Goal: Communication & Community: Share content

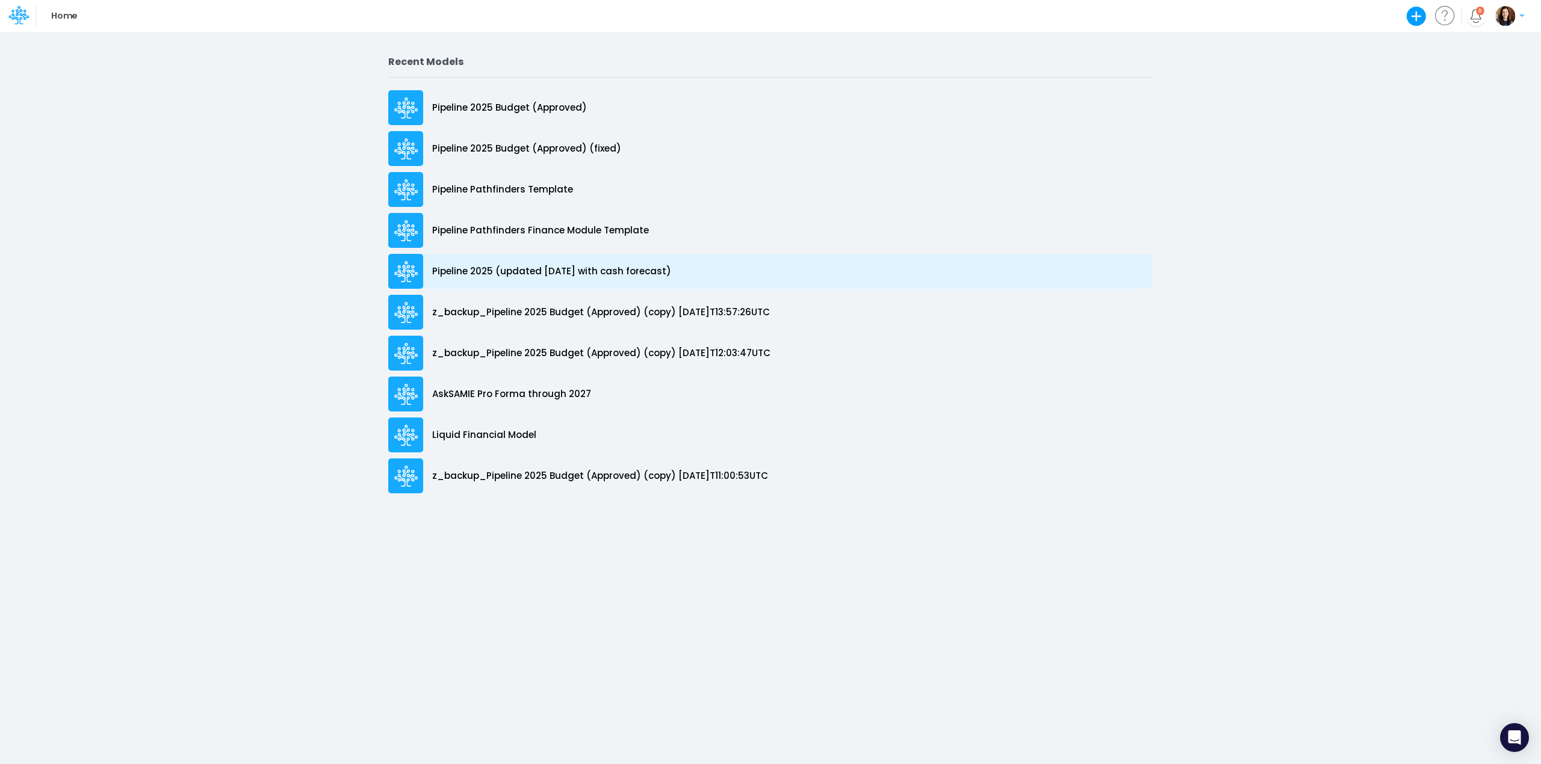
click at [671, 271] on p "Pipeline 2025 (updated [DATE] with cash forecast)" at bounding box center [551, 272] width 239 height 14
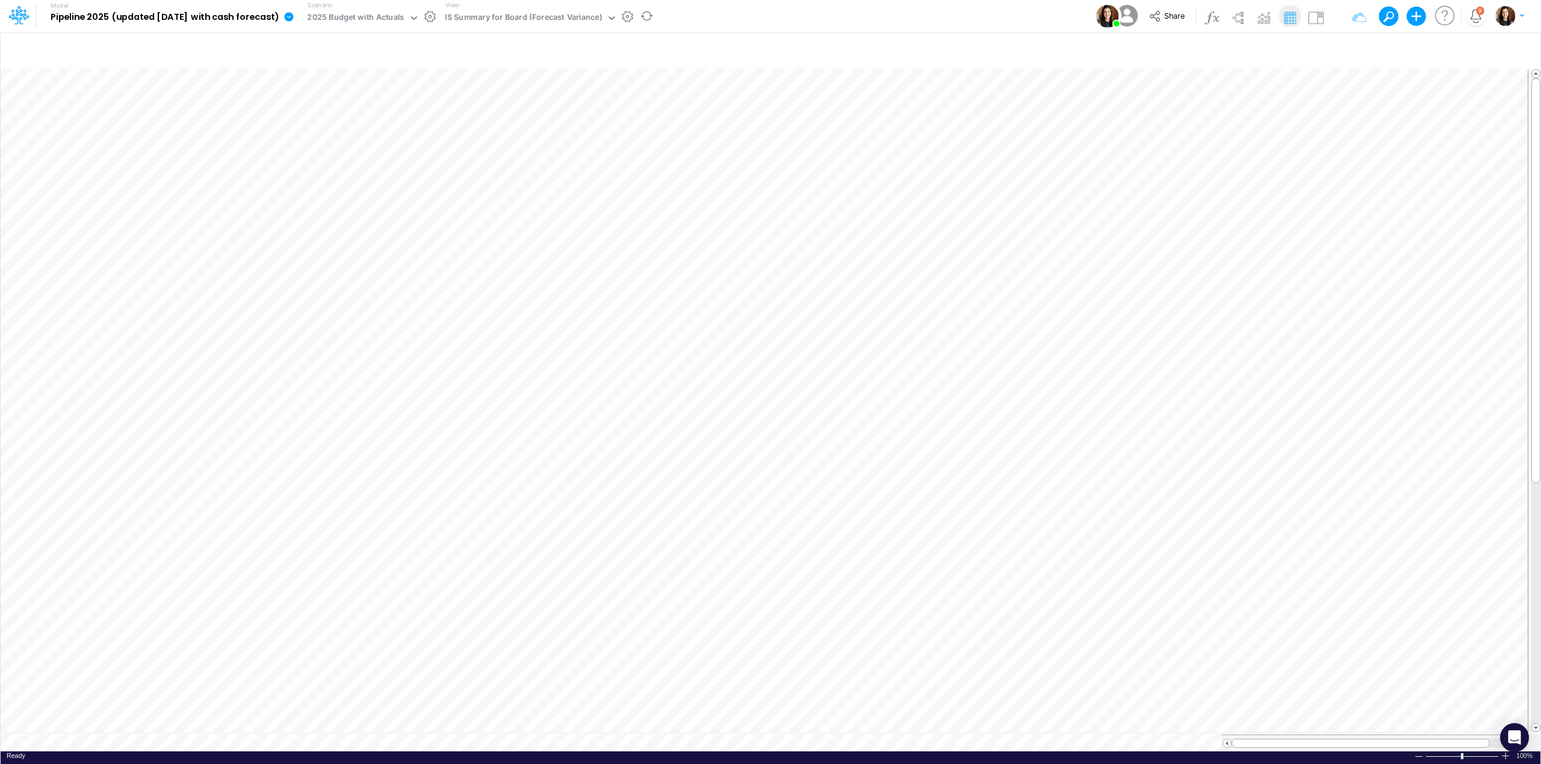
click at [20, 8] on icon at bounding box center [18, 15] width 20 height 20
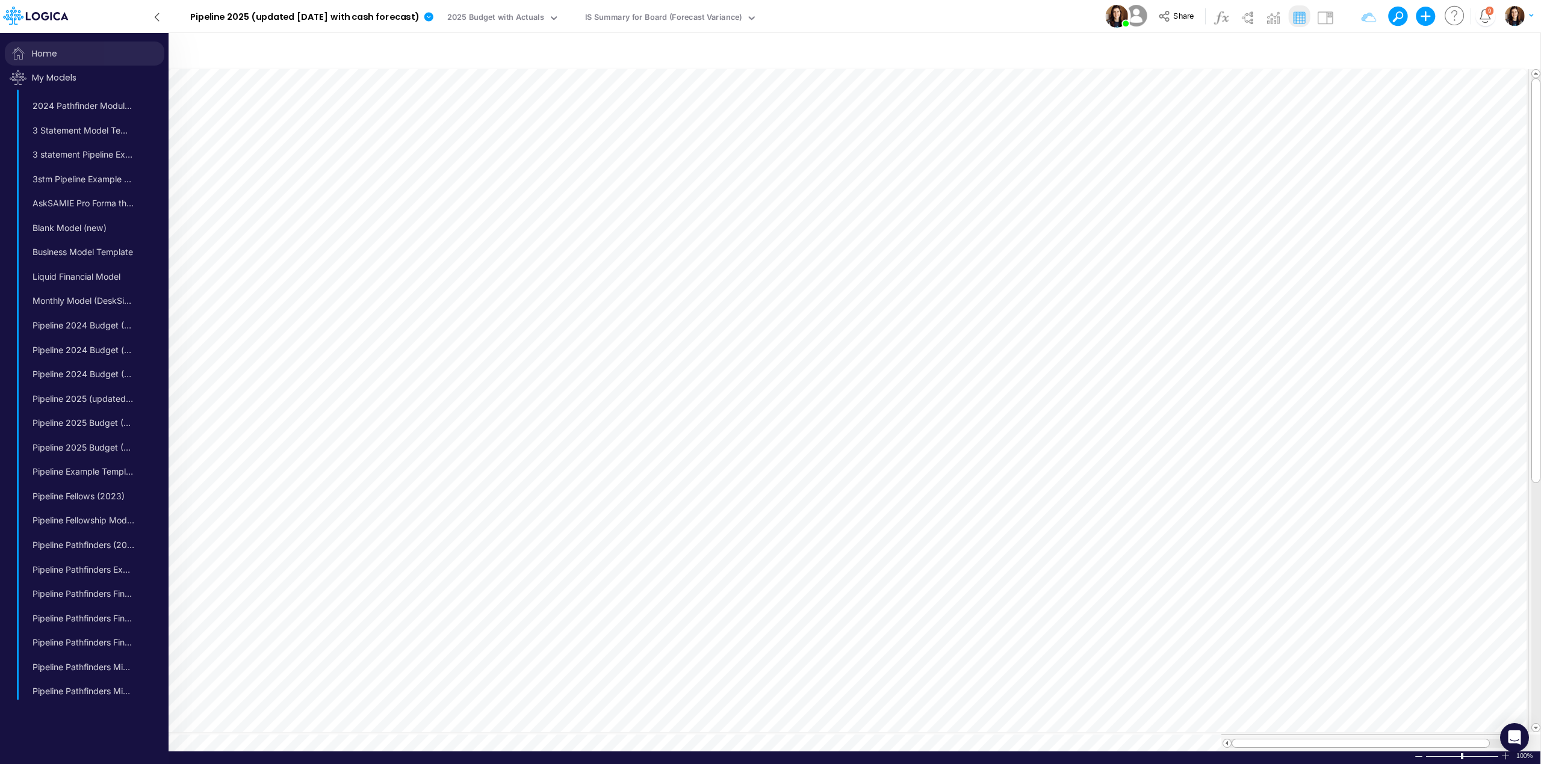
click at [49, 49] on span "Home" at bounding box center [85, 54] width 160 height 24
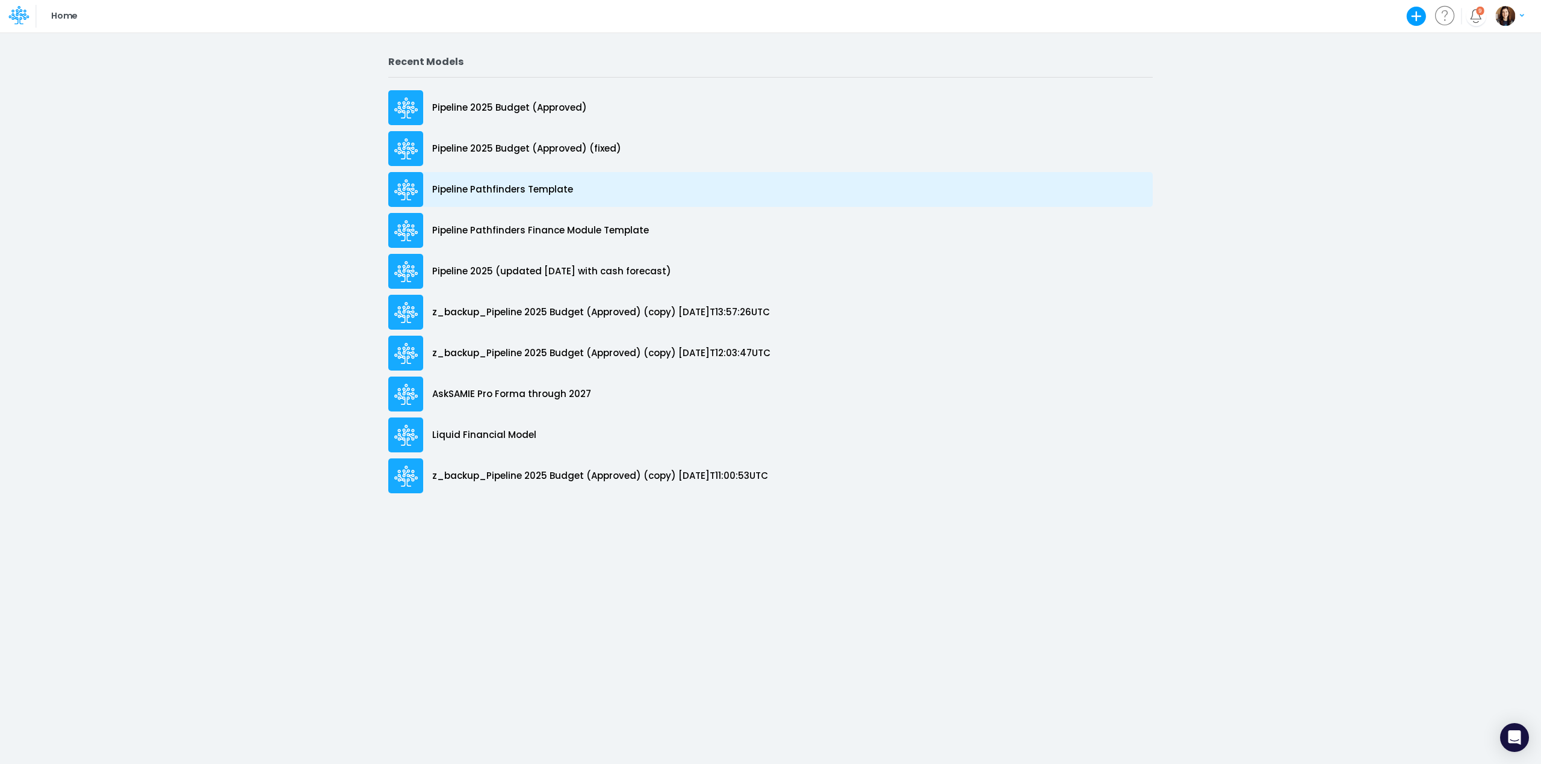
click at [607, 194] on div "Pipeline Pathfinders Template" at bounding box center [770, 189] width 764 height 35
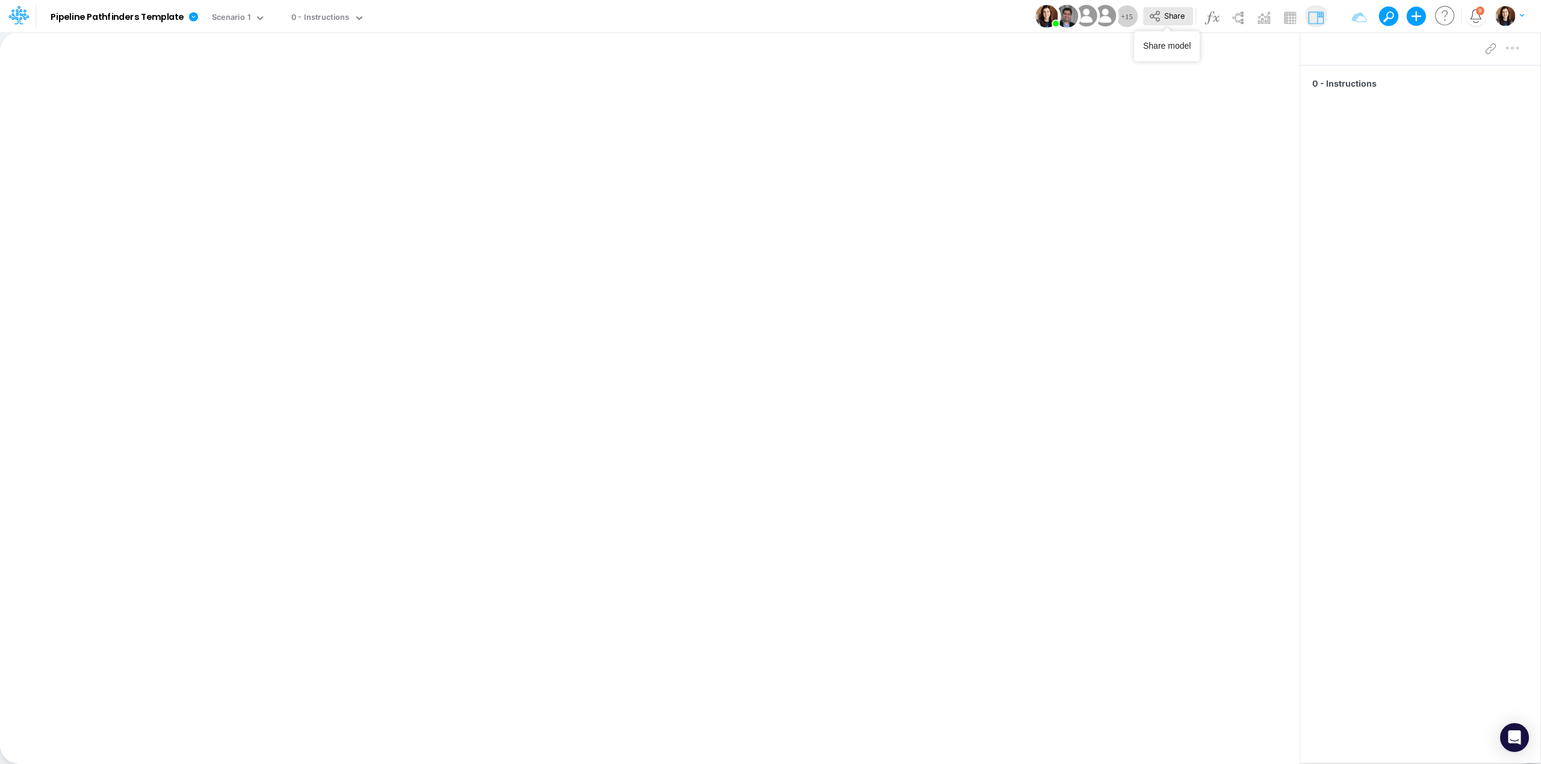
click at [1170, 14] on span "Share" at bounding box center [1174, 15] width 20 height 9
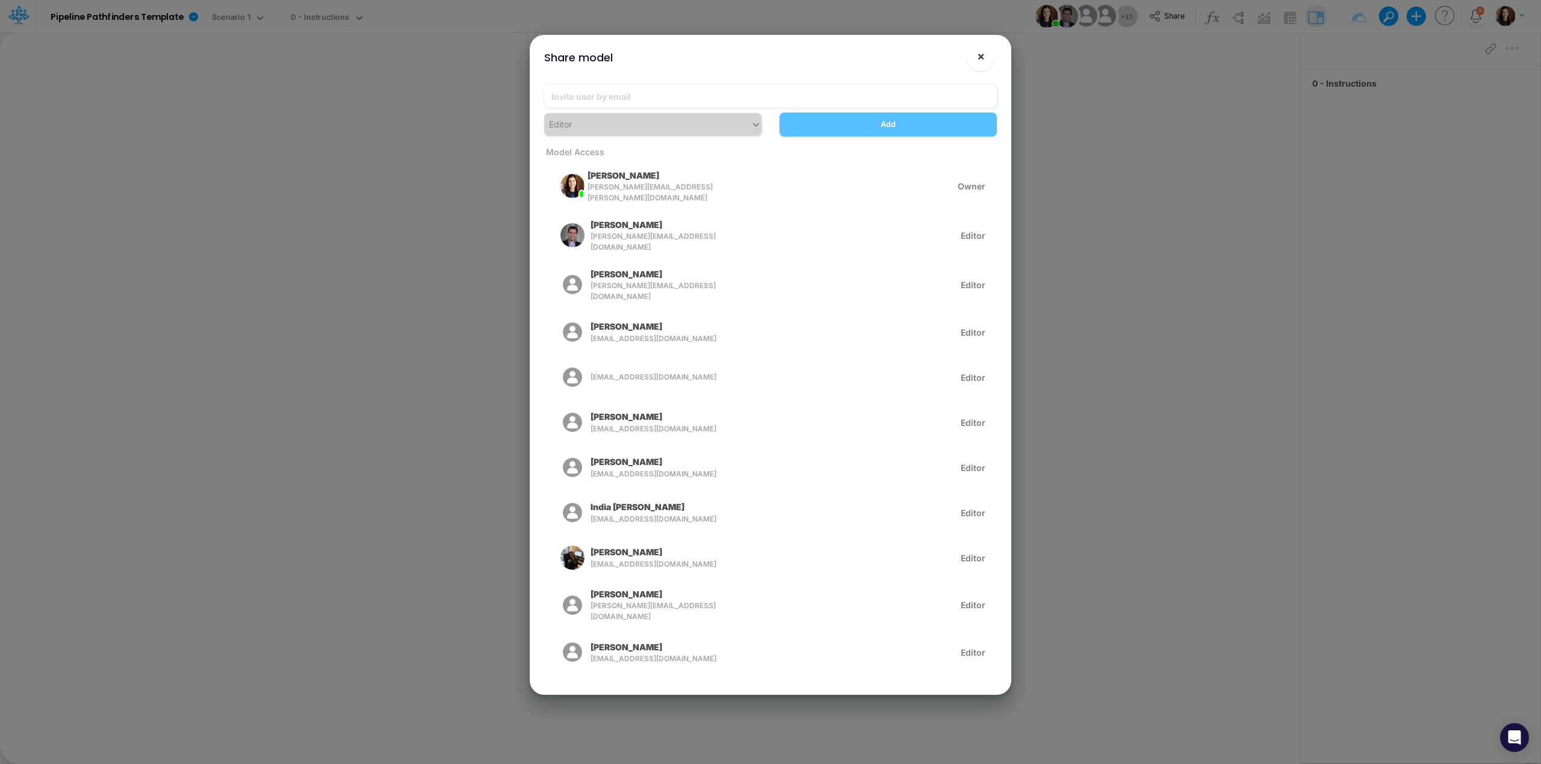
click at [973, 54] on button "×" at bounding box center [980, 56] width 29 height 29
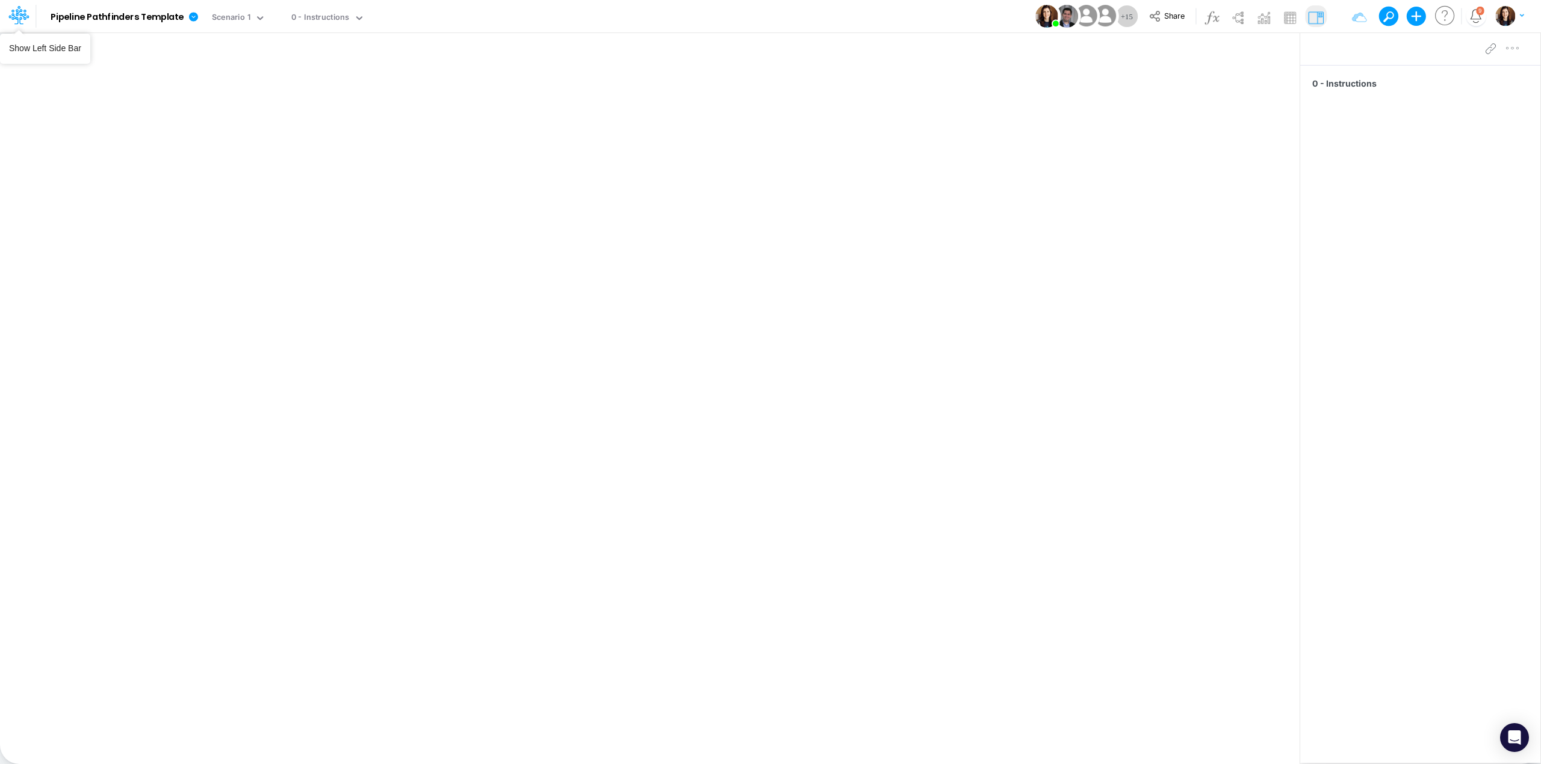
click at [20, 18] on icon at bounding box center [18, 15] width 20 height 20
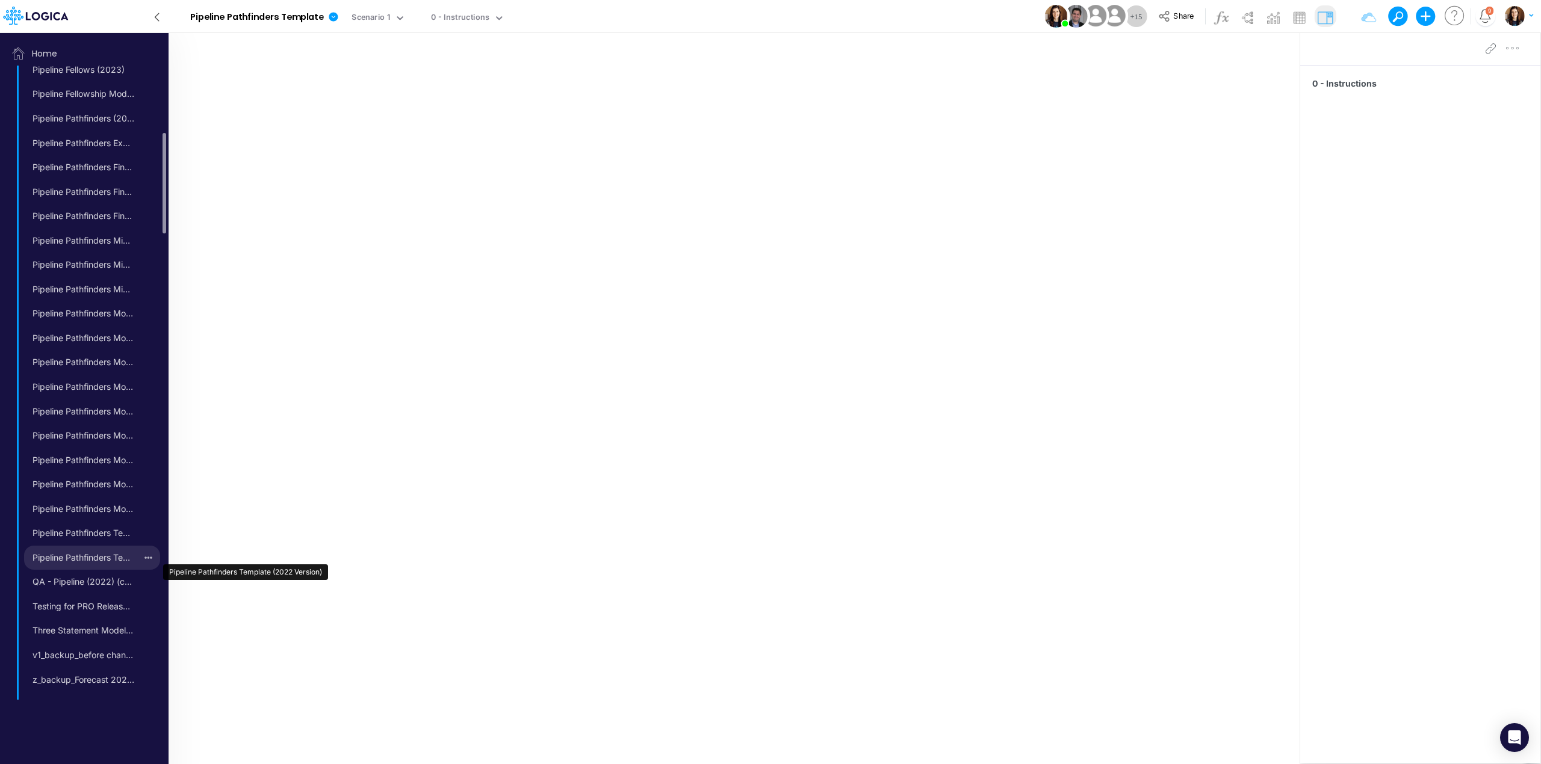
scroll to position [533, 0]
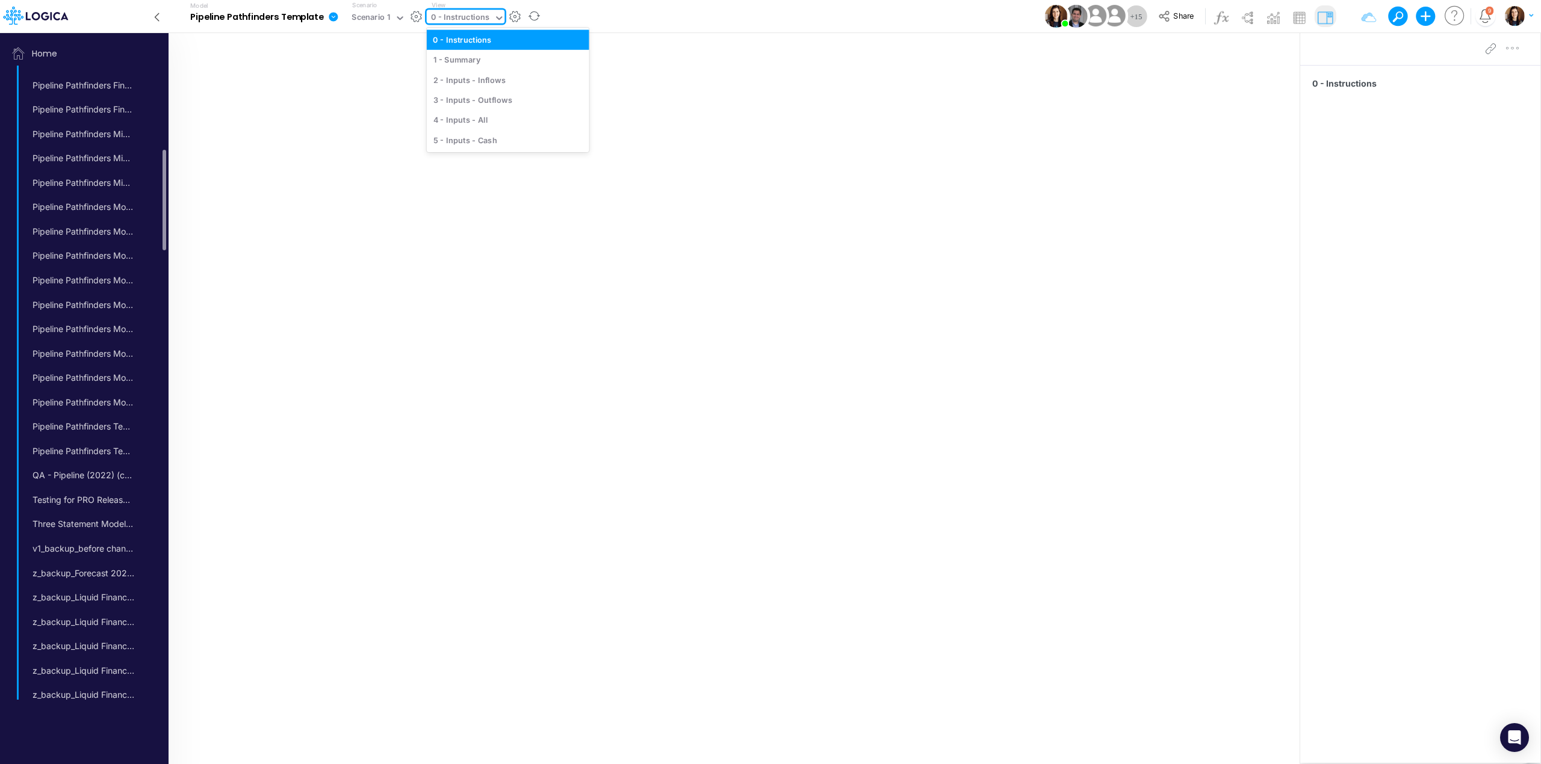
click at [475, 15] on div "0 - Instructions" at bounding box center [460, 18] width 58 height 14
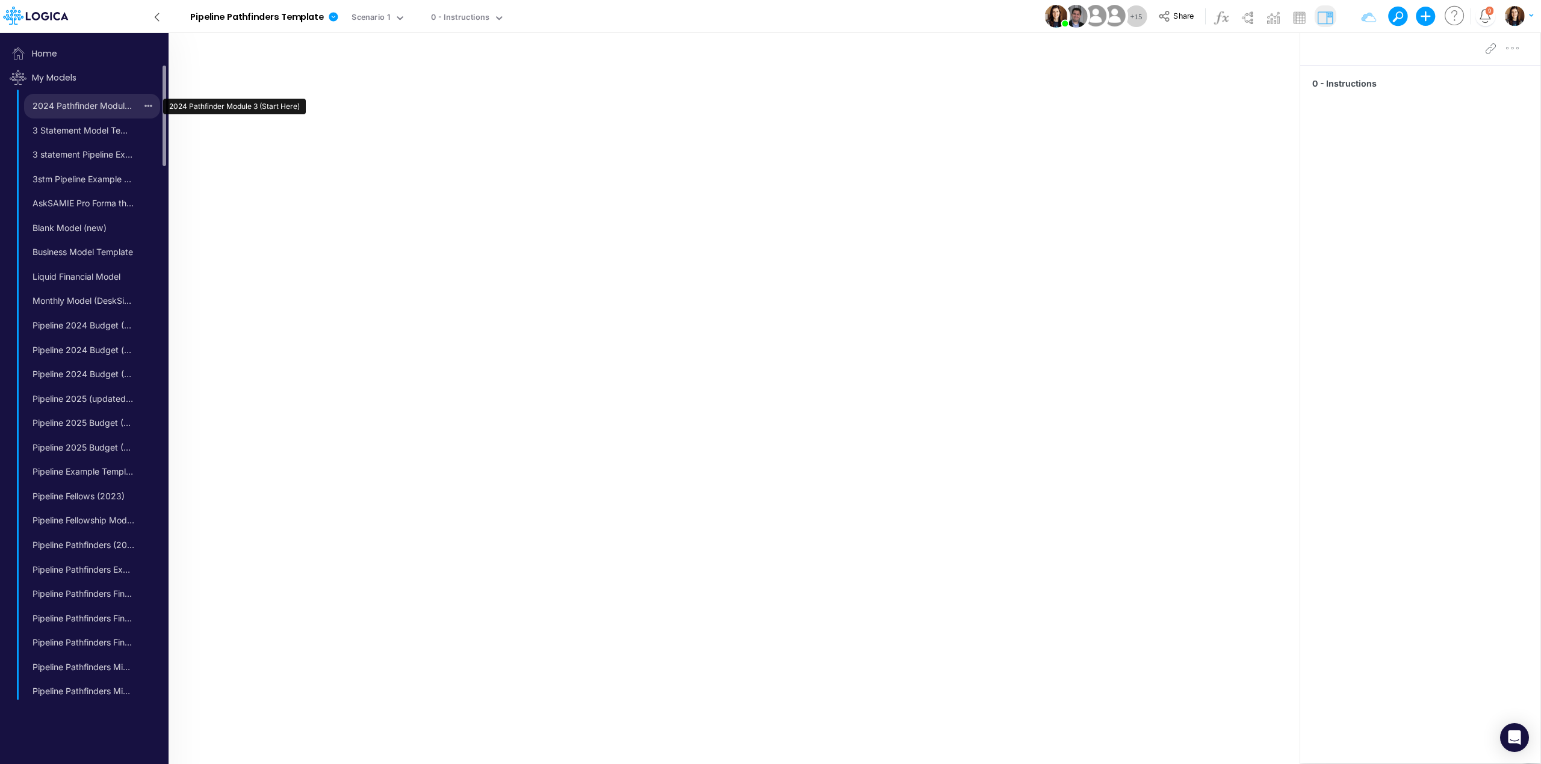
click at [90, 102] on link "2024 Pathfinder Module 3 (Start Here)" at bounding box center [80, 105] width 113 height 19
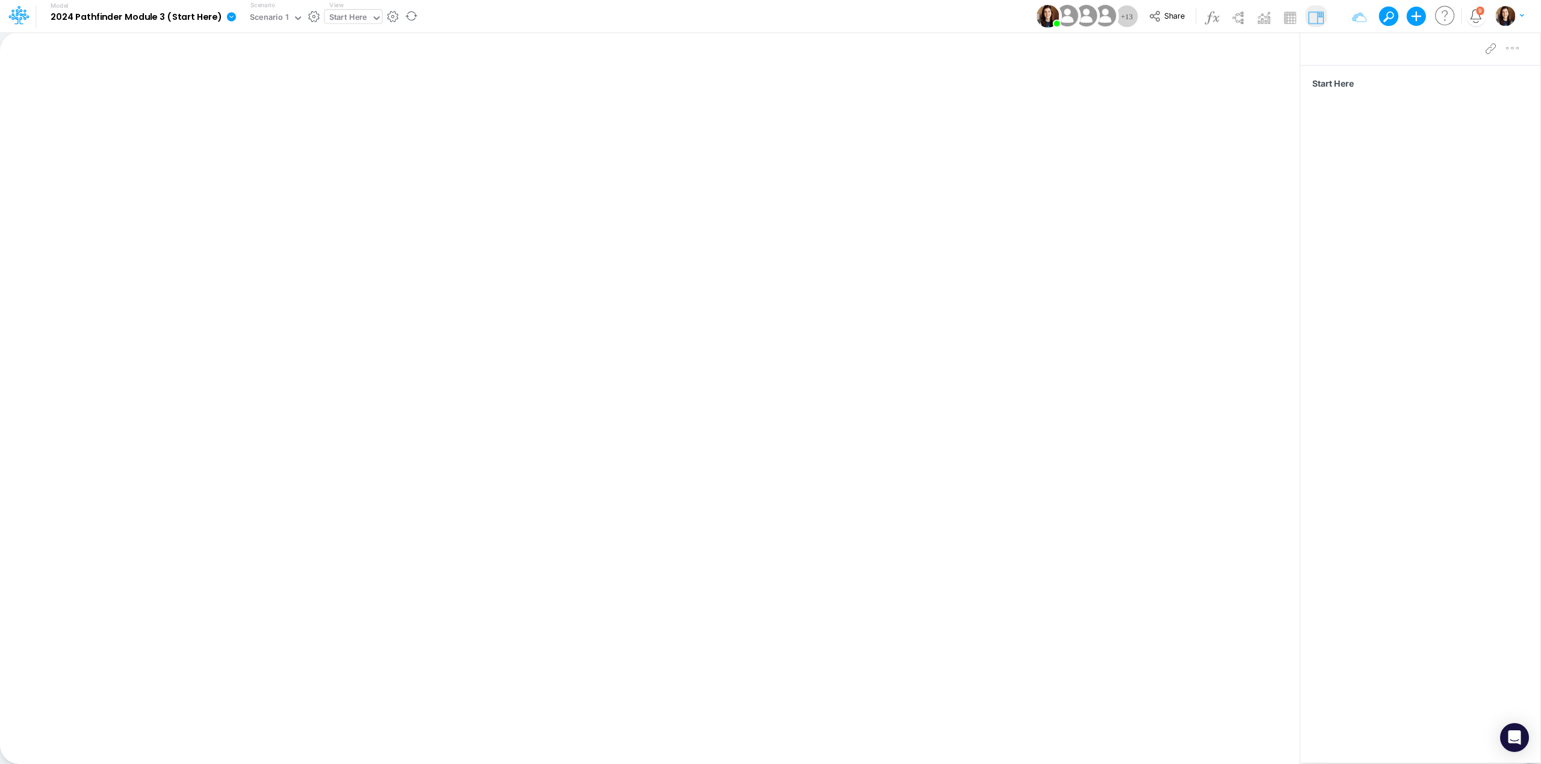
click at [349, 20] on div "Start Here" at bounding box center [348, 18] width 38 height 14
click at [470, 17] on div "Model 2024 Pathfinder Module 3 (Start Here) Edit model settings Duplicate Impor…" at bounding box center [770, 16] width 1387 height 33
click at [1173, 13] on span "Share" at bounding box center [1174, 15] width 20 height 9
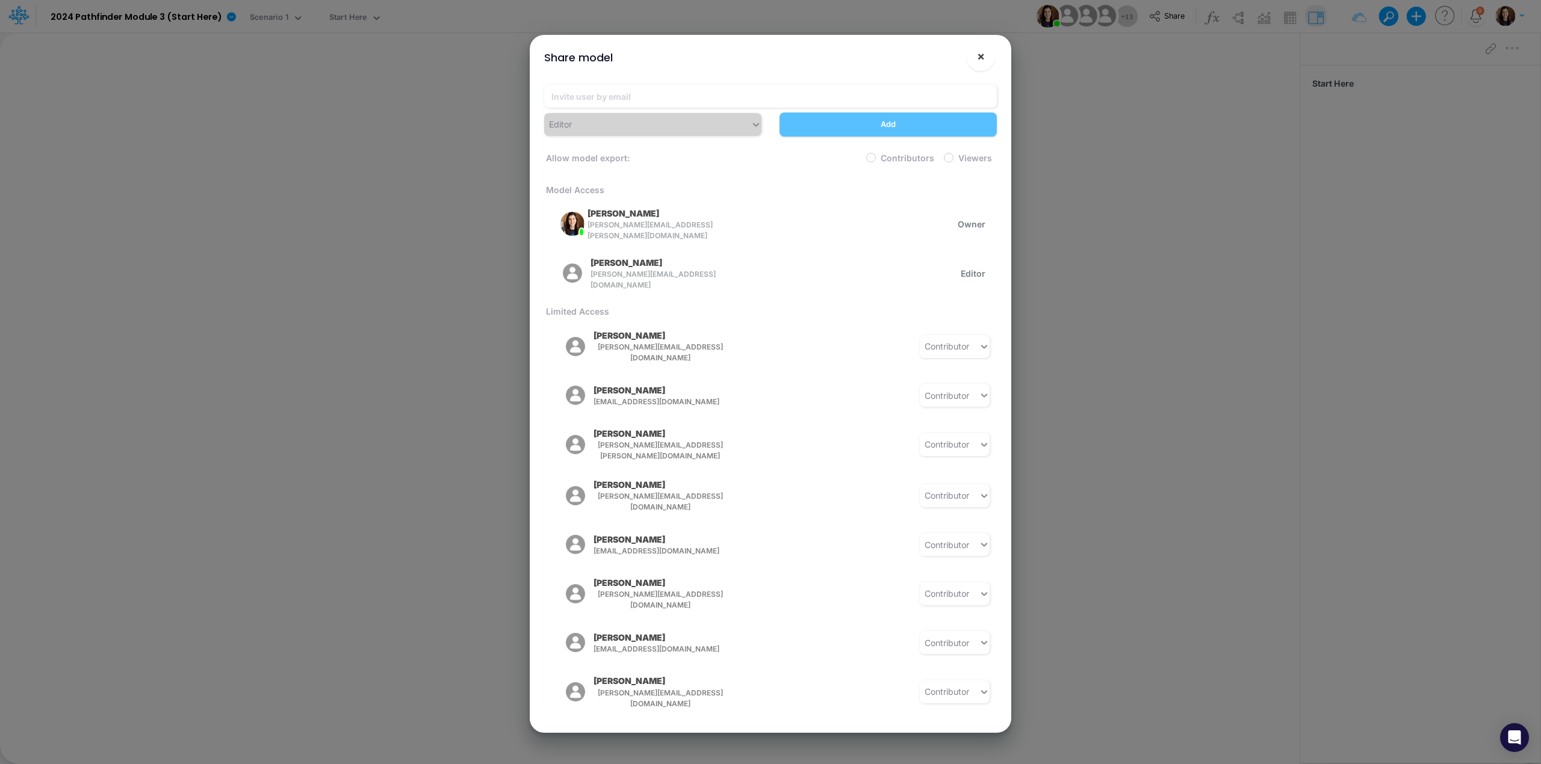
click at [974, 57] on button "×" at bounding box center [980, 56] width 29 height 29
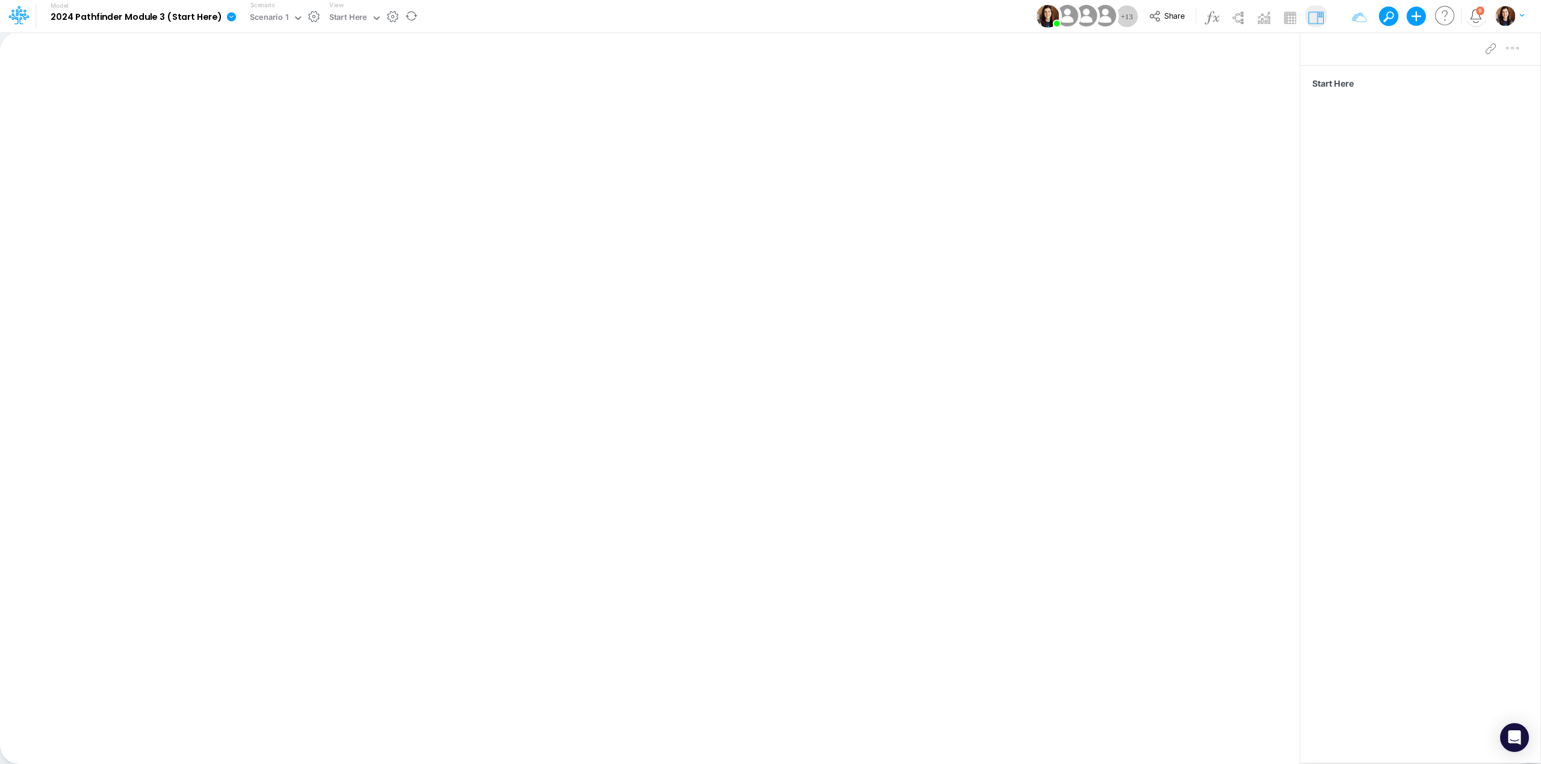
click at [227, 18] on icon at bounding box center [231, 16] width 9 height 9
click at [514, 18] on div "Model 2024 Pathfinder Module 3 (Start Here) Edit model settings Duplicate Impor…" at bounding box center [770, 16] width 1387 height 33
click at [229, 19] on icon at bounding box center [231, 16] width 9 height 9
click at [302, 66] on button "Duplicate" at bounding box center [292, 66] width 129 height 19
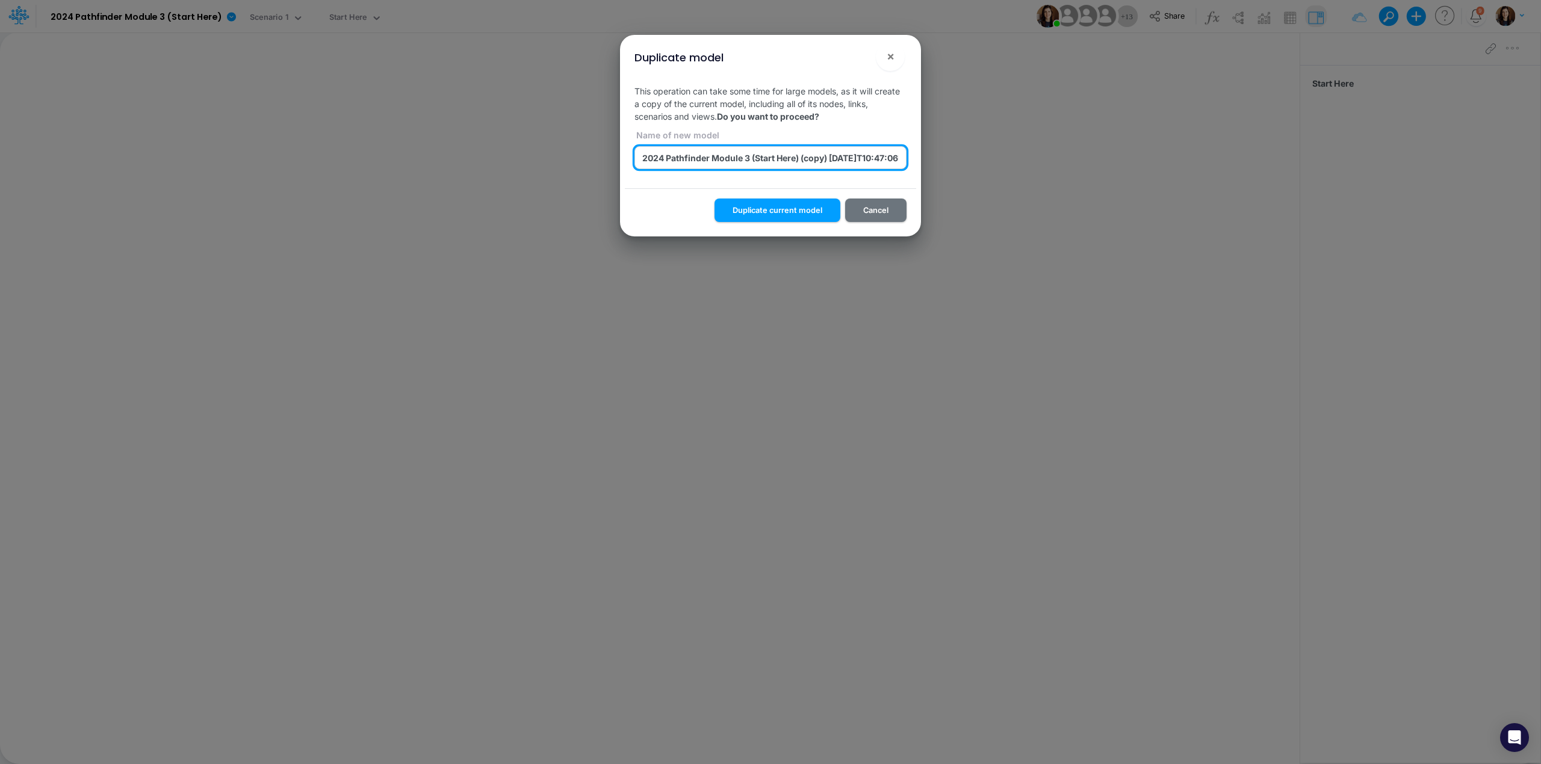
click at [661, 158] on input "2024 Pathfinder Module 3 (Start Here) (copy) 2025-08-28T10:47:06UTC" at bounding box center [770, 157] width 272 height 23
type input "2025 Pathfinder Module 3 (Start Here)"
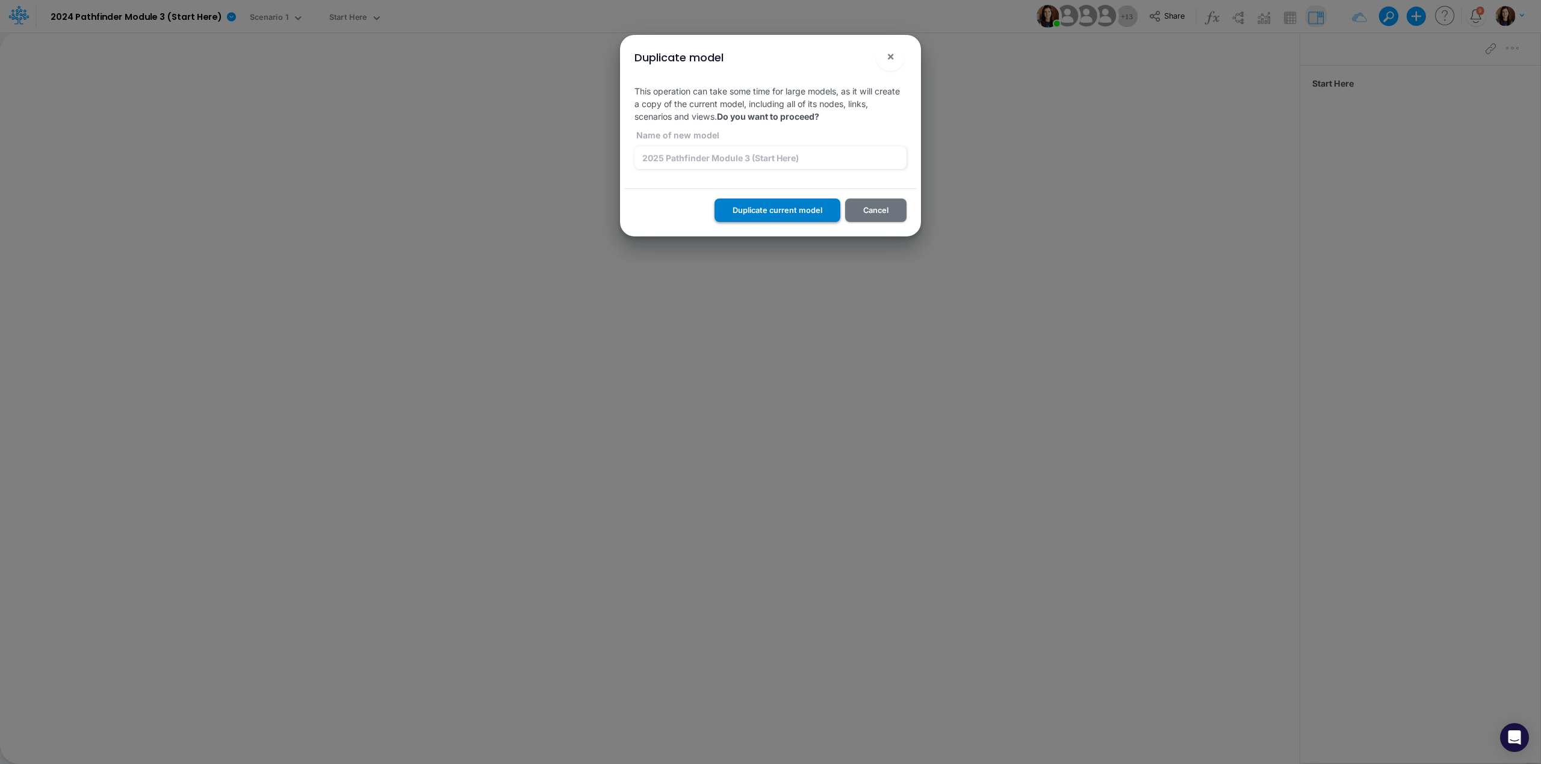
click at [783, 211] on button "Duplicate current model" at bounding box center [778, 210] width 126 height 23
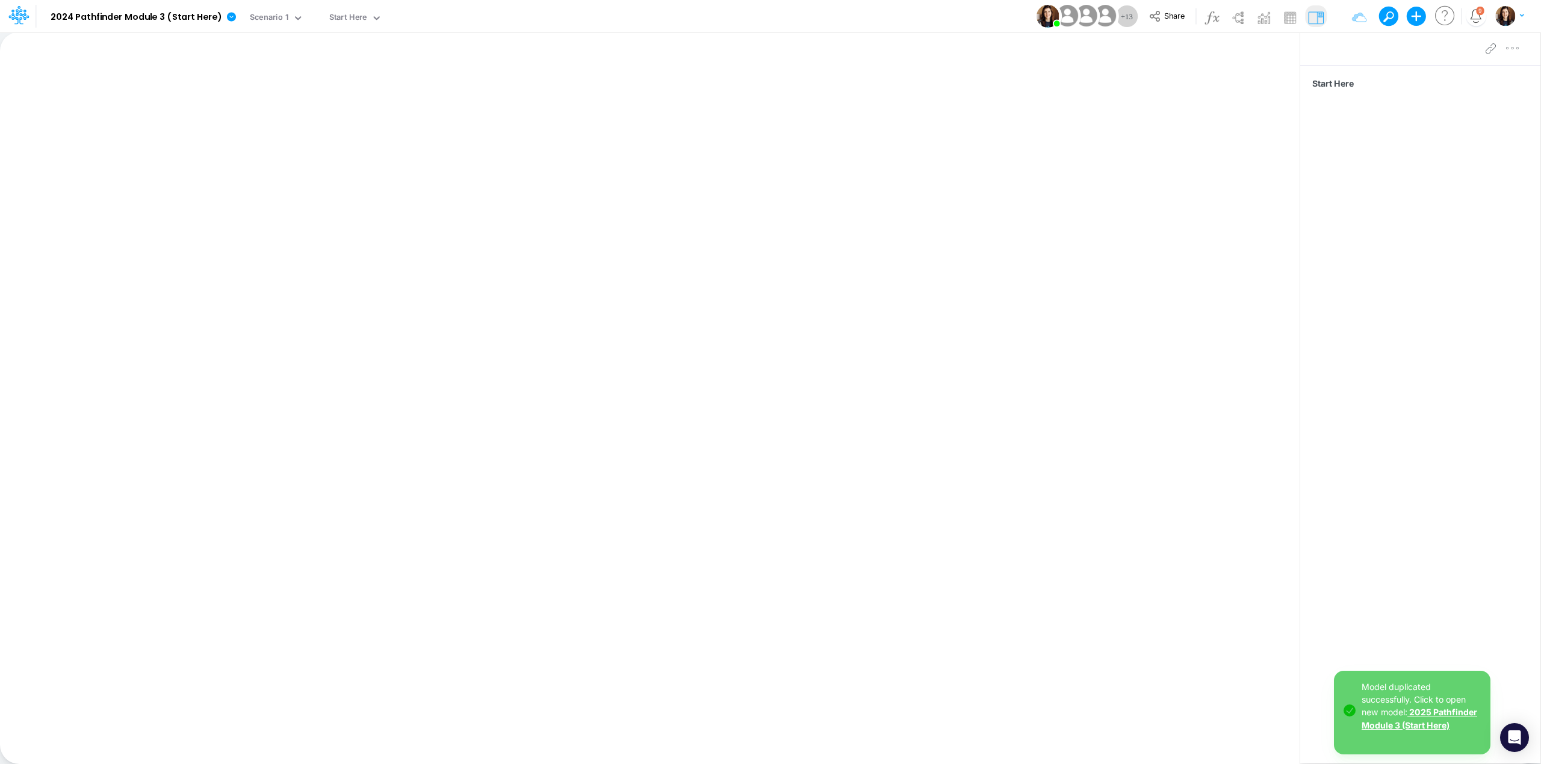
click at [1430, 725] on link "2025 Pathfinder Module 3 (Start Here)" at bounding box center [1420, 718] width 116 height 23
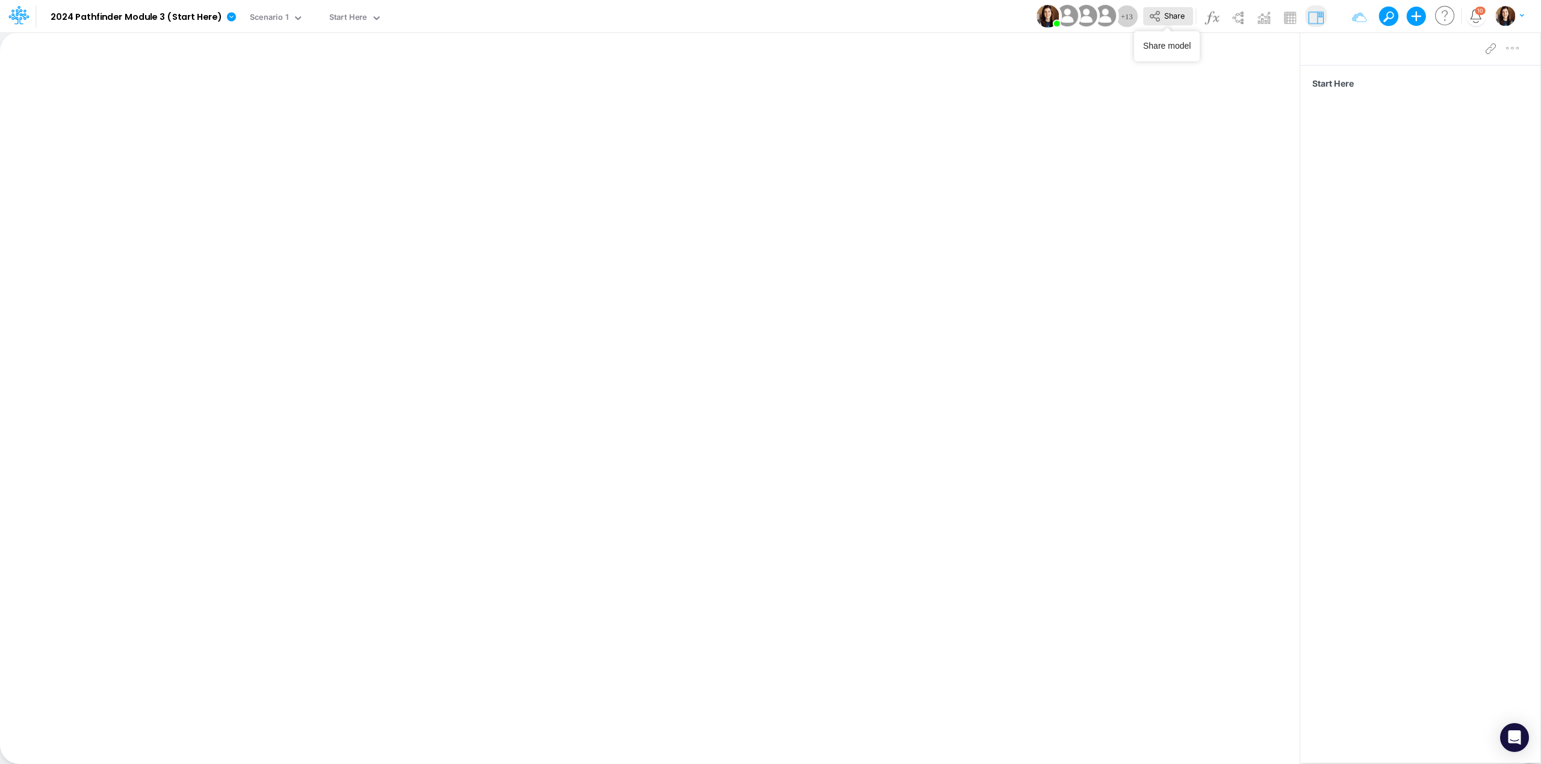
click at [1158, 17] on icon at bounding box center [1155, 16] width 13 height 13
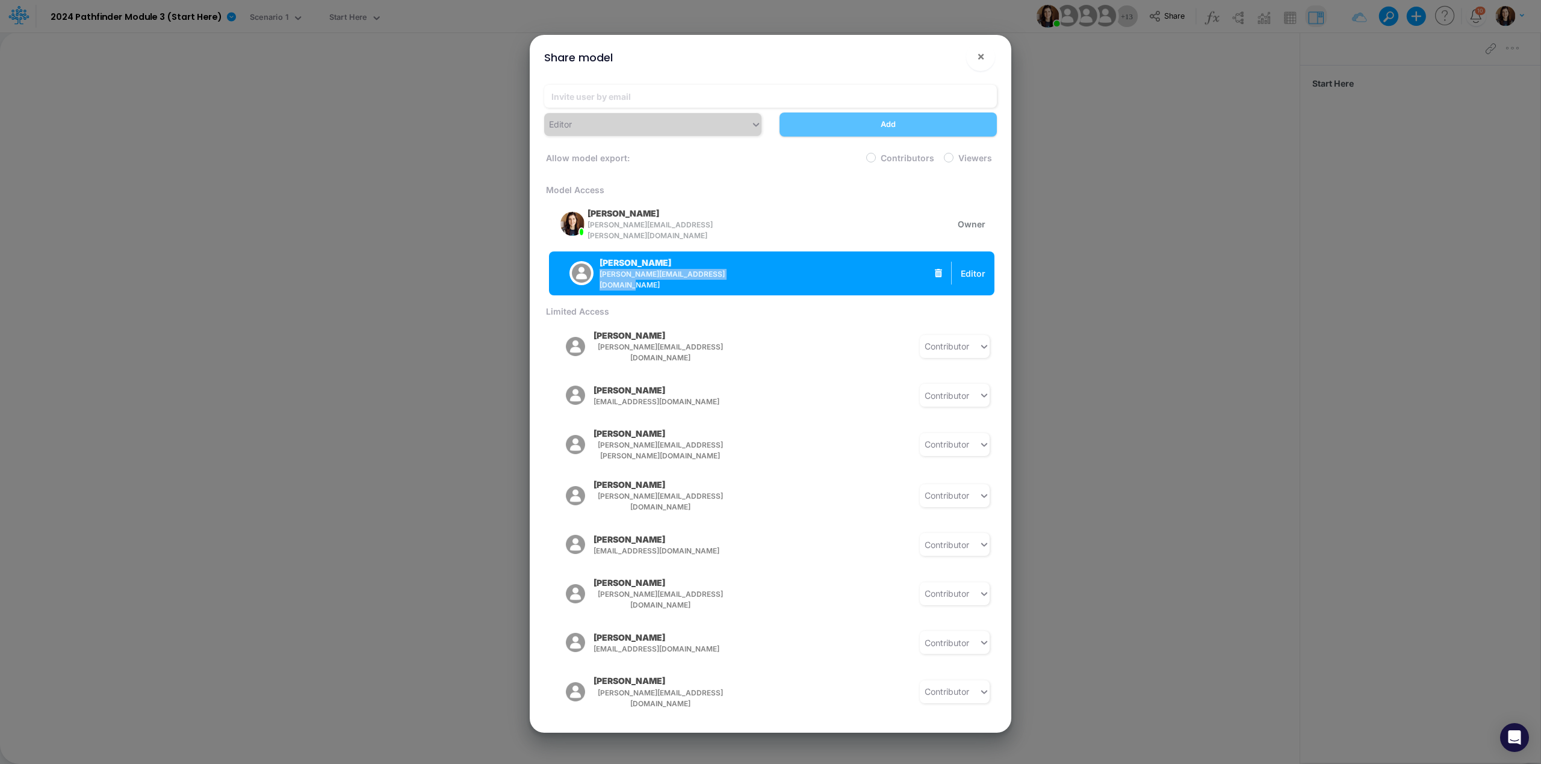
drag, startPoint x: 740, startPoint y: 274, endPoint x: 596, endPoint y: 279, distance: 144.6
click at [596, 279] on div "Leandro Castro leandro.castro+pipeline@logica.cloud Editor" at bounding box center [771, 274] width 445 height 44
copy span "[PERSON_NAME][EMAIL_ADDRESS][DOMAIN_NAME]"
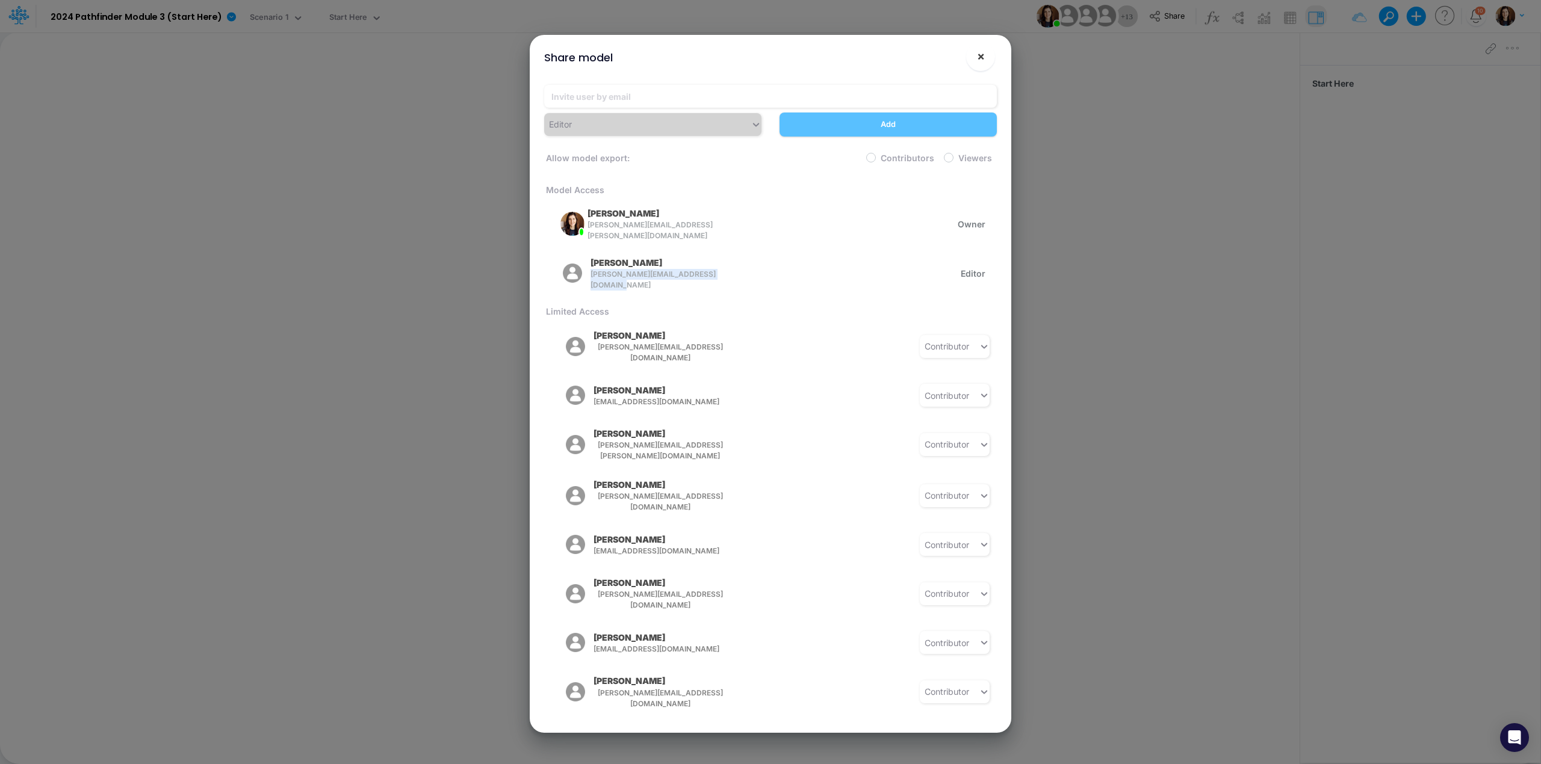
click at [984, 64] on button "×" at bounding box center [980, 56] width 29 height 29
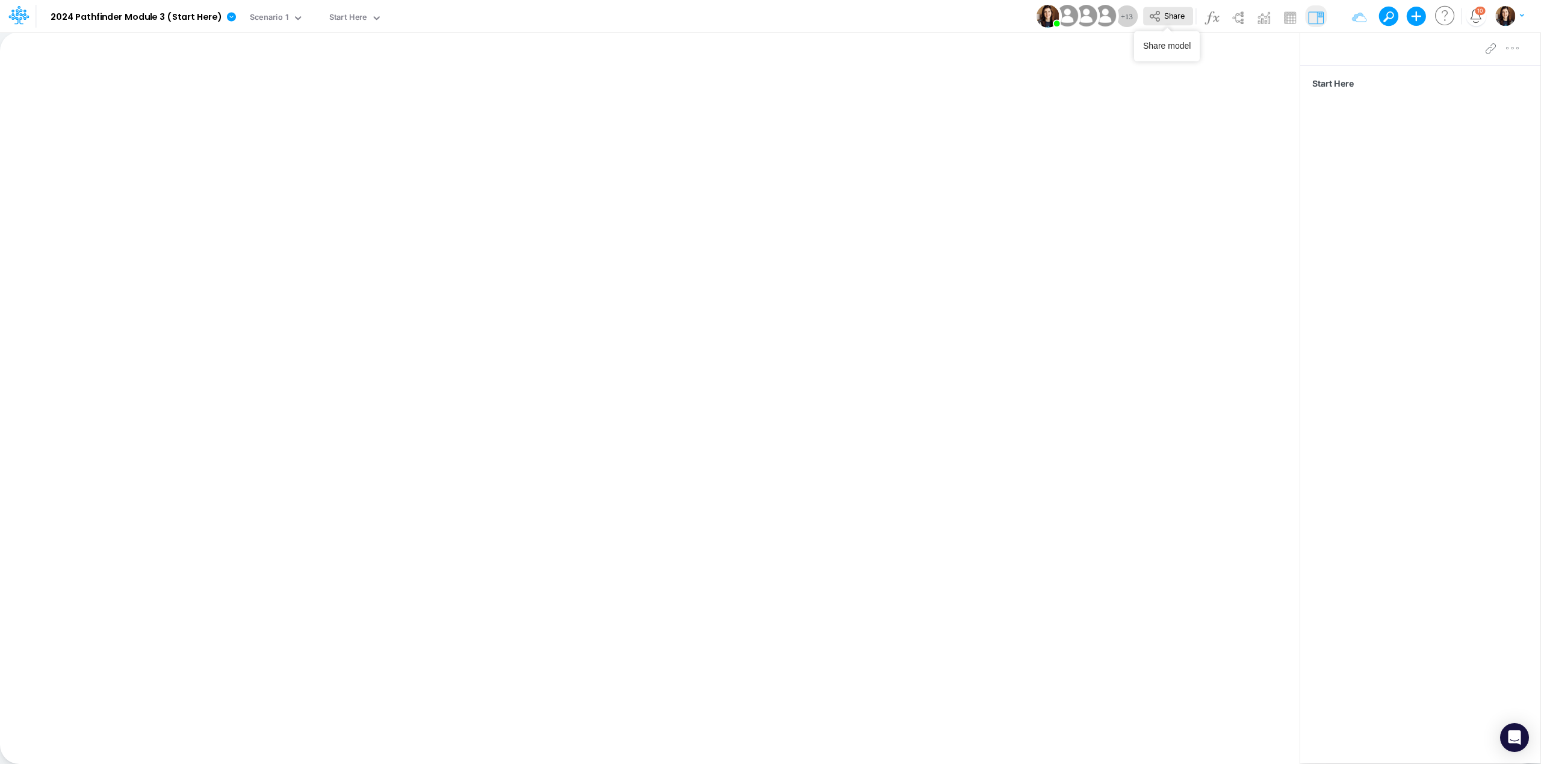
click at [1179, 12] on span "Share" at bounding box center [1174, 15] width 20 height 9
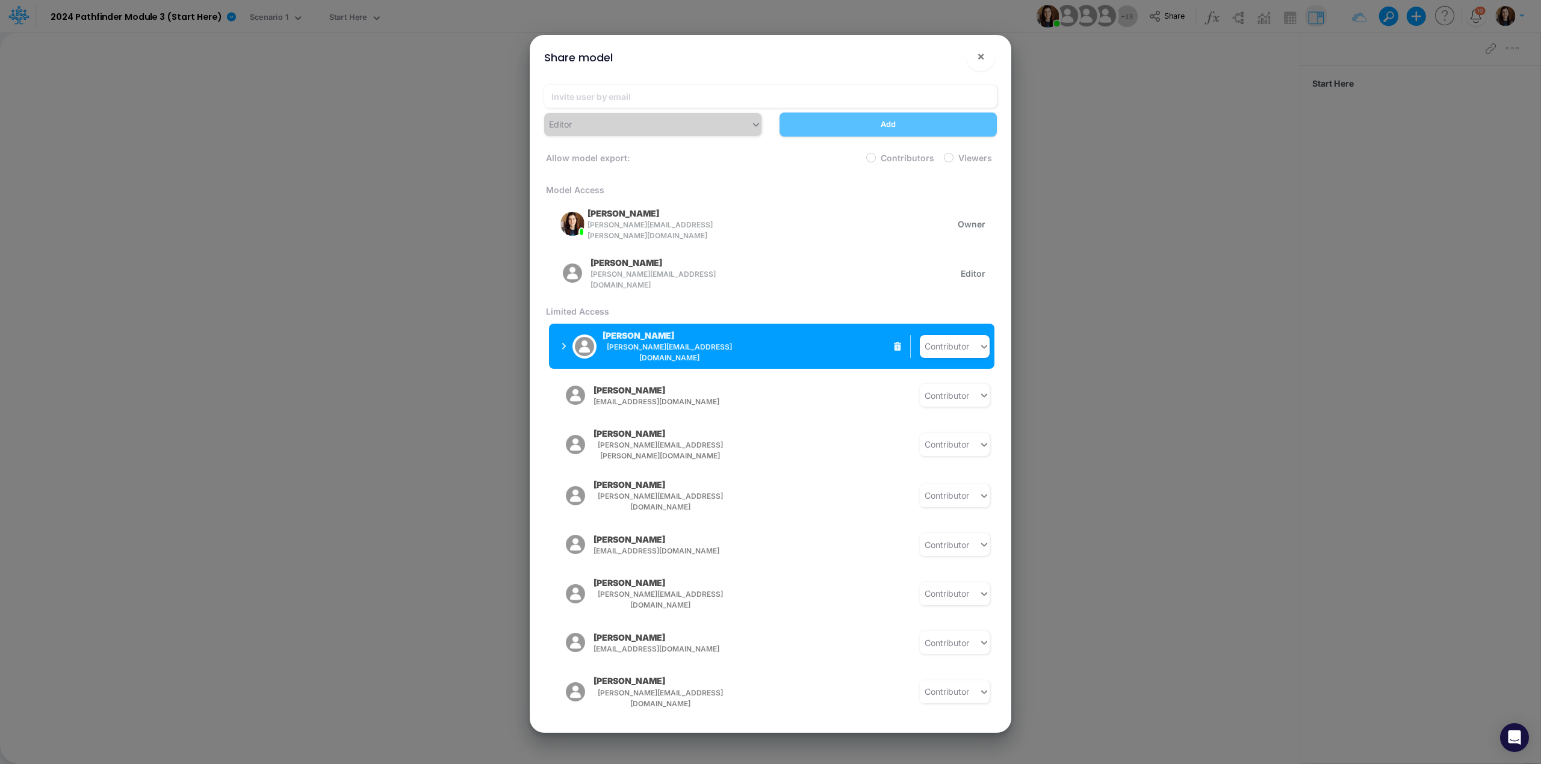
click at [679, 335] on div "James Atwater jim@inreturnstrategies.com" at bounding box center [670, 346] width 134 height 34
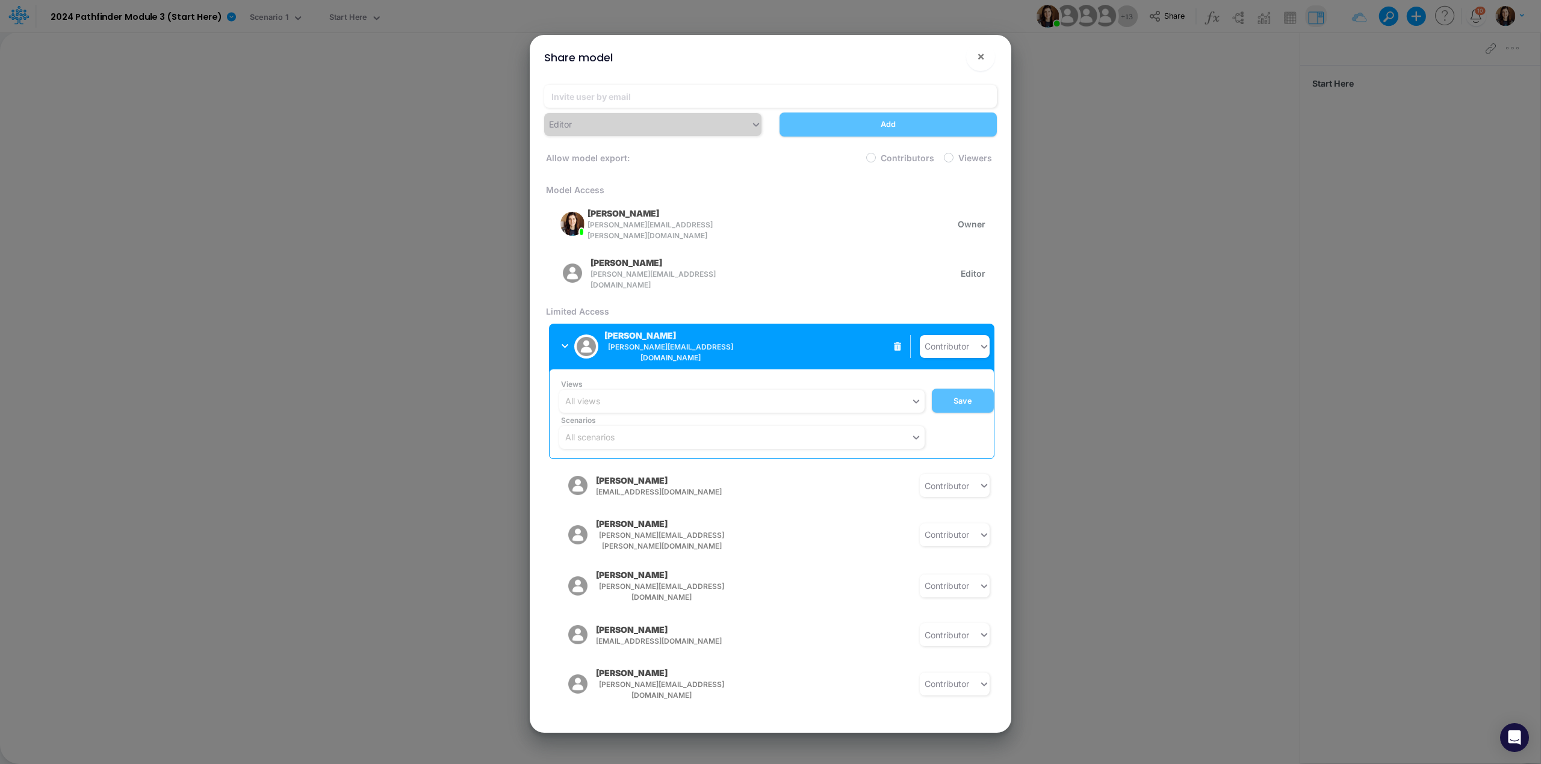
click at [692, 343] on span "jim@inreturnstrategies.com" at bounding box center [670, 353] width 132 height 22
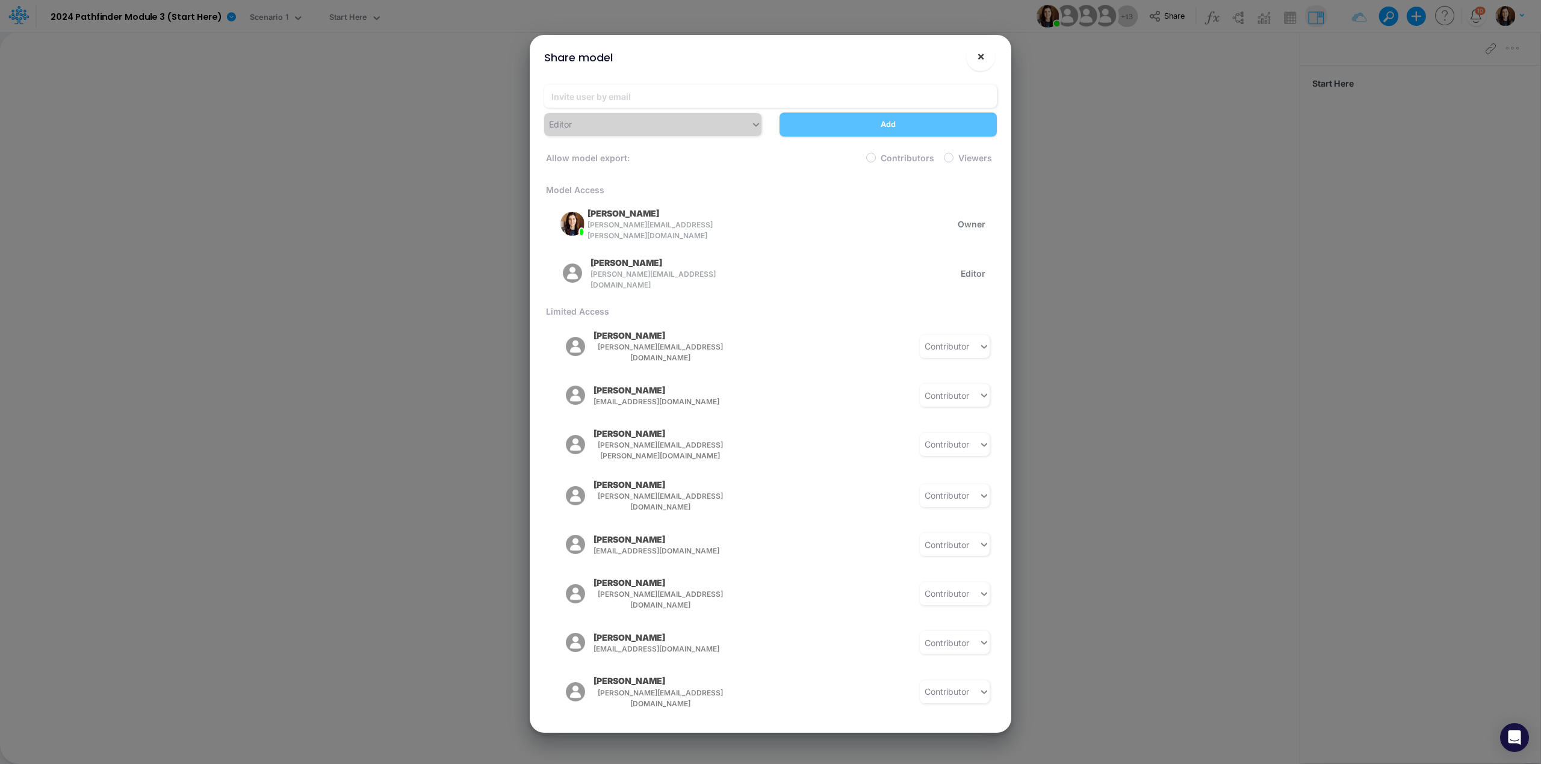
drag, startPoint x: 969, startPoint y: 58, endPoint x: 867, endPoint y: 53, distance: 101.8
click at [970, 58] on button "×" at bounding box center [980, 56] width 29 height 29
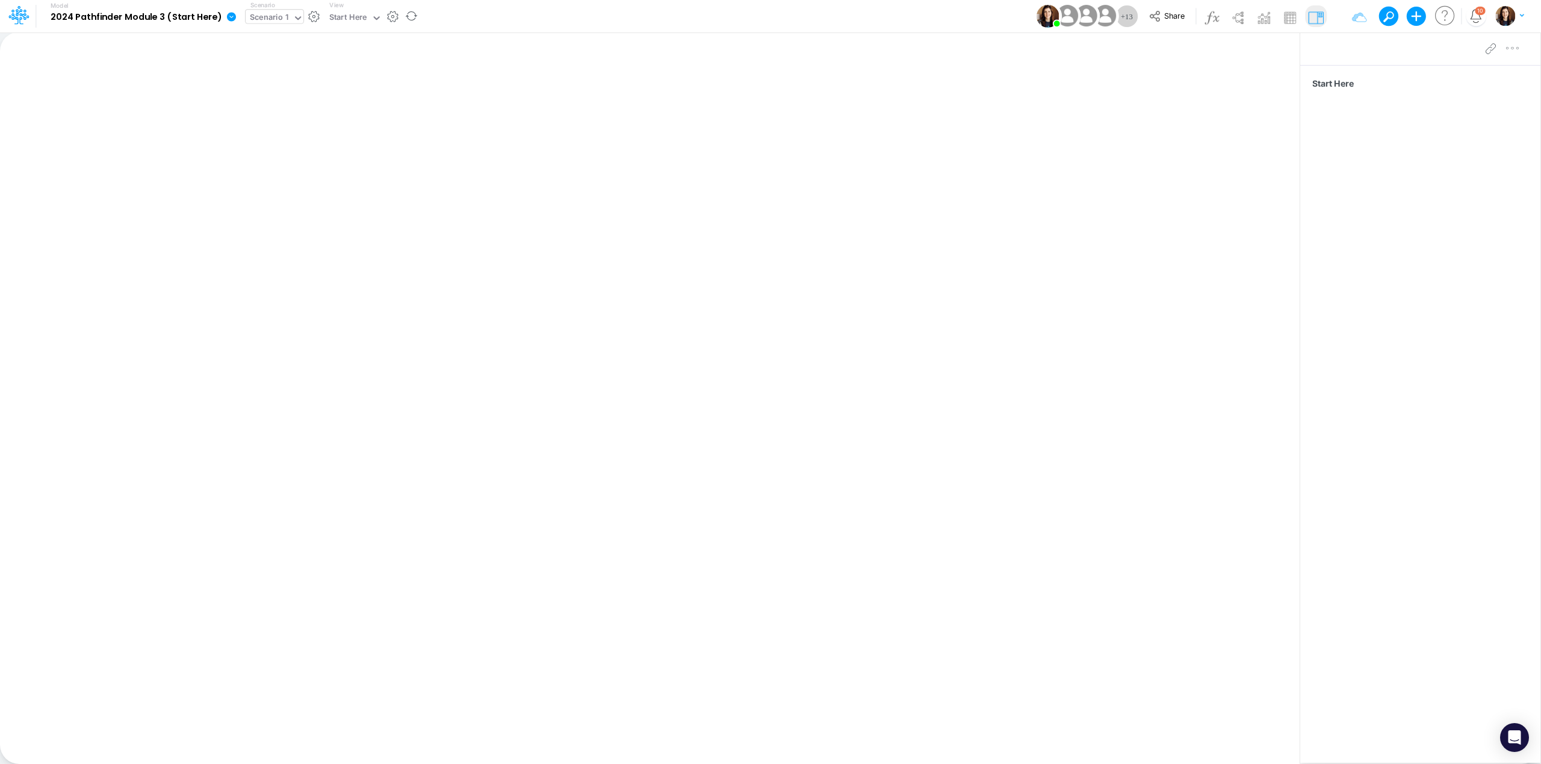
click at [276, 18] on div "Scenario 1" at bounding box center [269, 18] width 39 height 14
click at [273, 18] on div "Scenario 1" at bounding box center [269, 18] width 39 height 14
click at [352, 16] on div "Start Here" at bounding box center [348, 18] width 38 height 14
drag, startPoint x: 353, startPoint y: 16, endPoint x: 348, endPoint y: 10, distance: 7.7
click at [354, 16] on div "Start Here" at bounding box center [348, 18] width 38 height 14
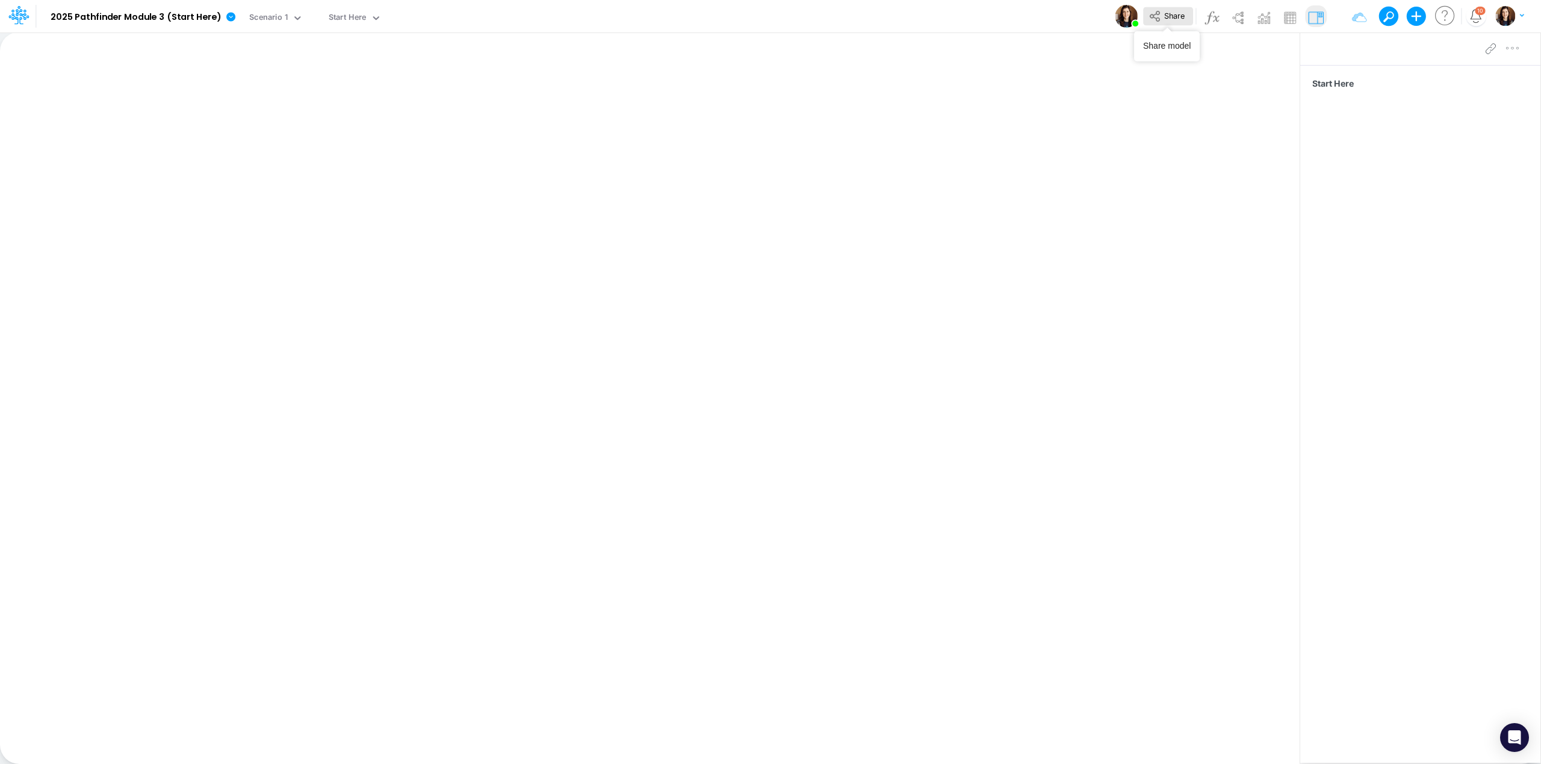
click at [1176, 15] on span "Share" at bounding box center [1174, 15] width 20 height 9
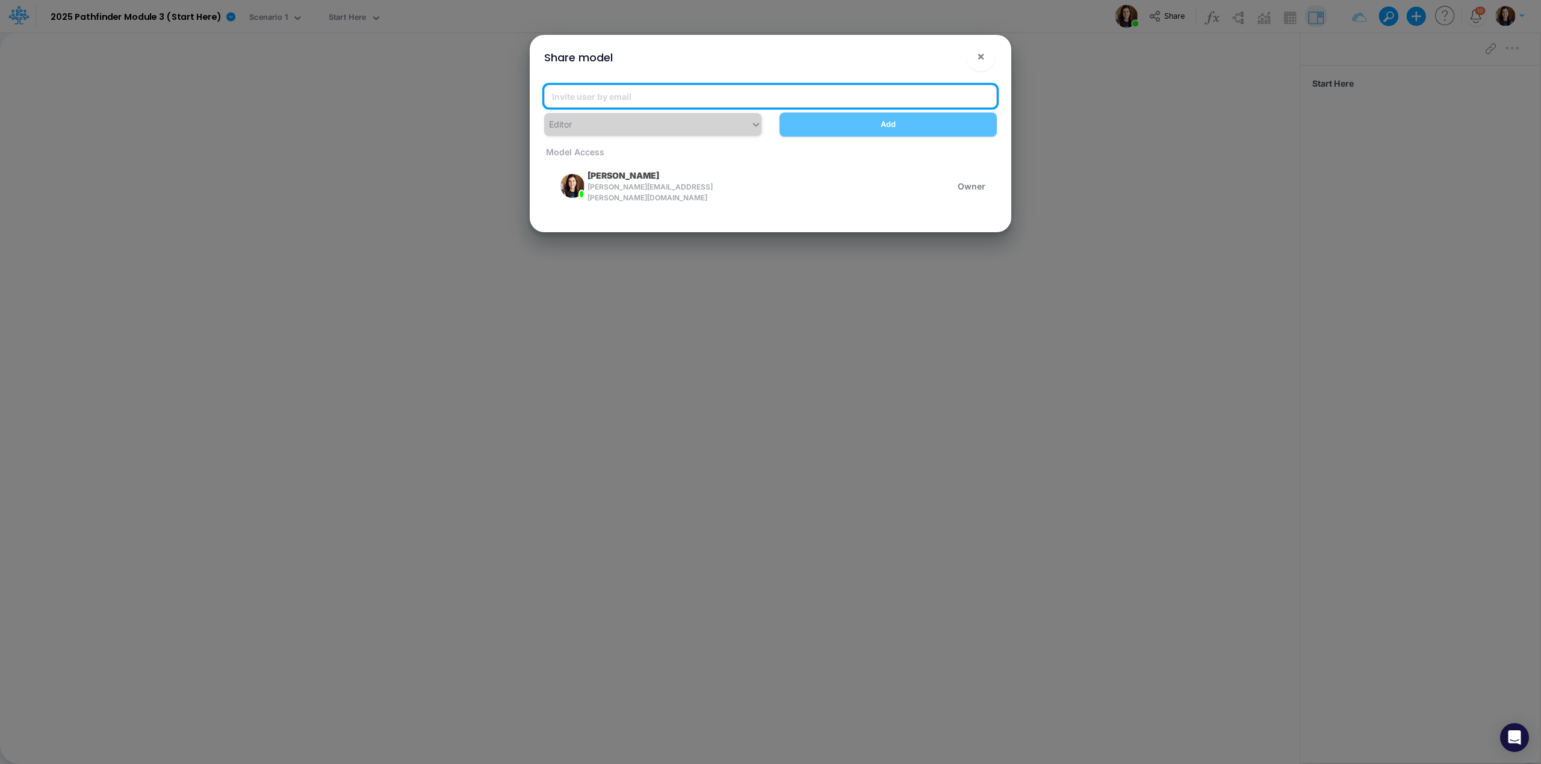
click at [686, 95] on input "email" at bounding box center [770, 96] width 453 height 23
paste input "[PERSON_NAME][EMAIL_ADDRESS][DOMAIN_NAME]"
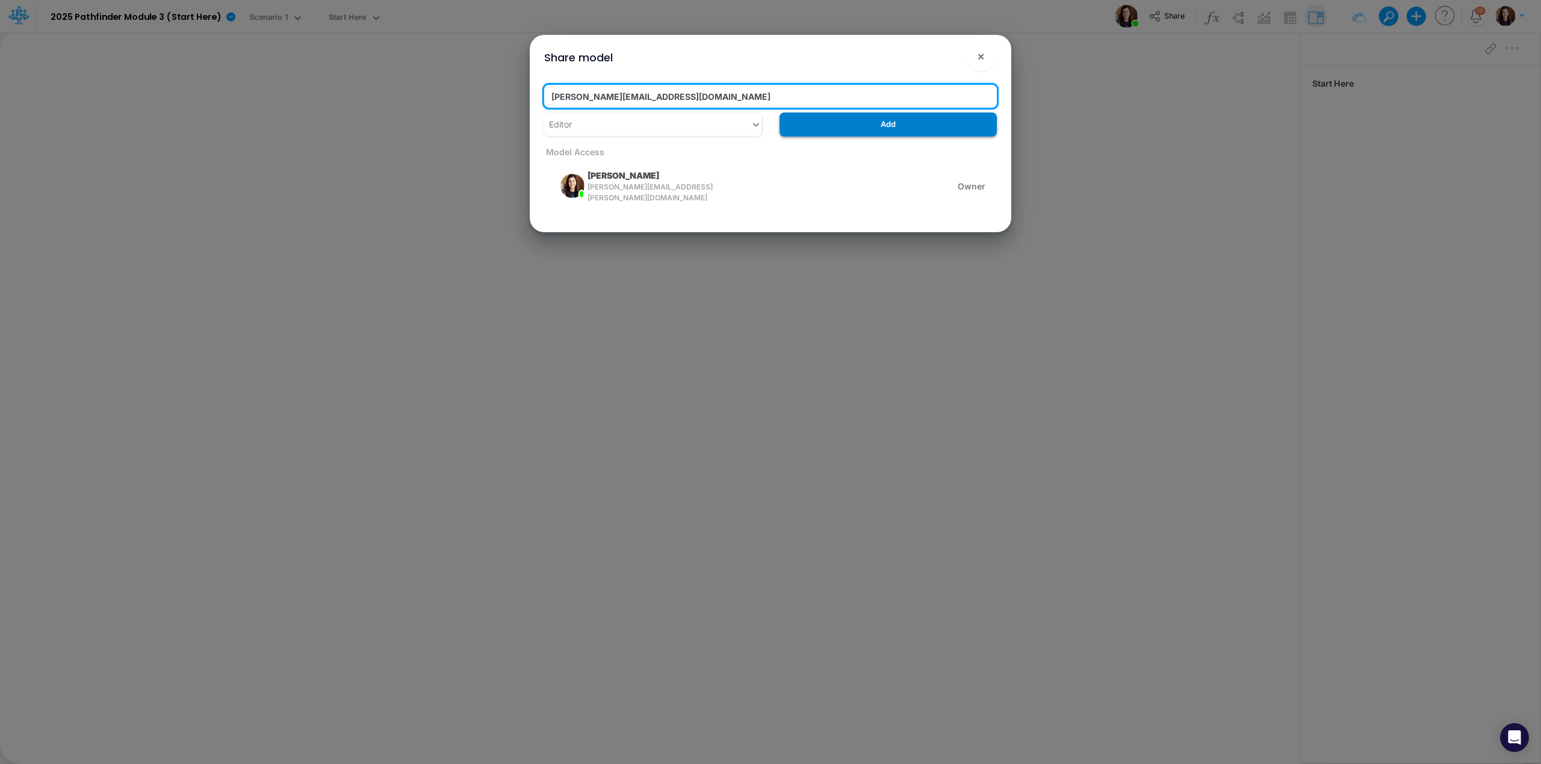
type input "[PERSON_NAME][EMAIL_ADDRESS][DOMAIN_NAME]"
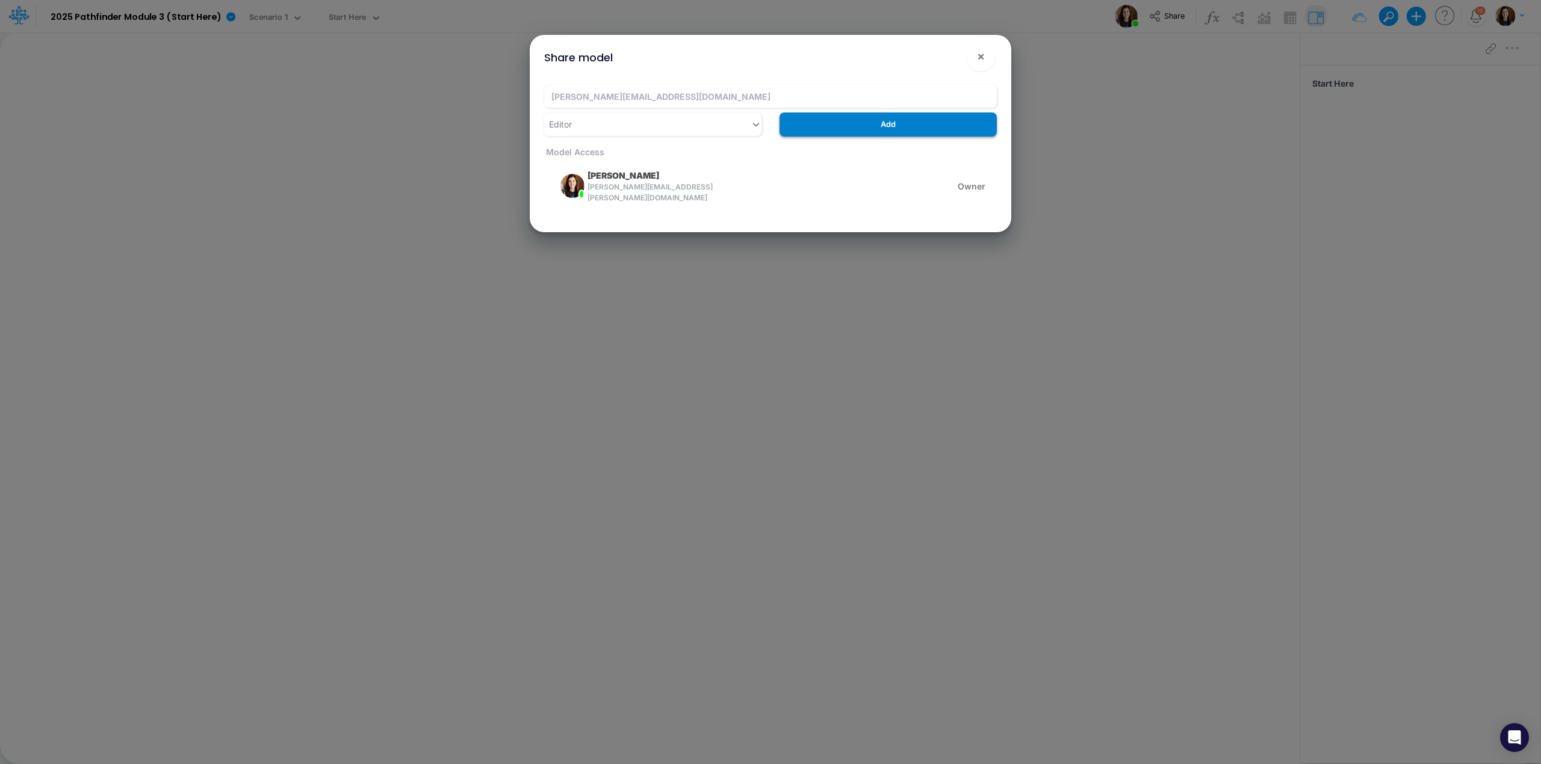
click at [877, 126] on button "Add" at bounding box center [888, 124] width 217 height 23
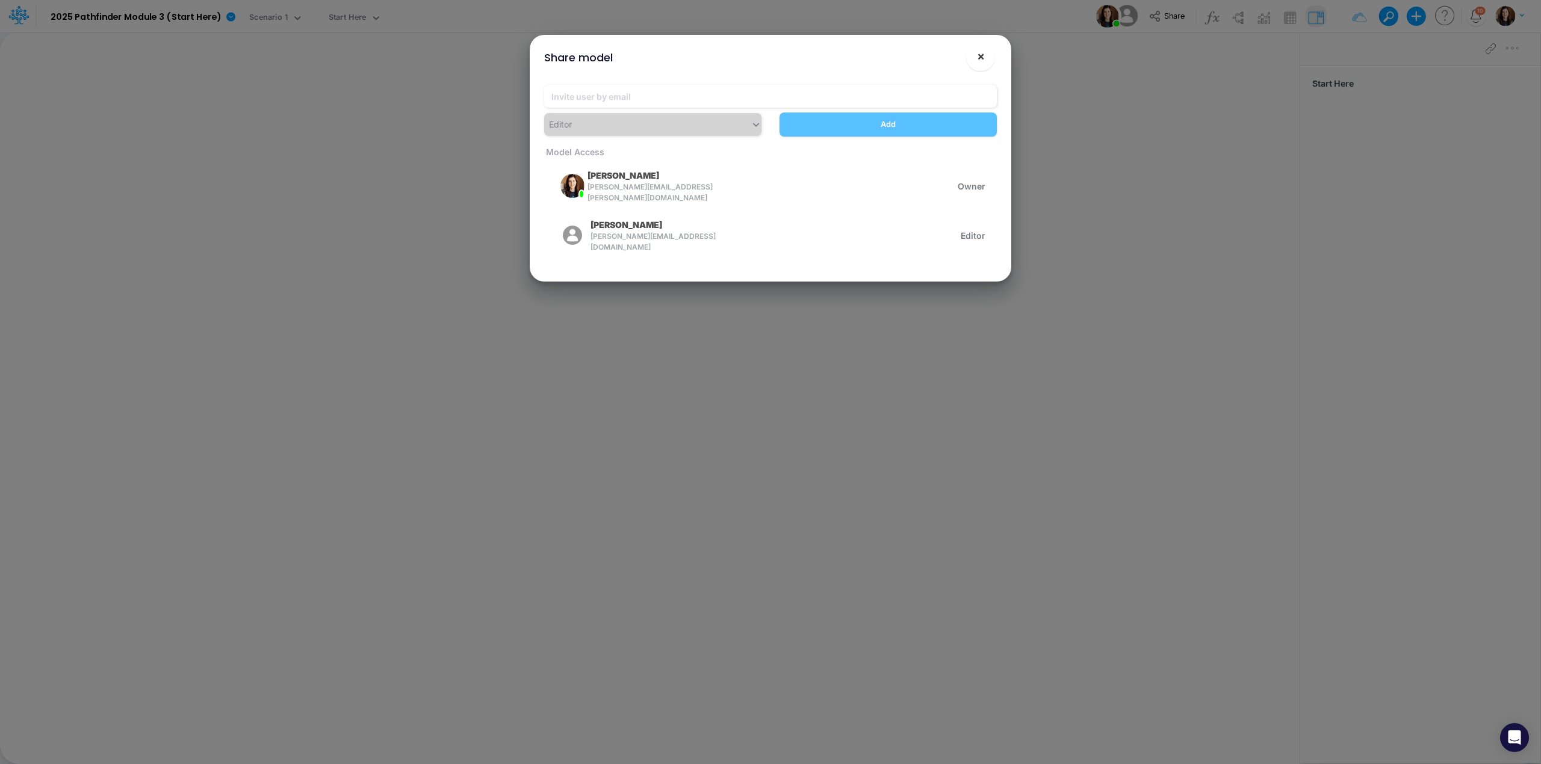
click at [980, 60] on span "×" at bounding box center [981, 56] width 8 height 14
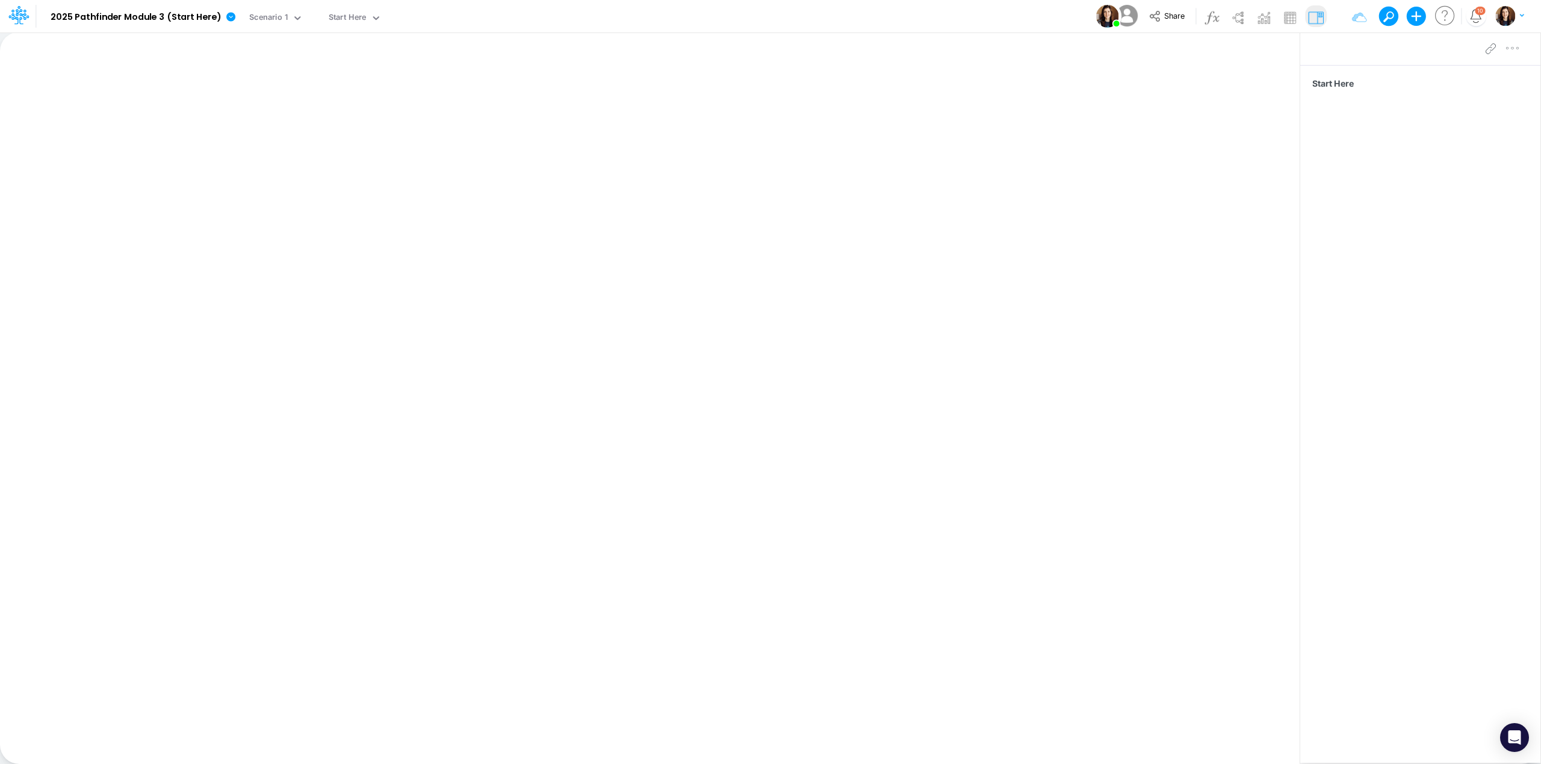
click at [521, 24] on div "Model 2025 Pathfinder Module 3 (Start Here) Edit model settings Duplicate Impor…" at bounding box center [770, 16] width 1387 height 33
click at [507, 15] on div "Model 2025 Pathfinder Module 3 (Start Here) Edit model settings Duplicate Impor…" at bounding box center [770, 16] width 1387 height 33
click at [1164, 20] on span "Share" at bounding box center [1174, 15] width 20 height 9
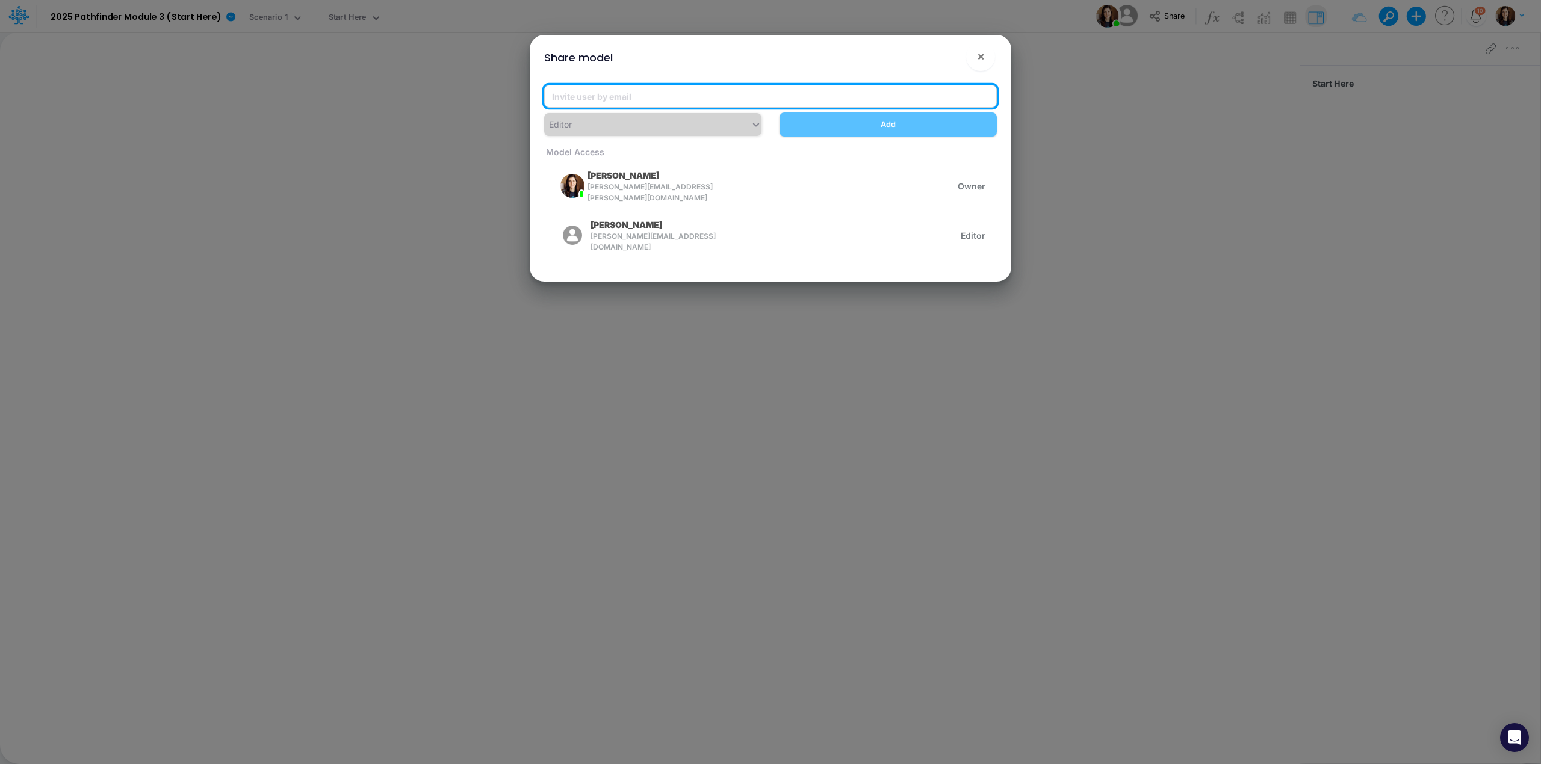
click at [633, 97] on input "email" at bounding box center [770, 96] width 453 height 23
paste input "[EMAIL_ADDRESS][DOMAIN_NAME]"
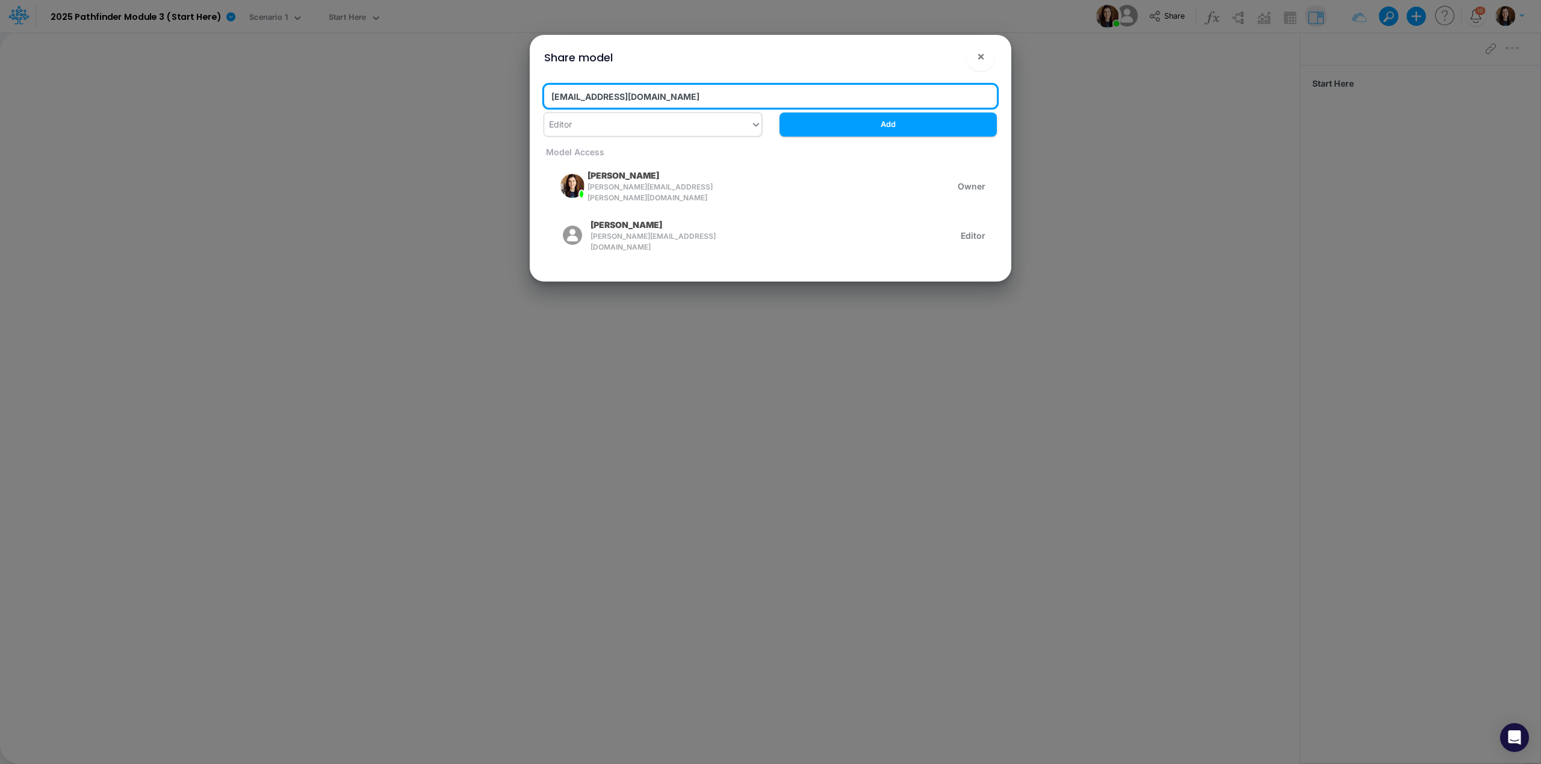
type input "[EMAIL_ADDRESS][DOMAIN_NAME]"
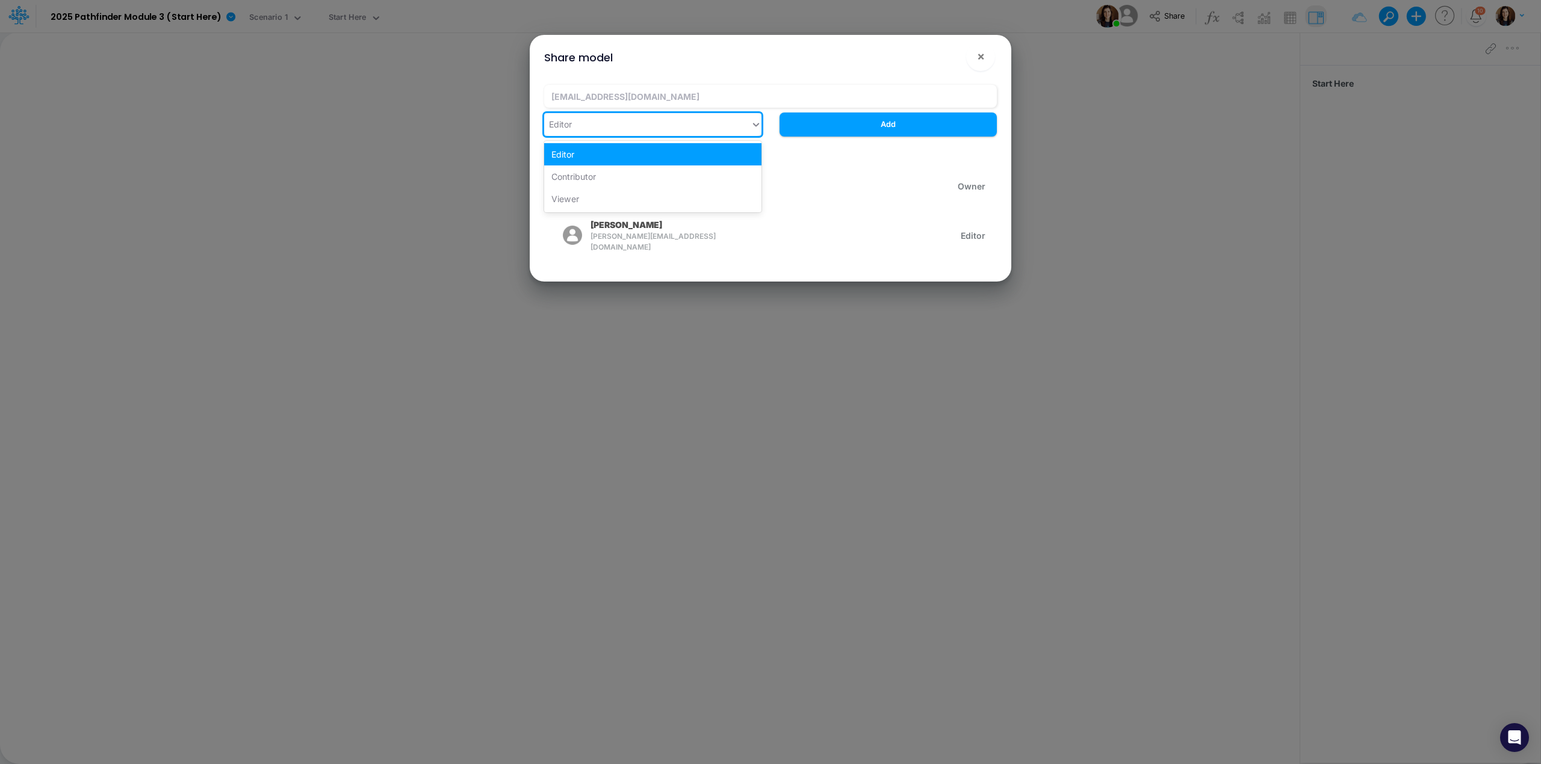
click at [646, 123] on div "Editor" at bounding box center [647, 124] width 206 height 20
click at [981, 57] on span "×" at bounding box center [981, 56] width 8 height 14
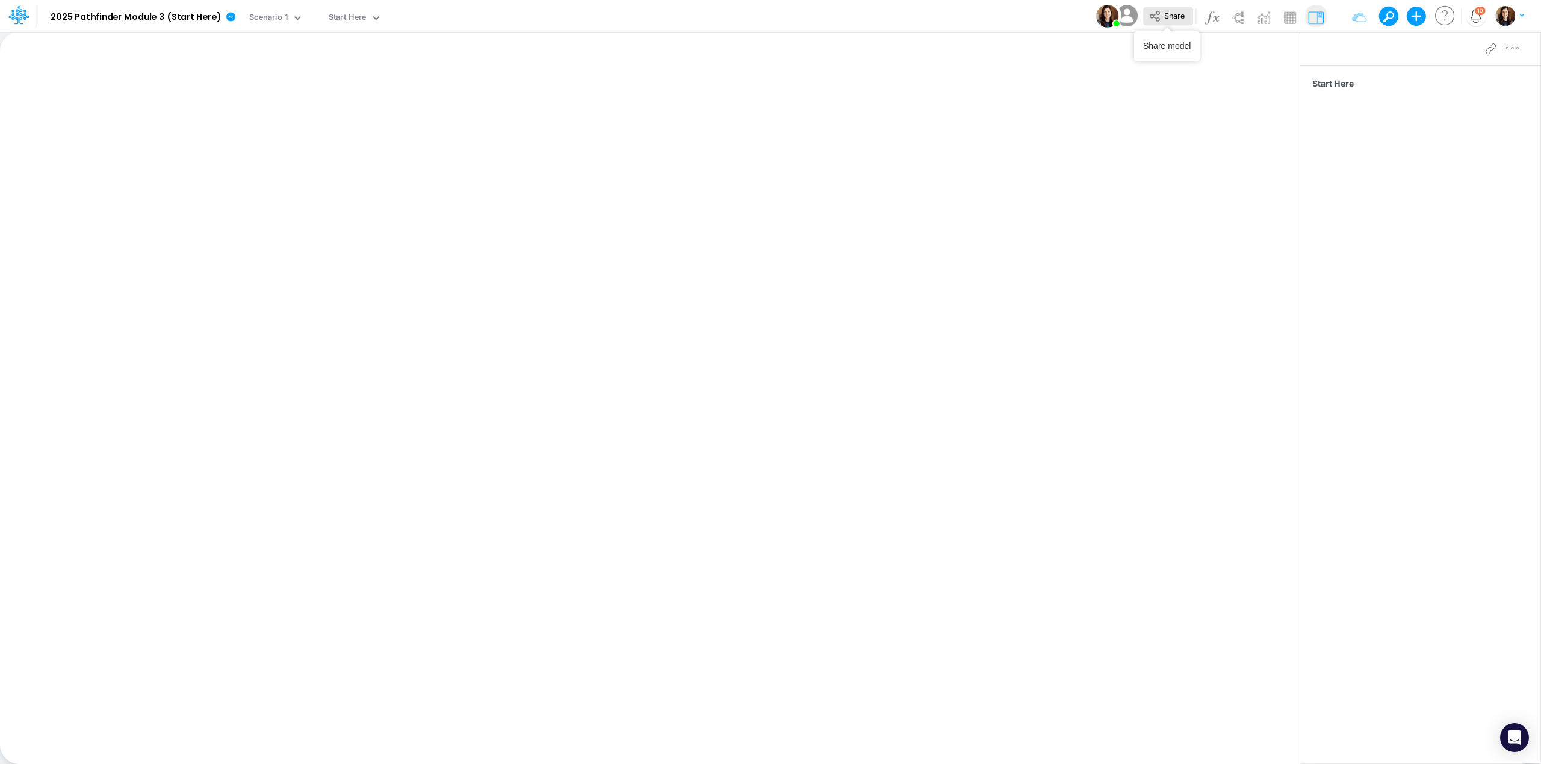
click at [1164, 17] on span "Share" at bounding box center [1174, 15] width 20 height 9
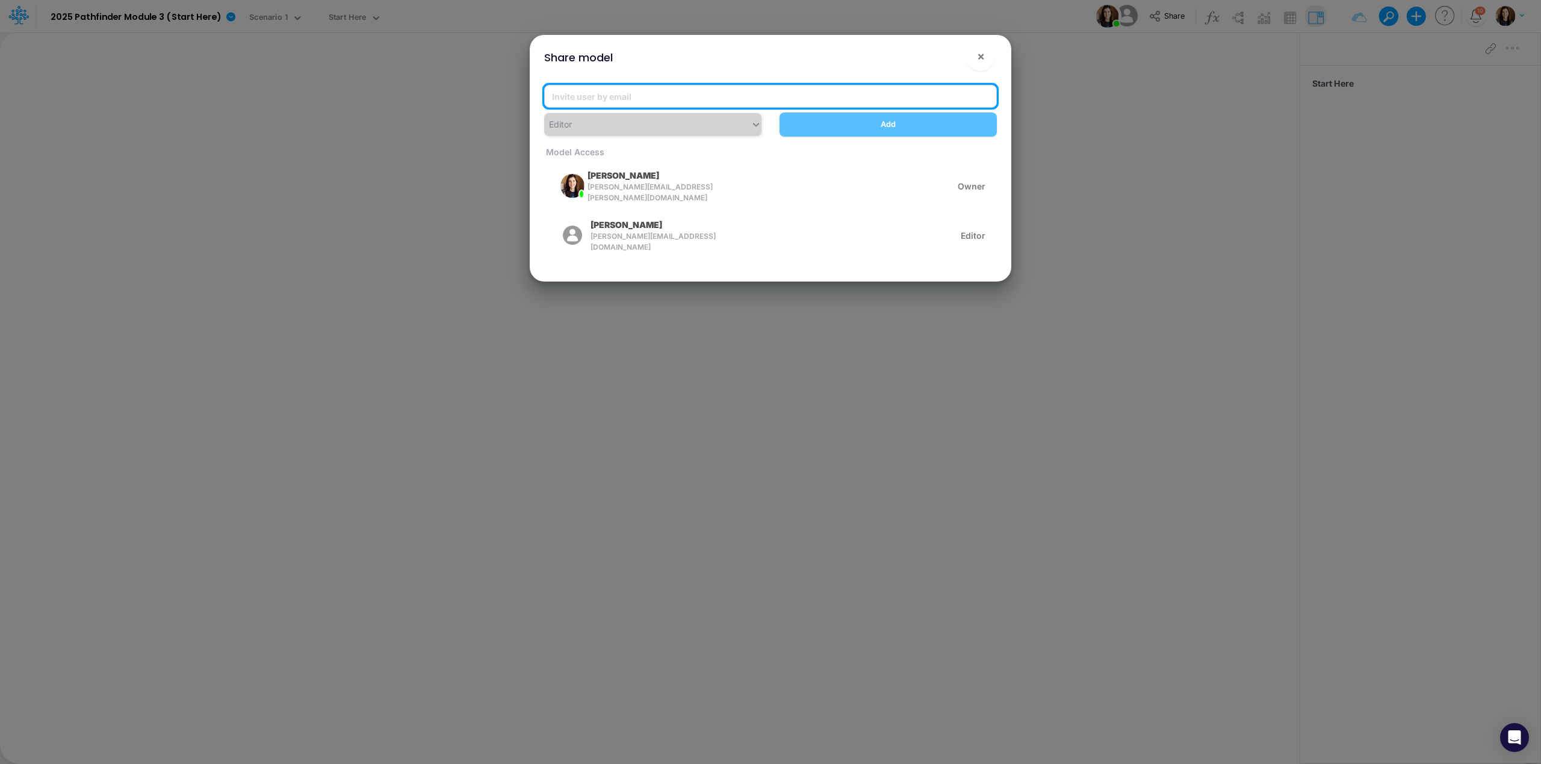
click at [774, 92] on input "email" at bounding box center [770, 96] width 453 height 23
paste input "[EMAIL_ADDRESS][DOMAIN_NAME]"
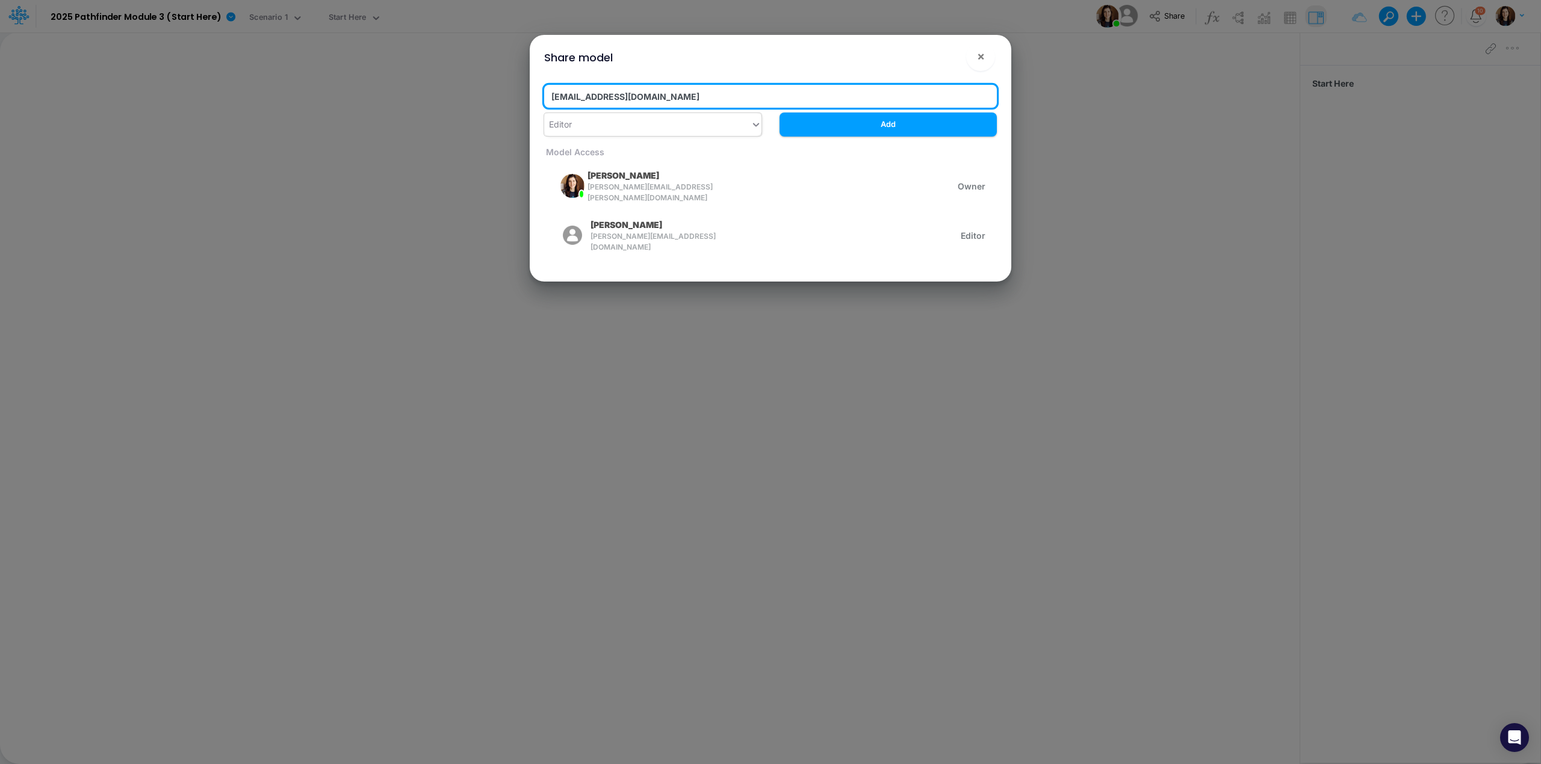
type input "[EMAIL_ADDRESS][DOMAIN_NAME]"
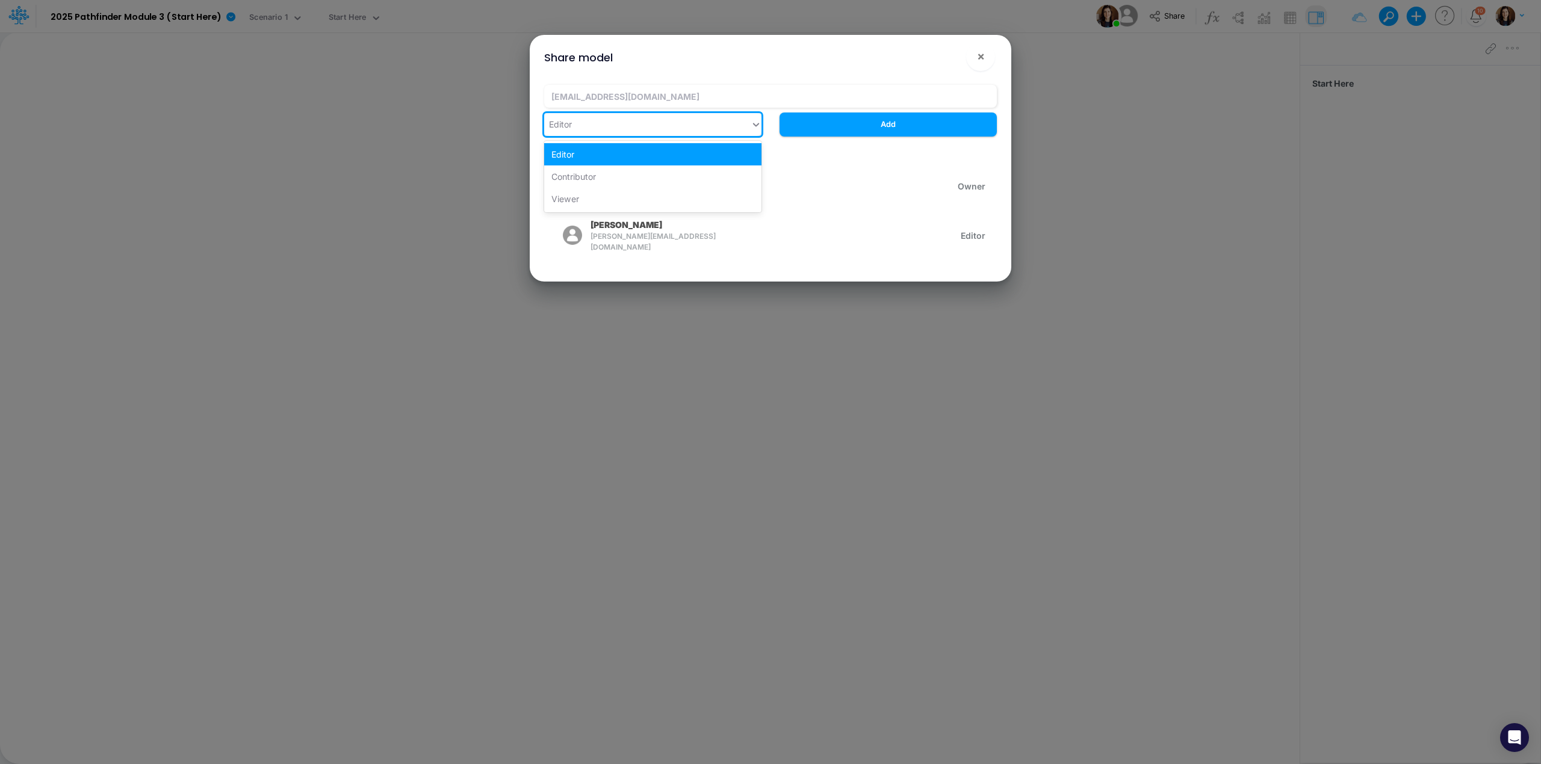
click at [698, 123] on div "Editor" at bounding box center [647, 124] width 206 height 20
click at [668, 183] on div "Contributor" at bounding box center [652, 177] width 217 height 22
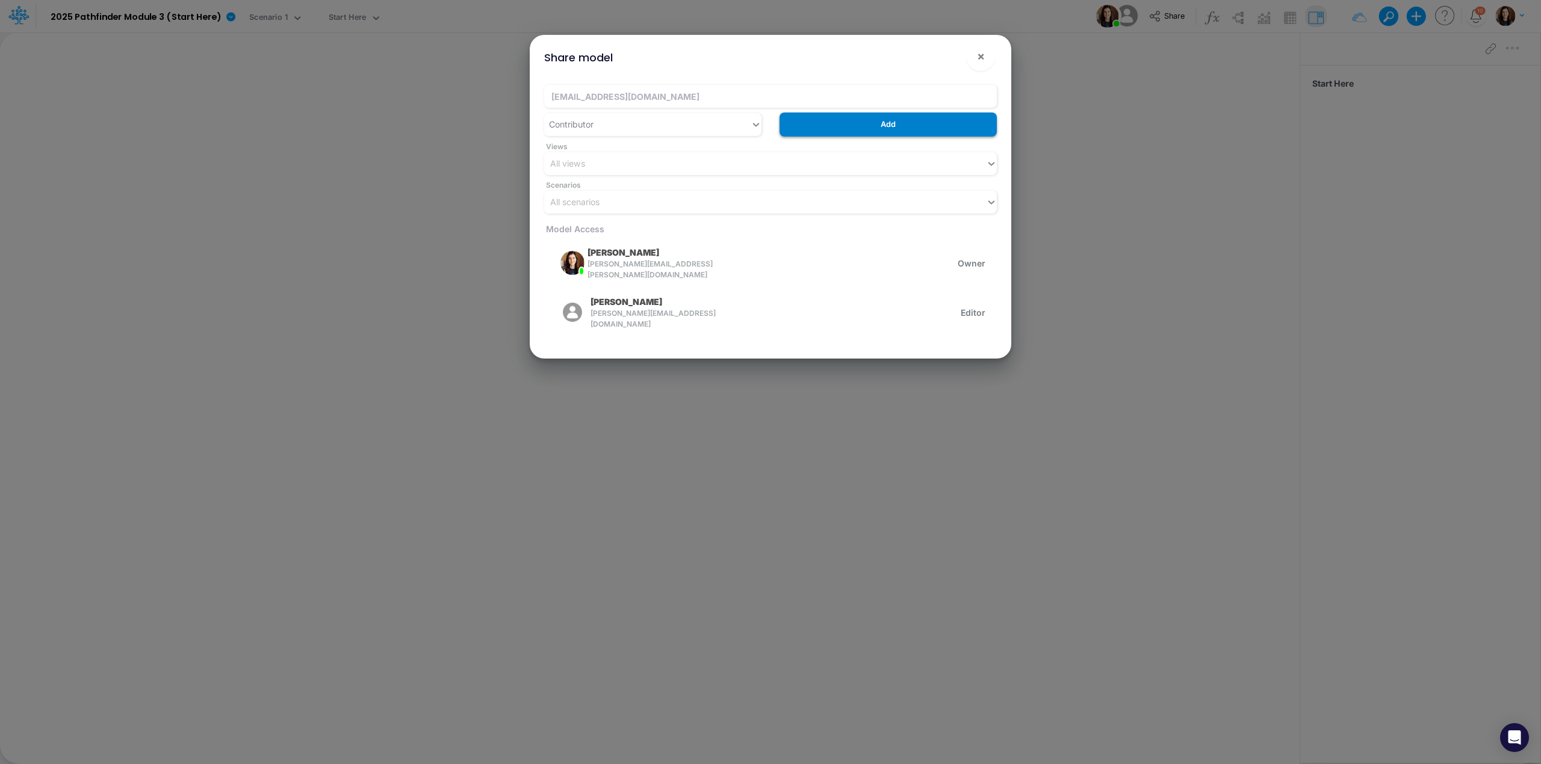
click at [896, 126] on button "Add" at bounding box center [888, 124] width 217 height 23
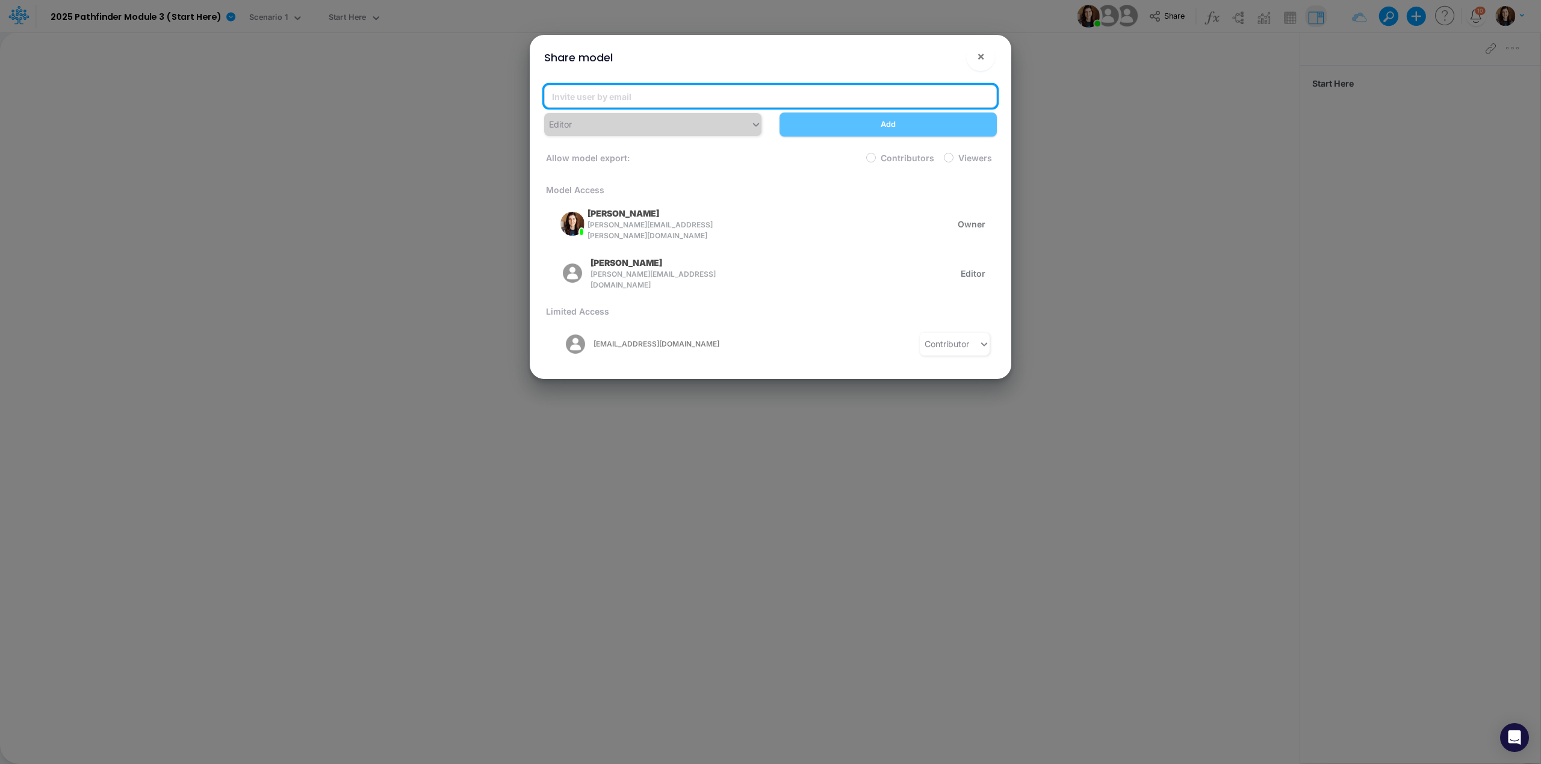
click at [723, 94] on input "email" at bounding box center [770, 96] width 453 height 23
paste input "[EMAIL_ADDRESS][DOMAIN_NAME]"
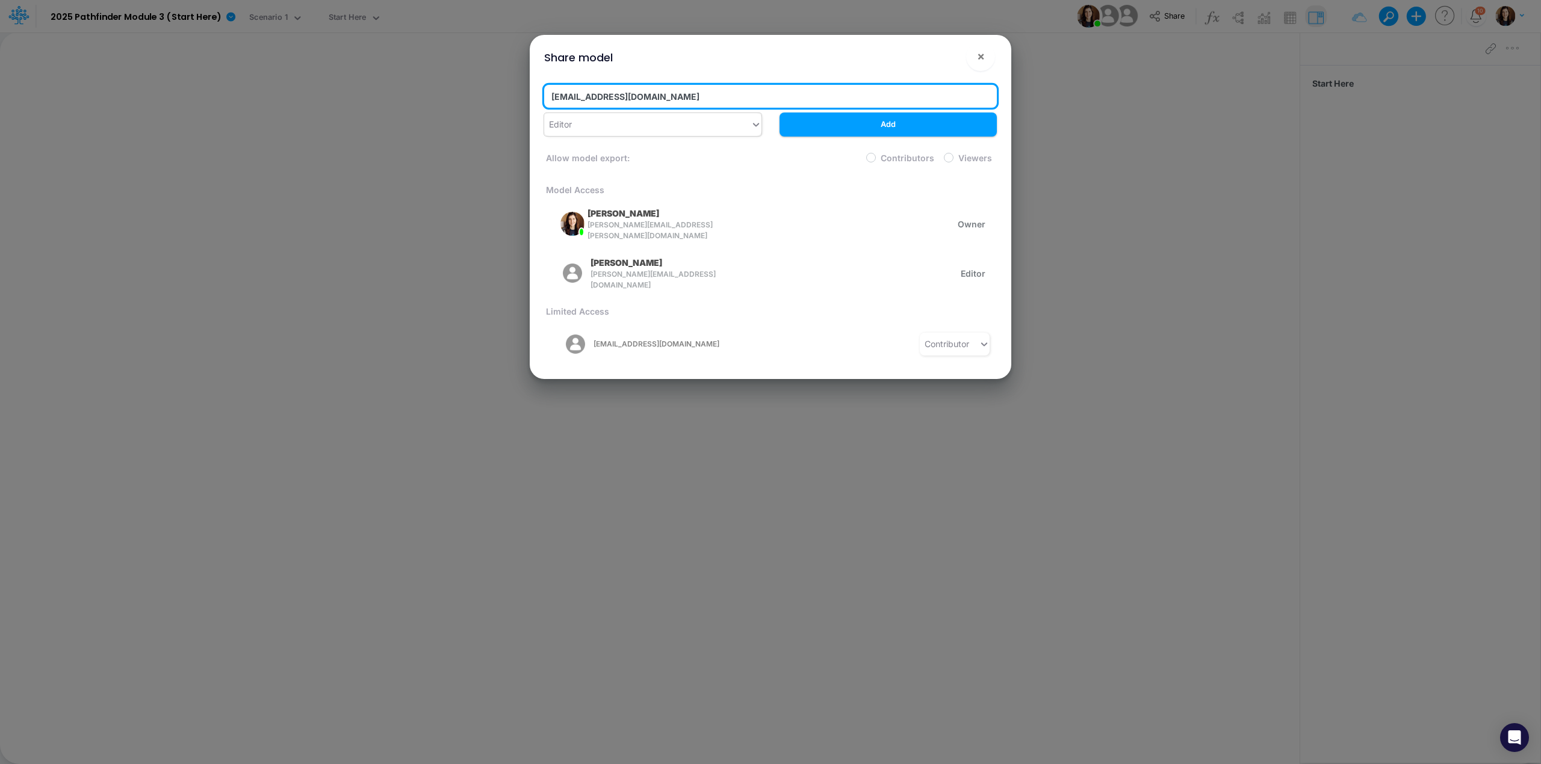
type input "[EMAIL_ADDRESS][DOMAIN_NAME]"
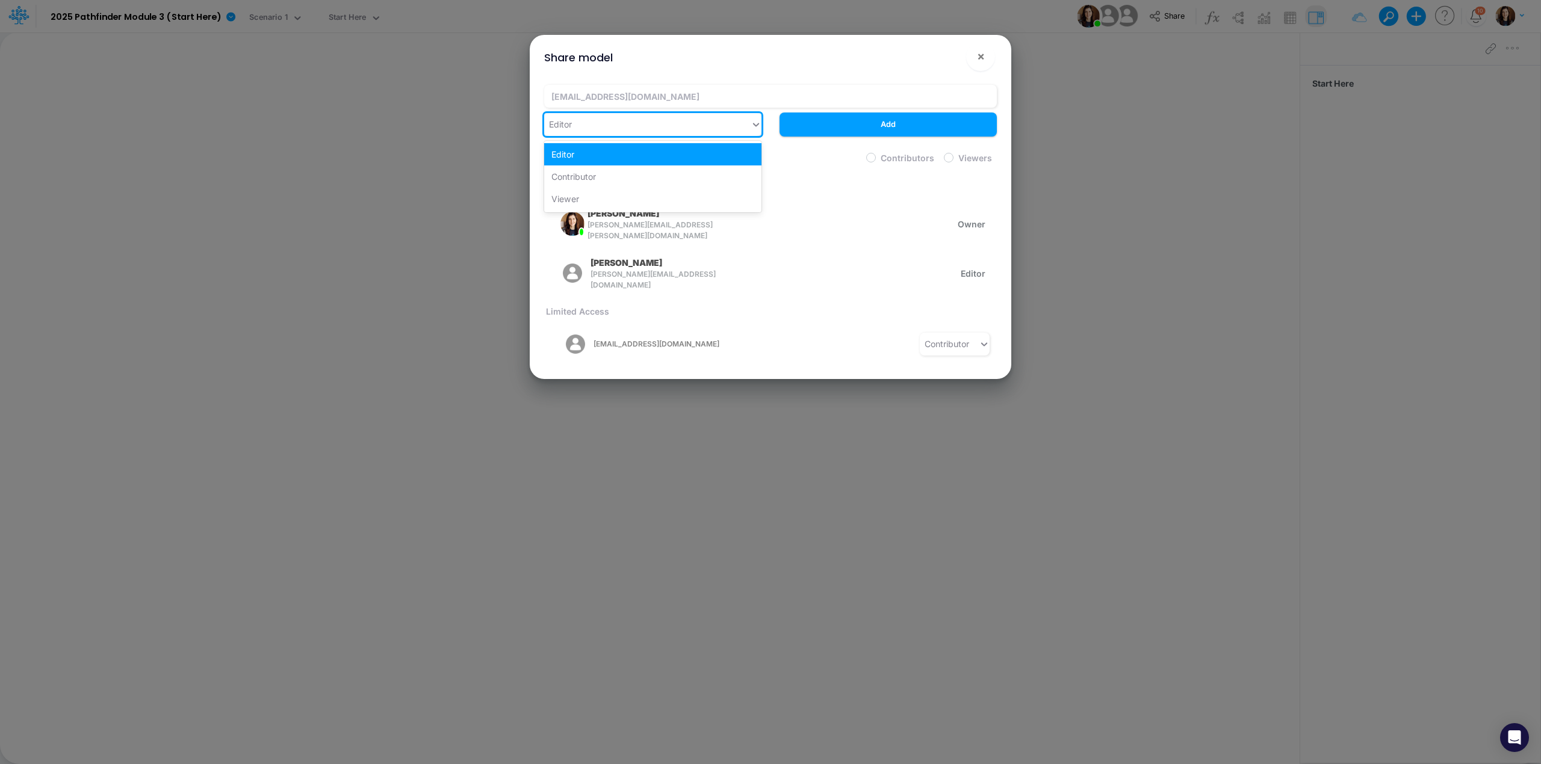
click at [644, 128] on div "Editor" at bounding box center [647, 124] width 206 height 20
click at [625, 184] on div "Contributor" at bounding box center [652, 177] width 217 height 22
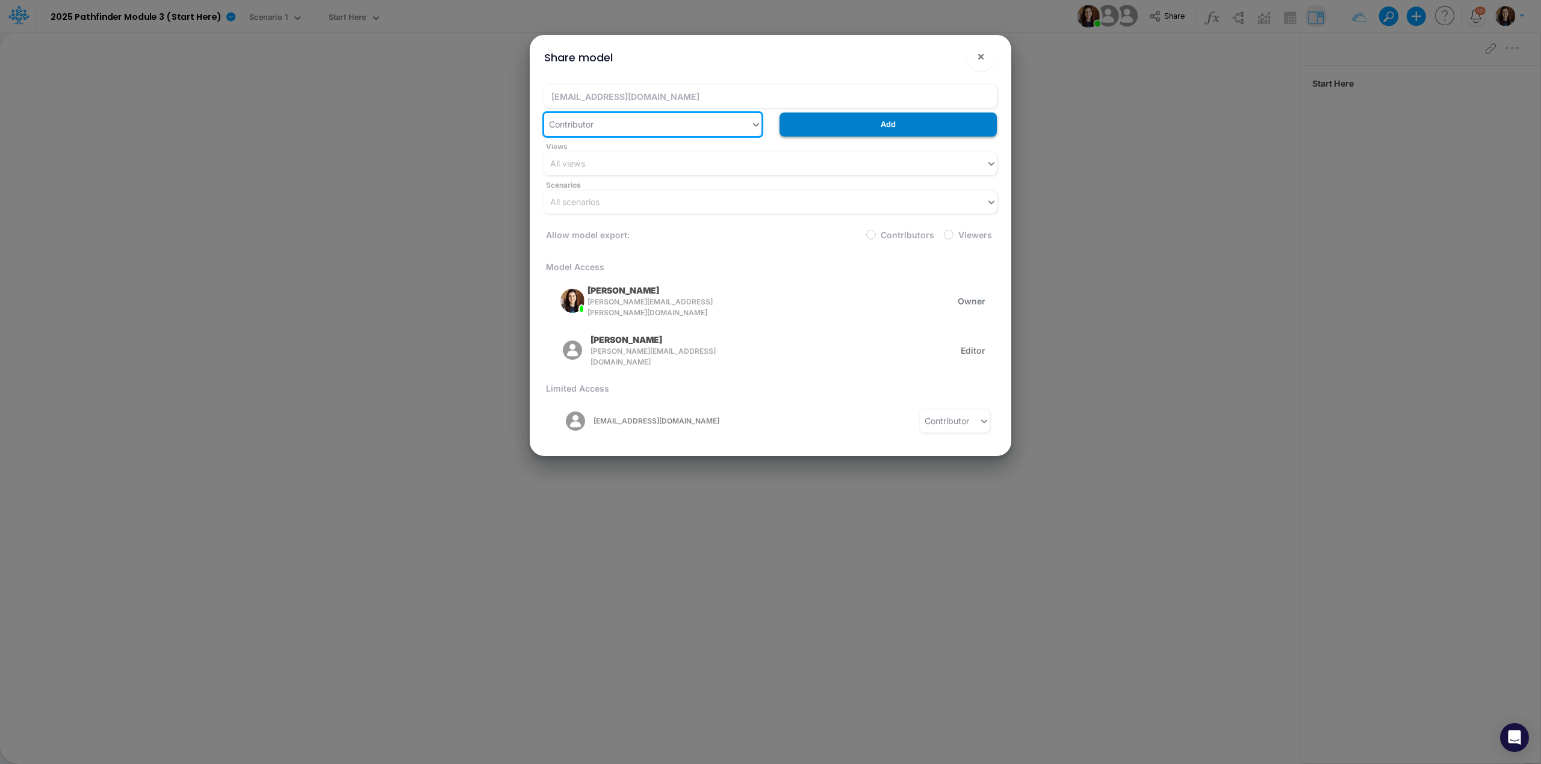
click at [904, 128] on button "Add" at bounding box center [888, 124] width 217 height 23
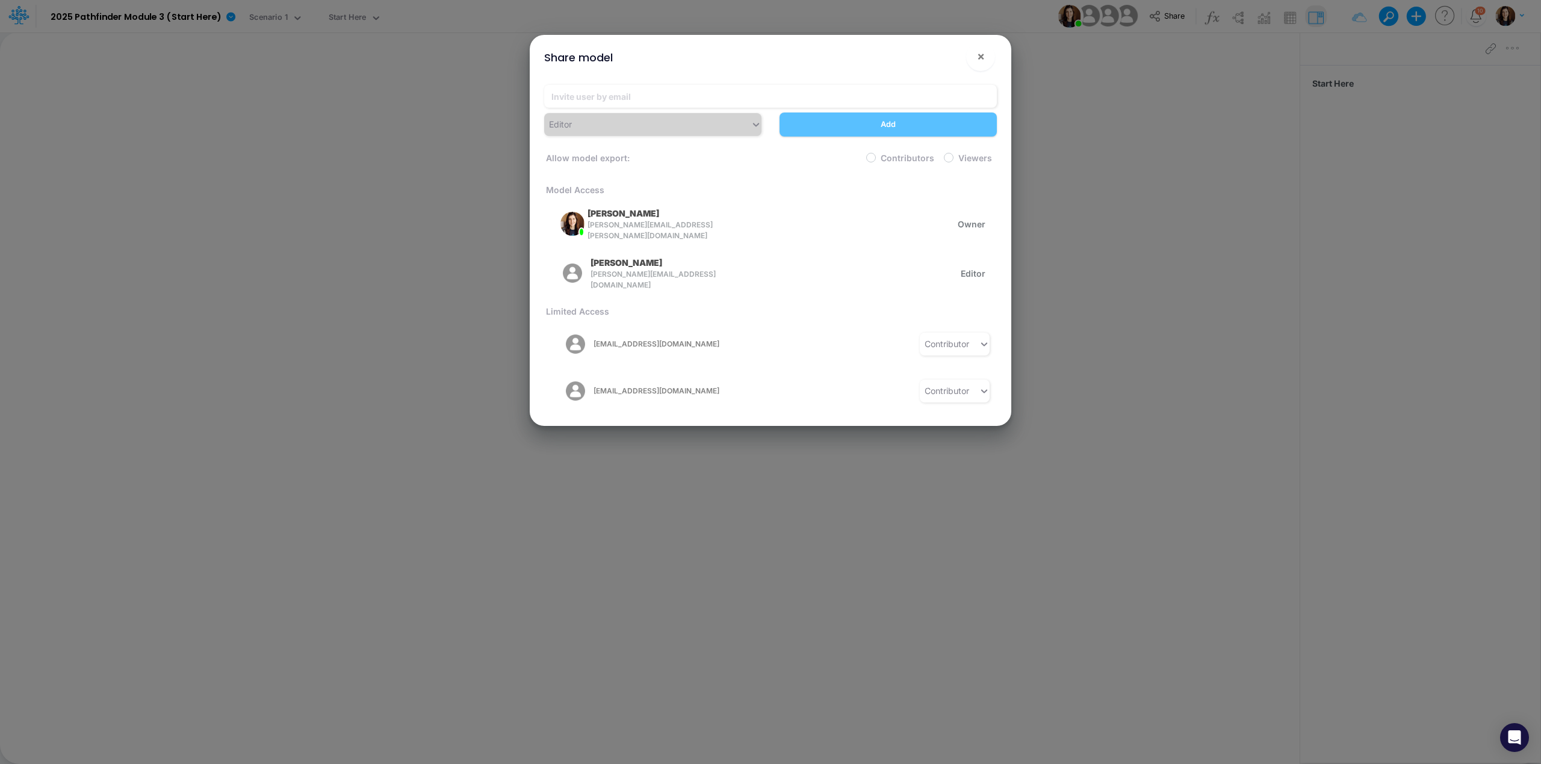
click at [742, 83] on div "Editor Add Allow model export: Contributors Viewers Model Access [PERSON_NAME] …" at bounding box center [771, 250] width 472 height 351
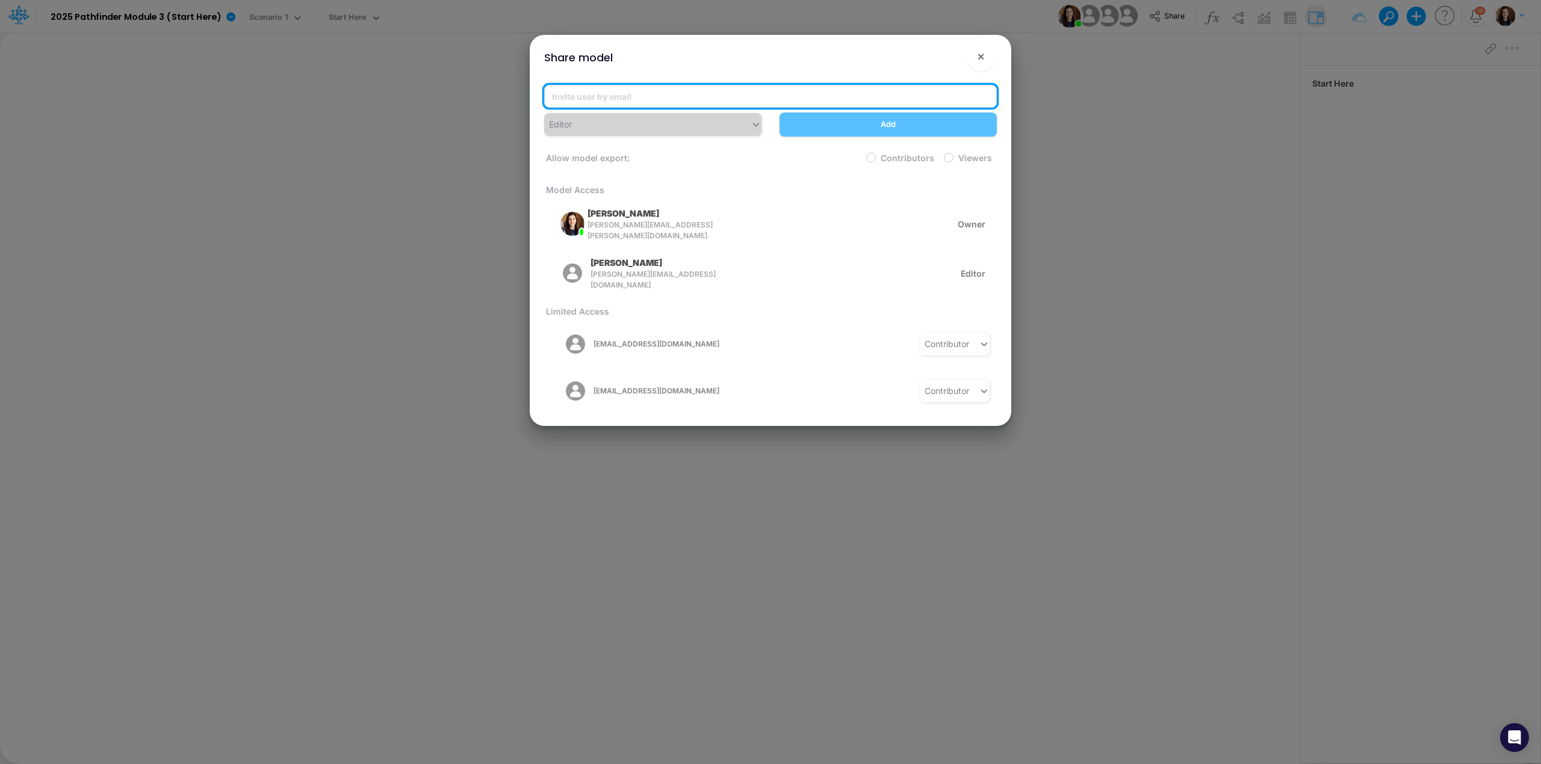
click at [733, 93] on input "email" at bounding box center [770, 96] width 453 height 23
paste input "[EMAIL_ADDRESS][DOMAIN_NAME]"
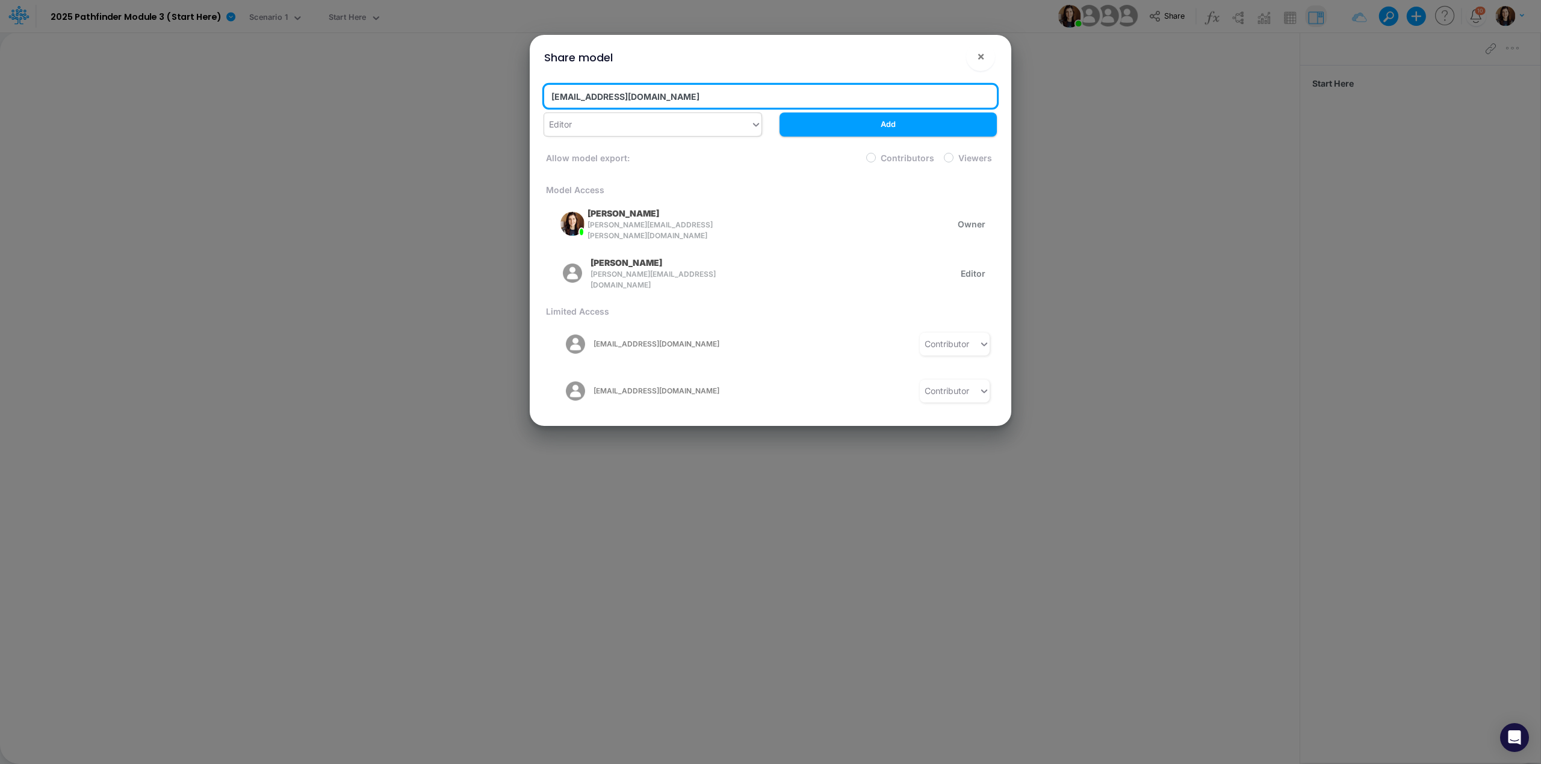
type input "[EMAIL_ADDRESS][DOMAIN_NAME]"
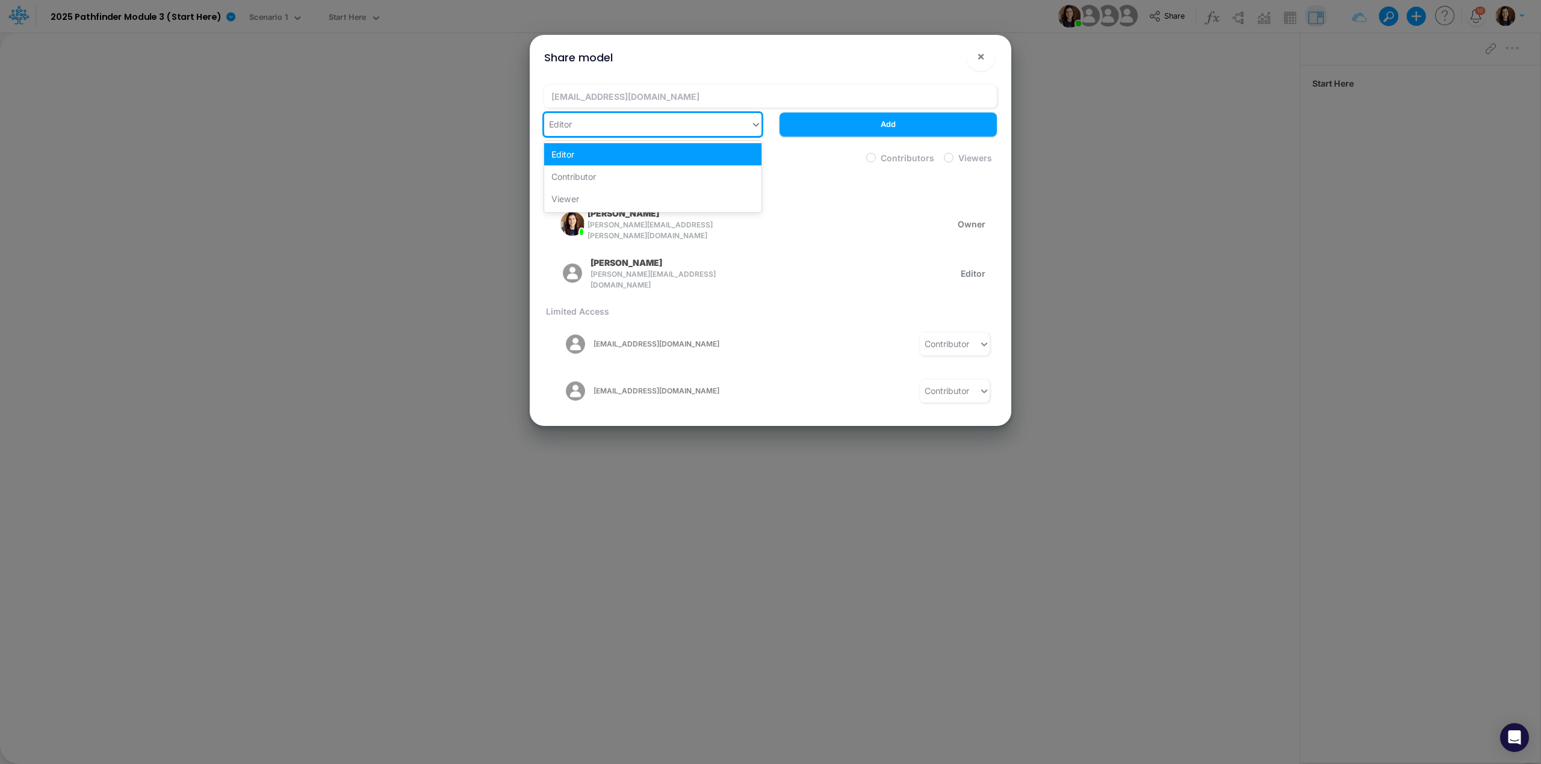
click at [636, 124] on div "Editor" at bounding box center [647, 124] width 206 height 20
click at [625, 178] on div "Contributor" at bounding box center [652, 177] width 217 height 22
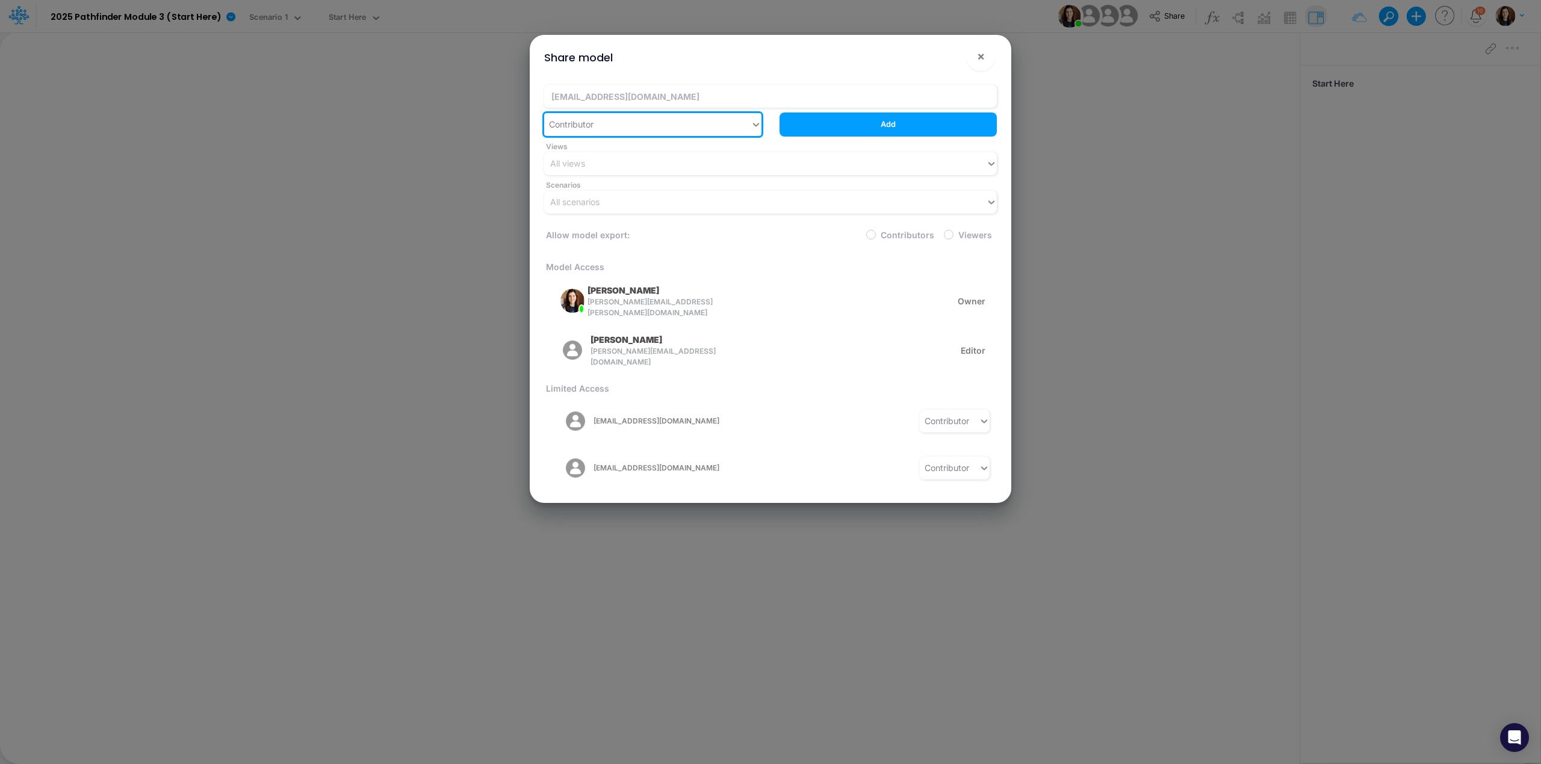
click at [911, 128] on button "Add" at bounding box center [888, 124] width 217 height 23
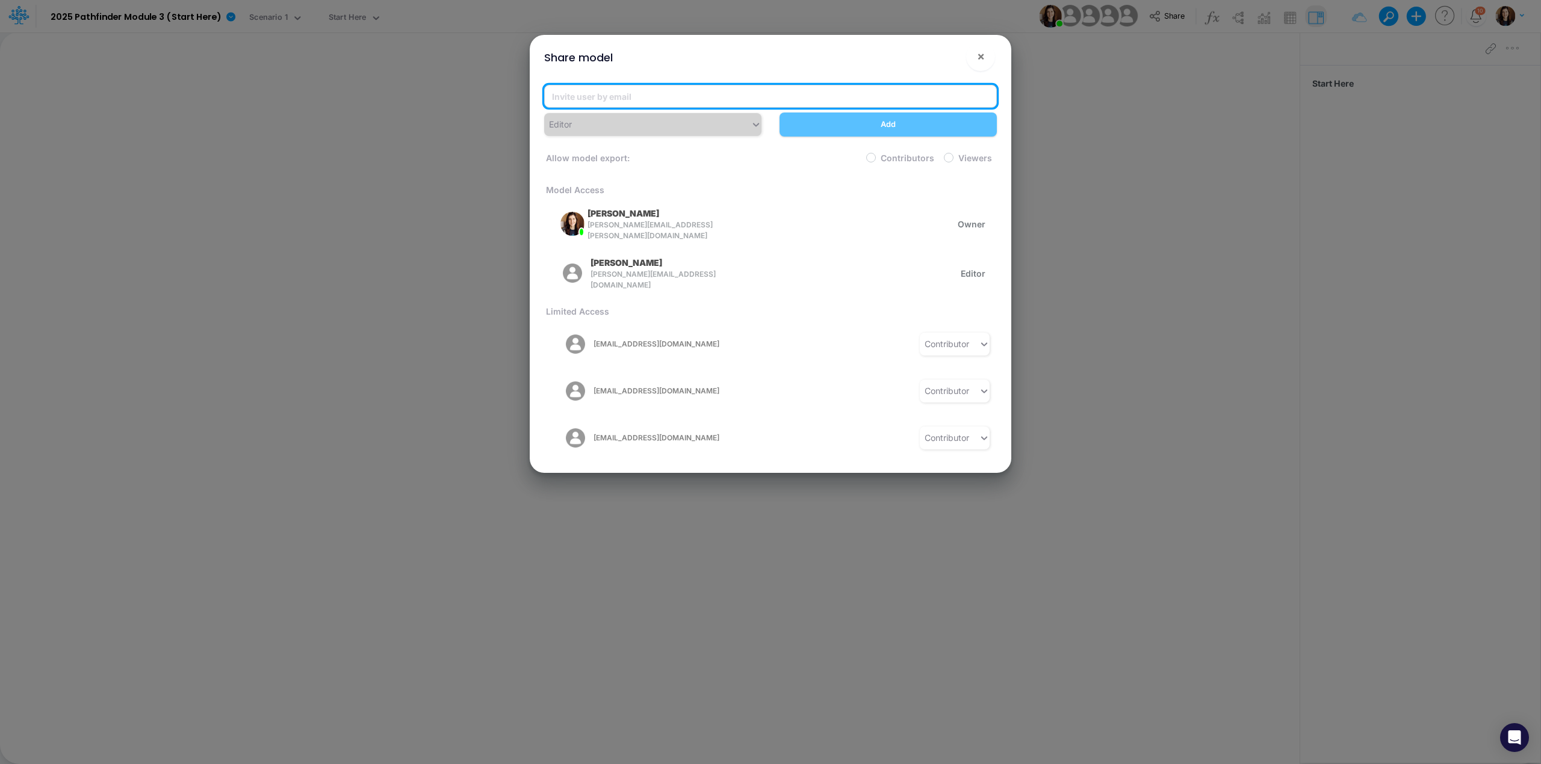
click at [750, 93] on input "email" at bounding box center [770, 96] width 453 height 23
paste input "[PERSON_NAME][EMAIL_ADDRESS][DOMAIN_NAME]"
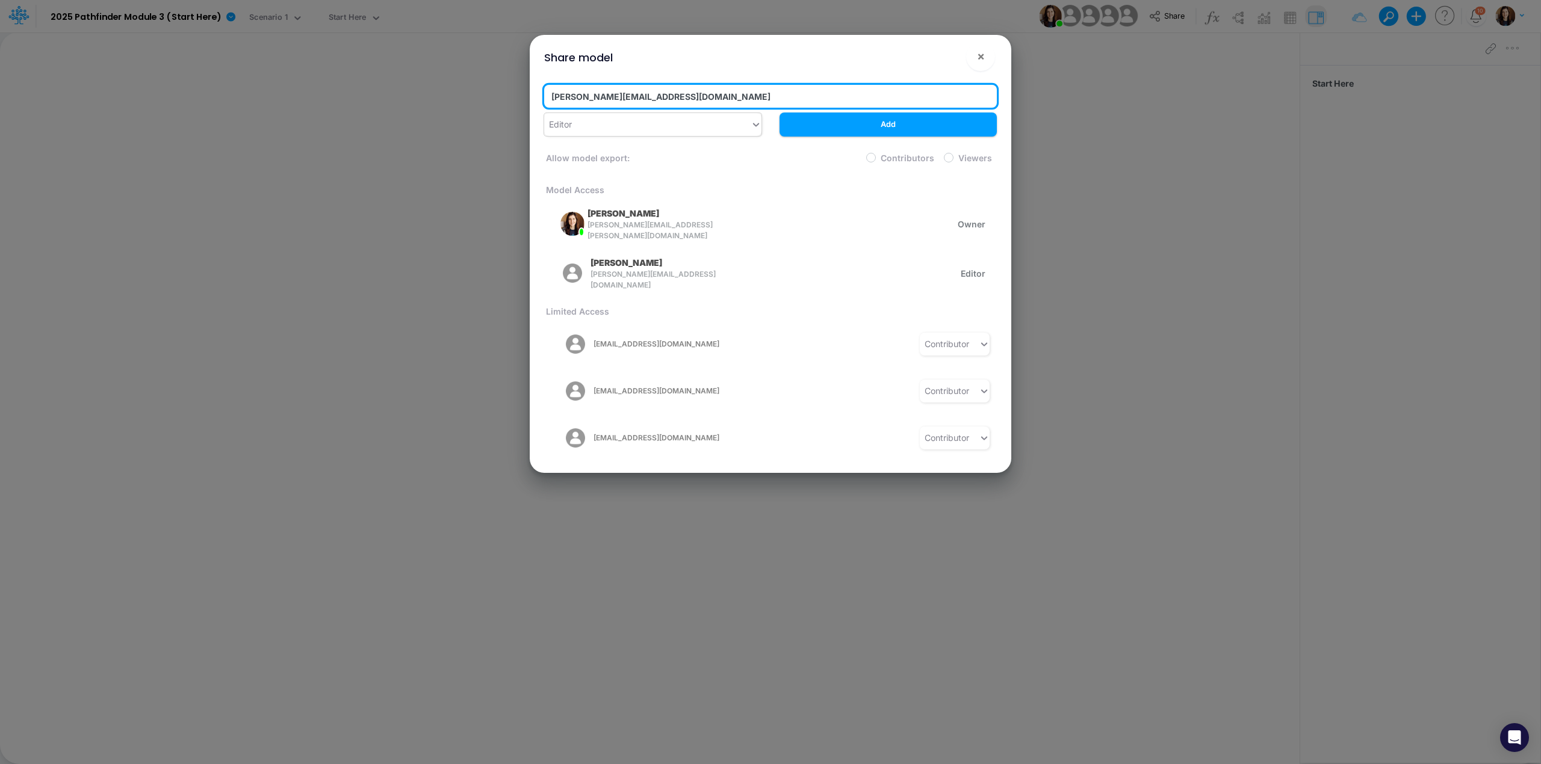
type input "[PERSON_NAME][EMAIL_ADDRESS][DOMAIN_NAME]"
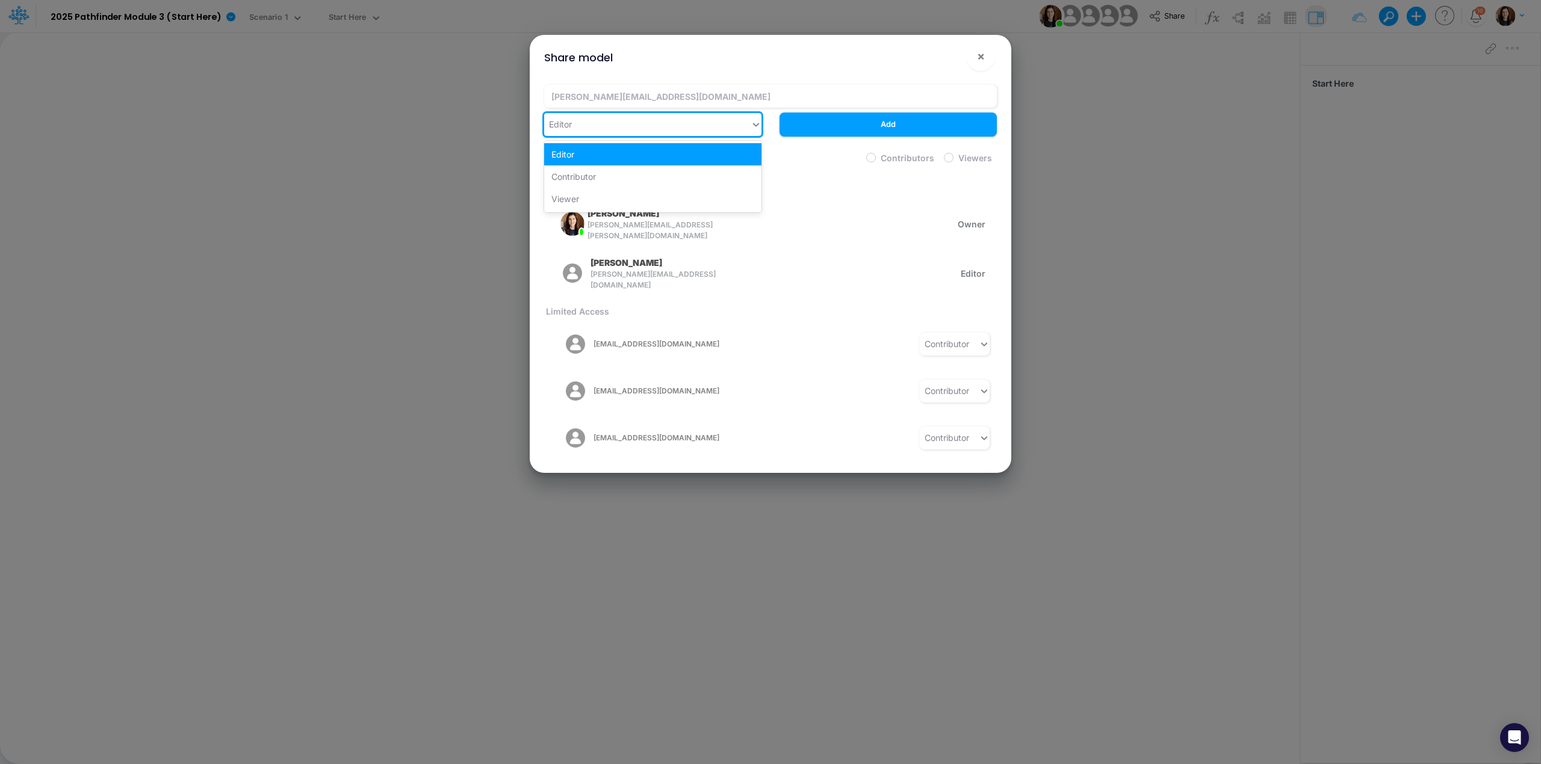
click at [648, 129] on div "Editor" at bounding box center [647, 124] width 206 height 20
click at [645, 169] on div "Contributor" at bounding box center [652, 177] width 217 height 22
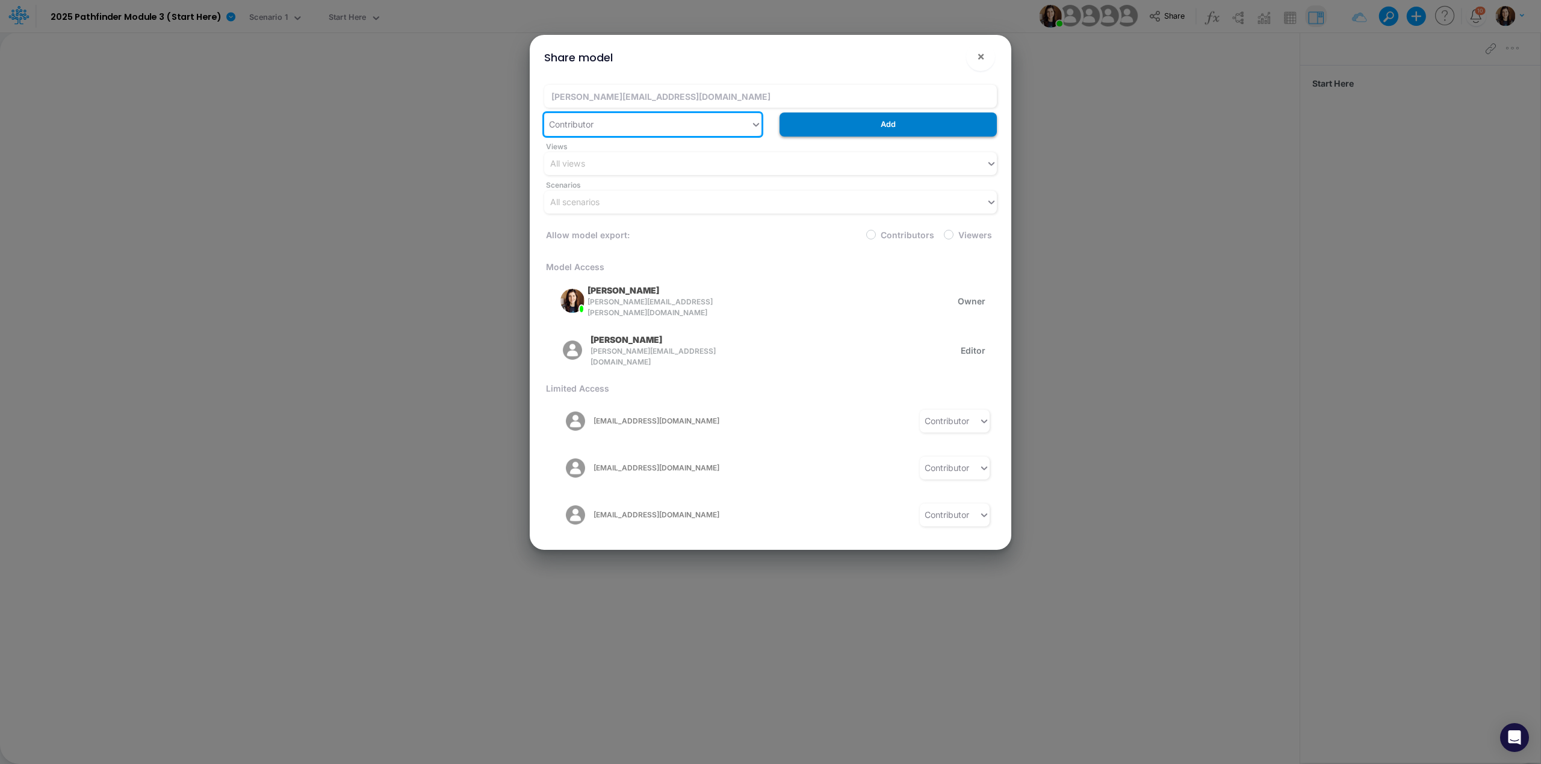
click at [890, 126] on button "Add" at bounding box center [888, 124] width 217 height 23
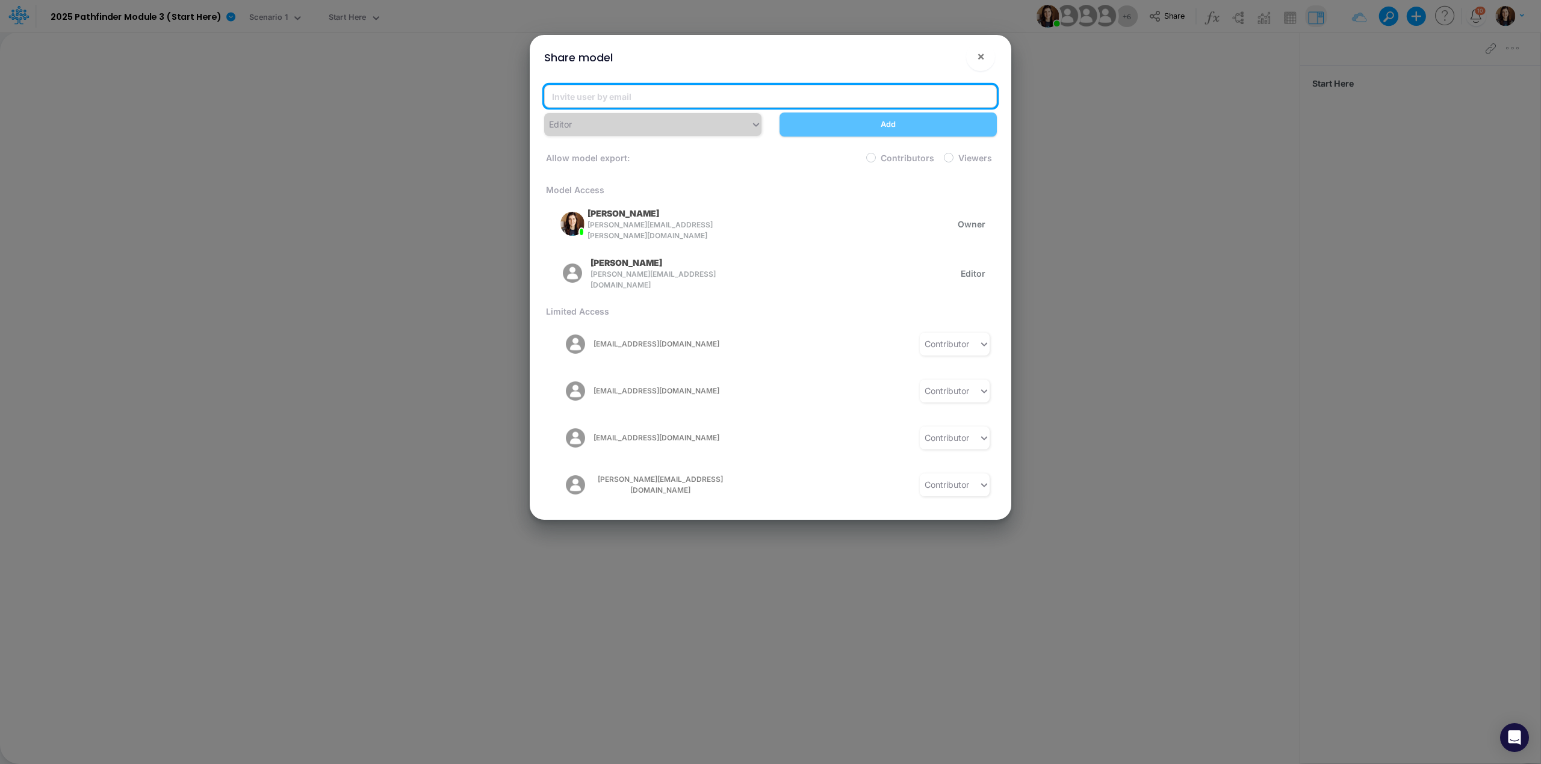
click at [568, 90] on input "email" at bounding box center [770, 96] width 453 height 23
paste input "[PERSON_NAME][EMAIL_ADDRESS][DOMAIN_NAME]"
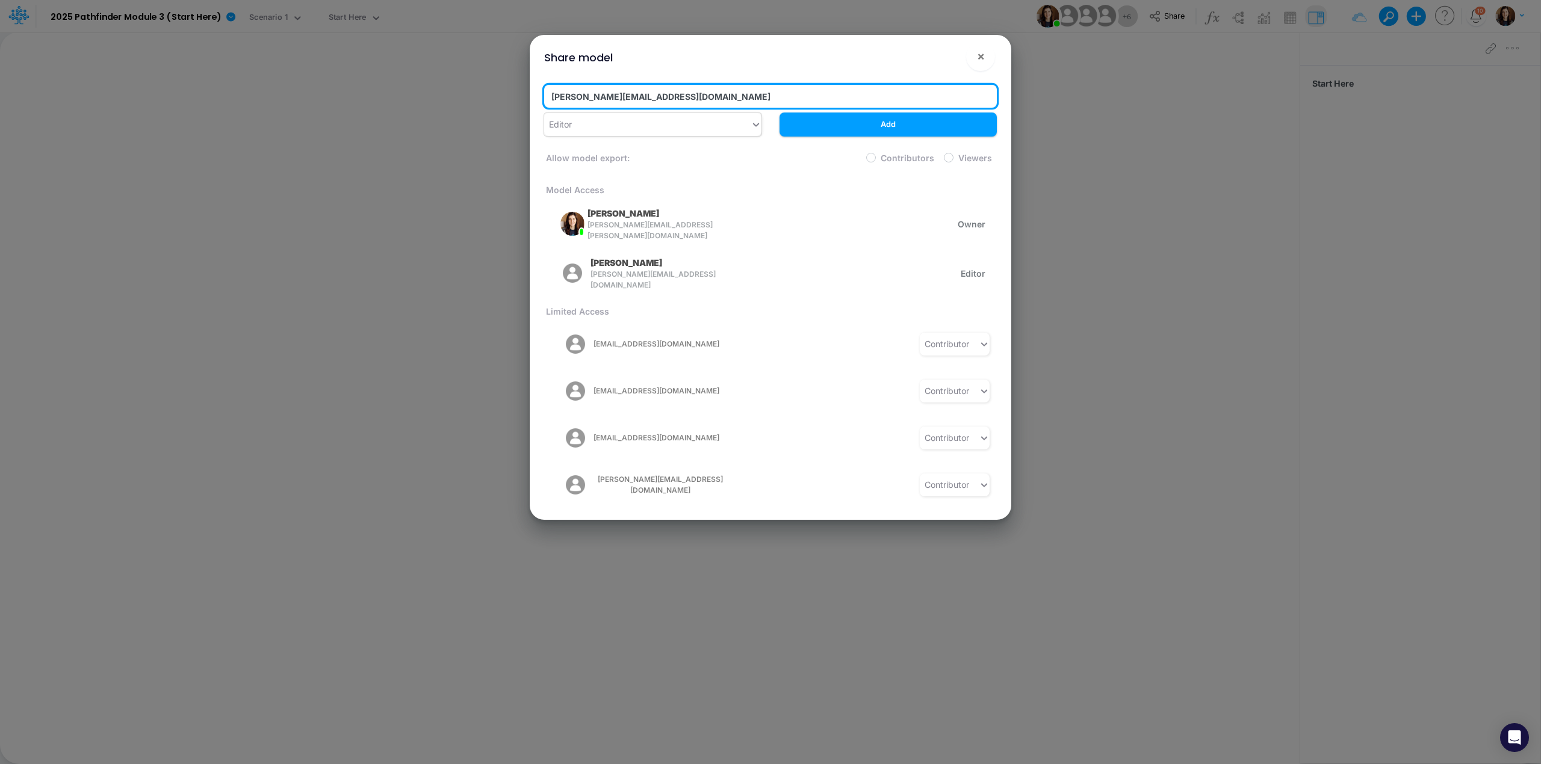
type input "[PERSON_NAME][EMAIL_ADDRESS][DOMAIN_NAME]"
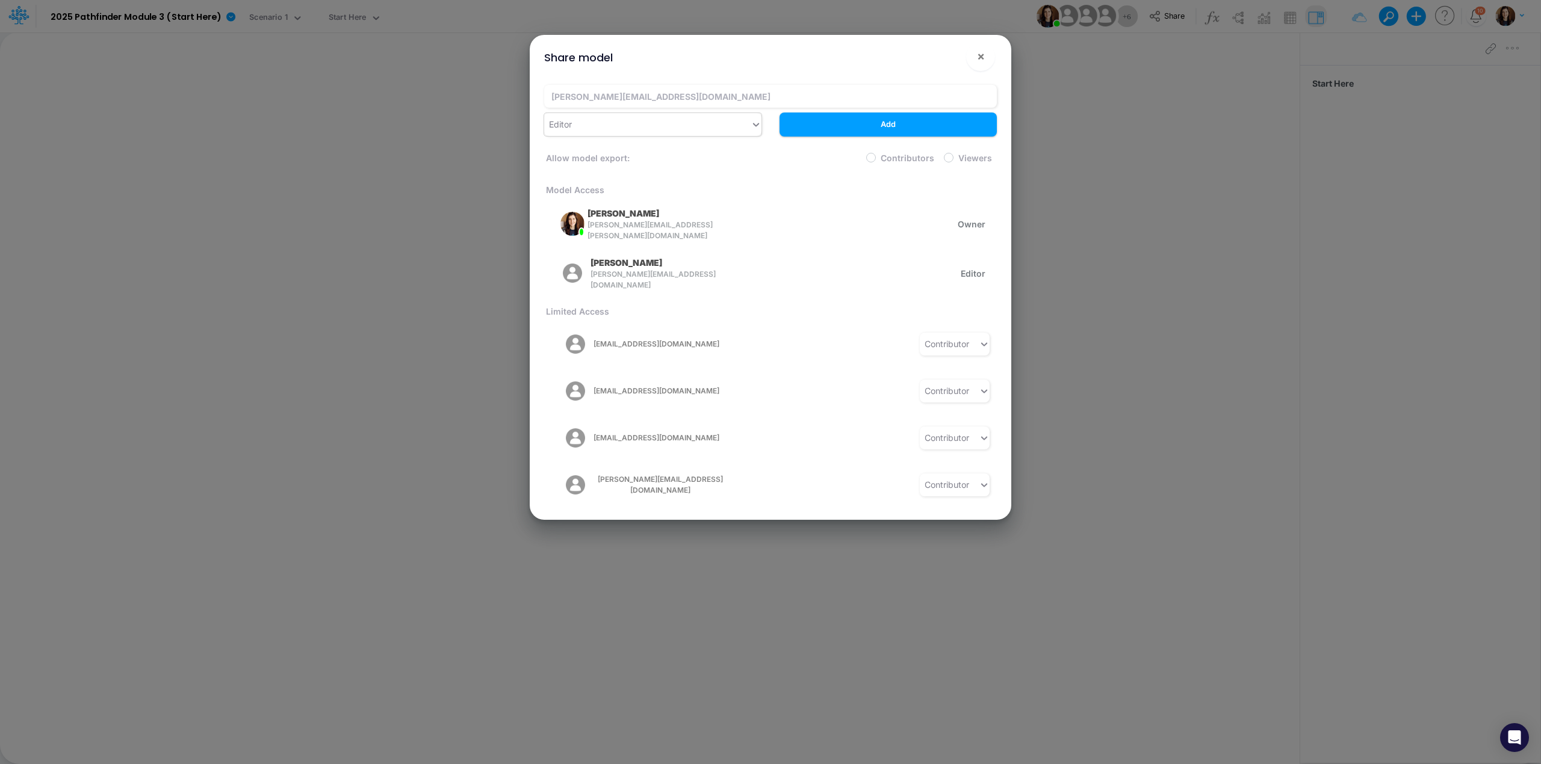
click at [605, 124] on div "Editor" at bounding box center [647, 124] width 206 height 20
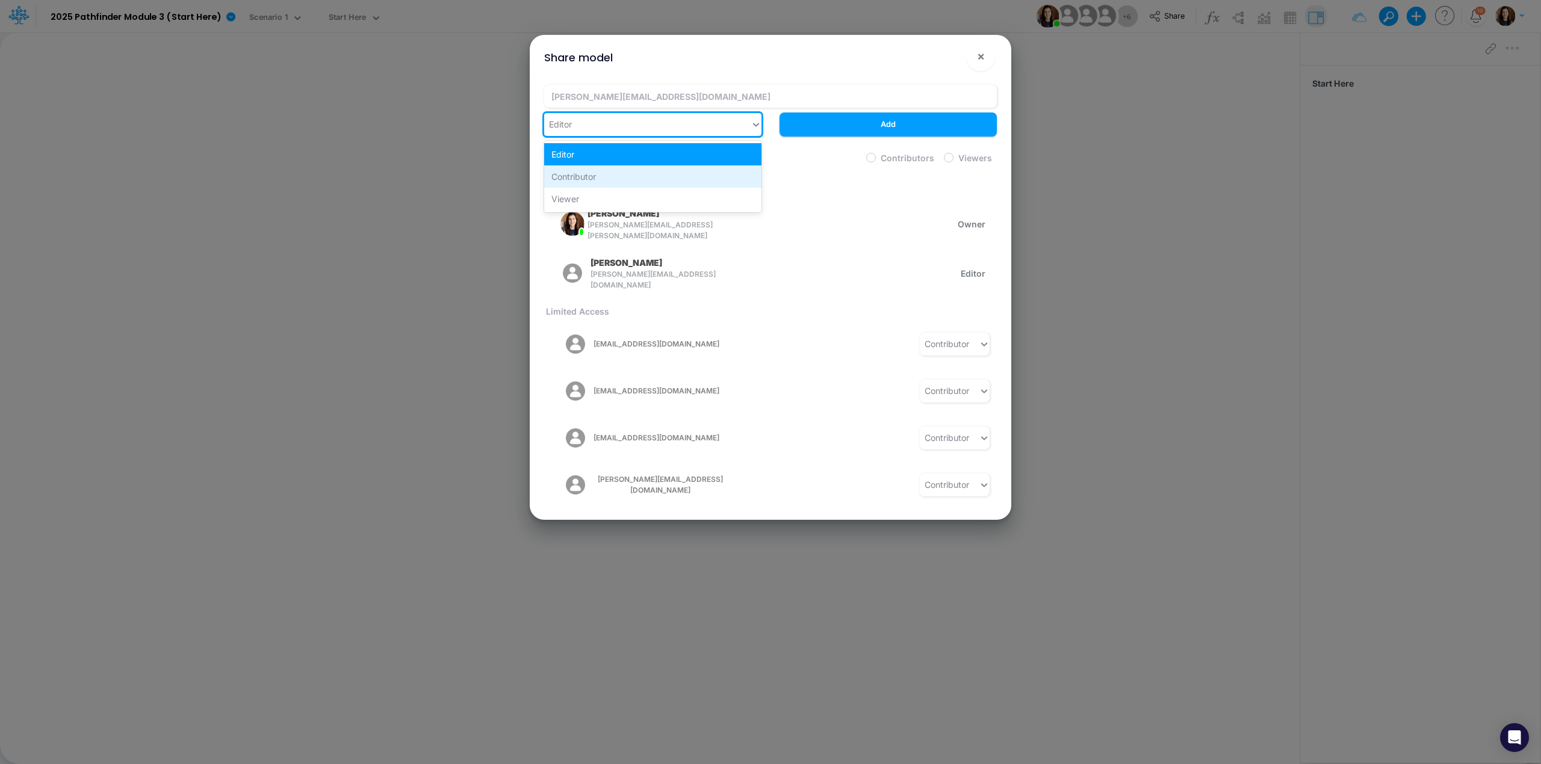
click at [602, 171] on div "Contributor" at bounding box center [652, 177] width 217 height 22
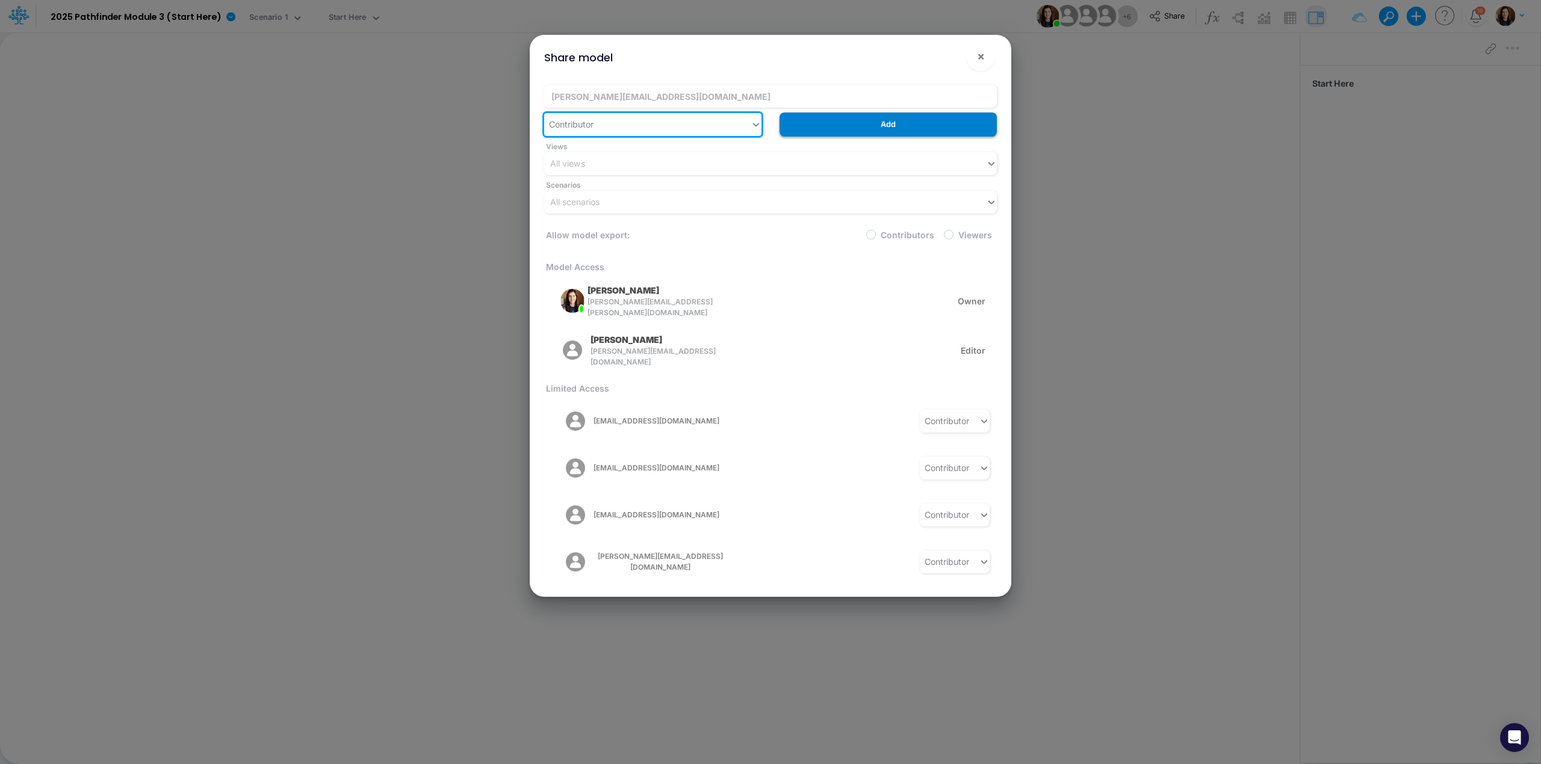
click at [904, 128] on button "Add" at bounding box center [888, 124] width 217 height 23
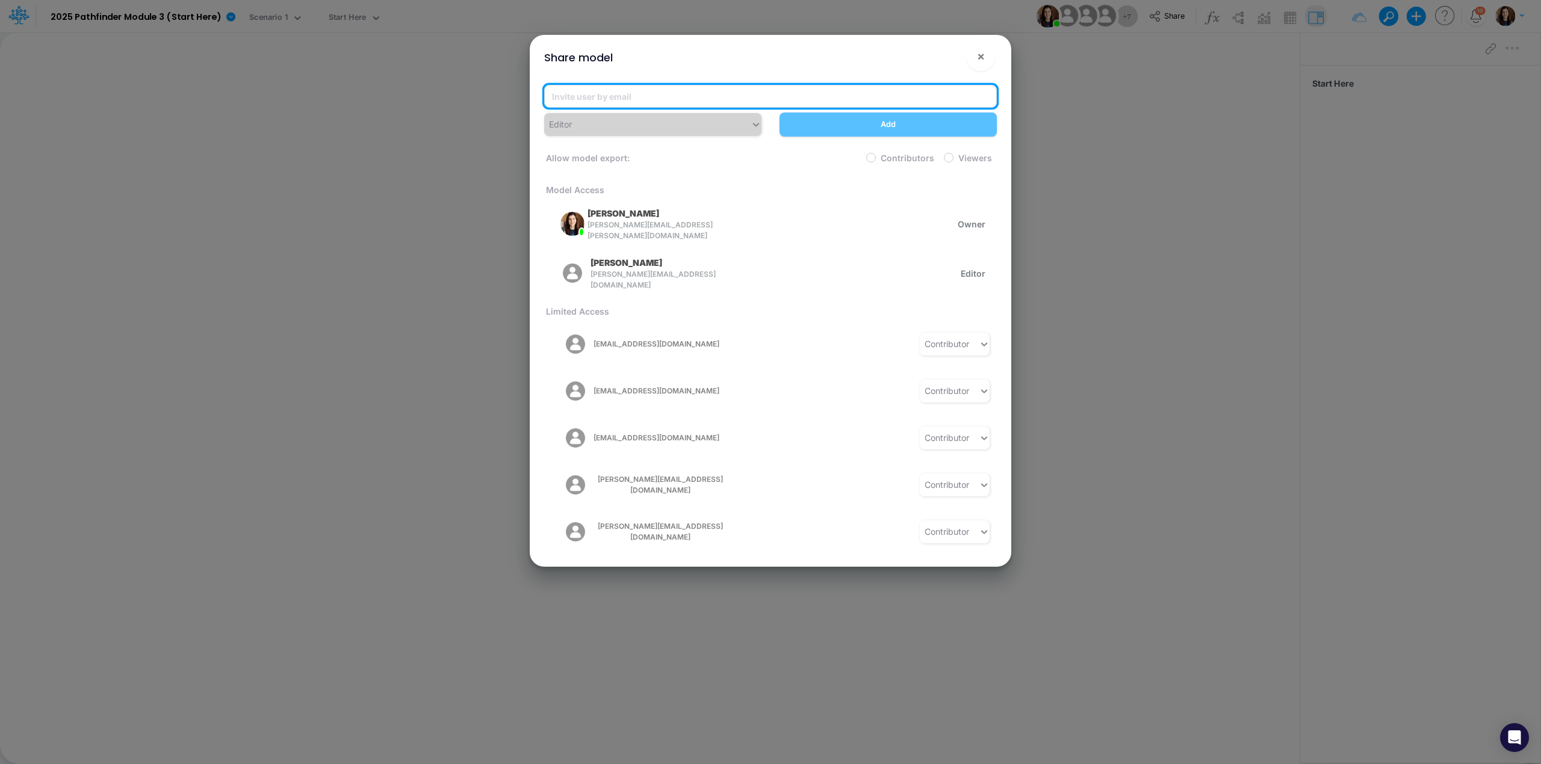
click at [591, 101] on input "email" at bounding box center [770, 96] width 453 height 23
paste input "[EMAIL_ADDRESS][DOMAIN_NAME]"
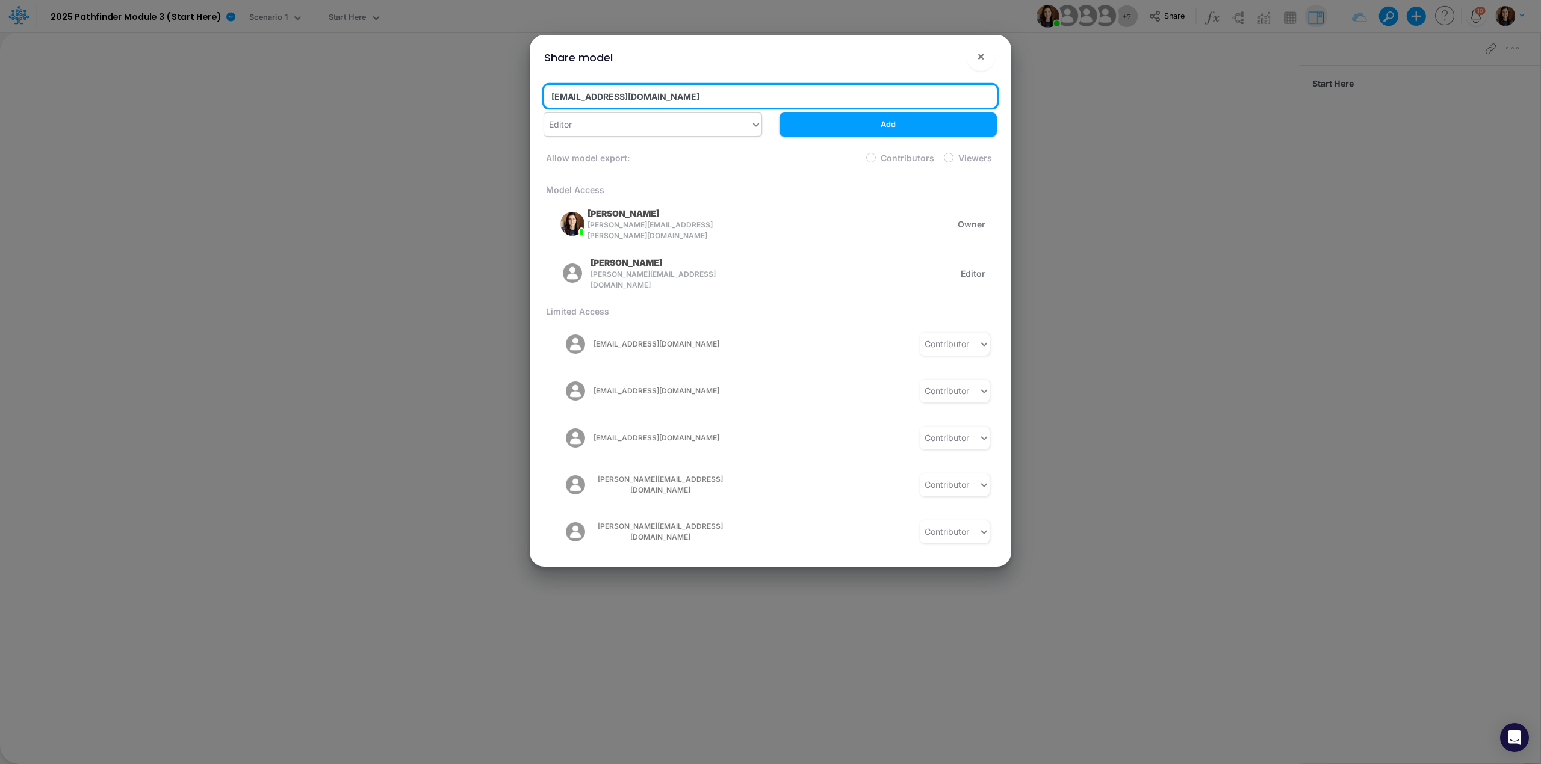
type input "[EMAIL_ADDRESS][DOMAIN_NAME]"
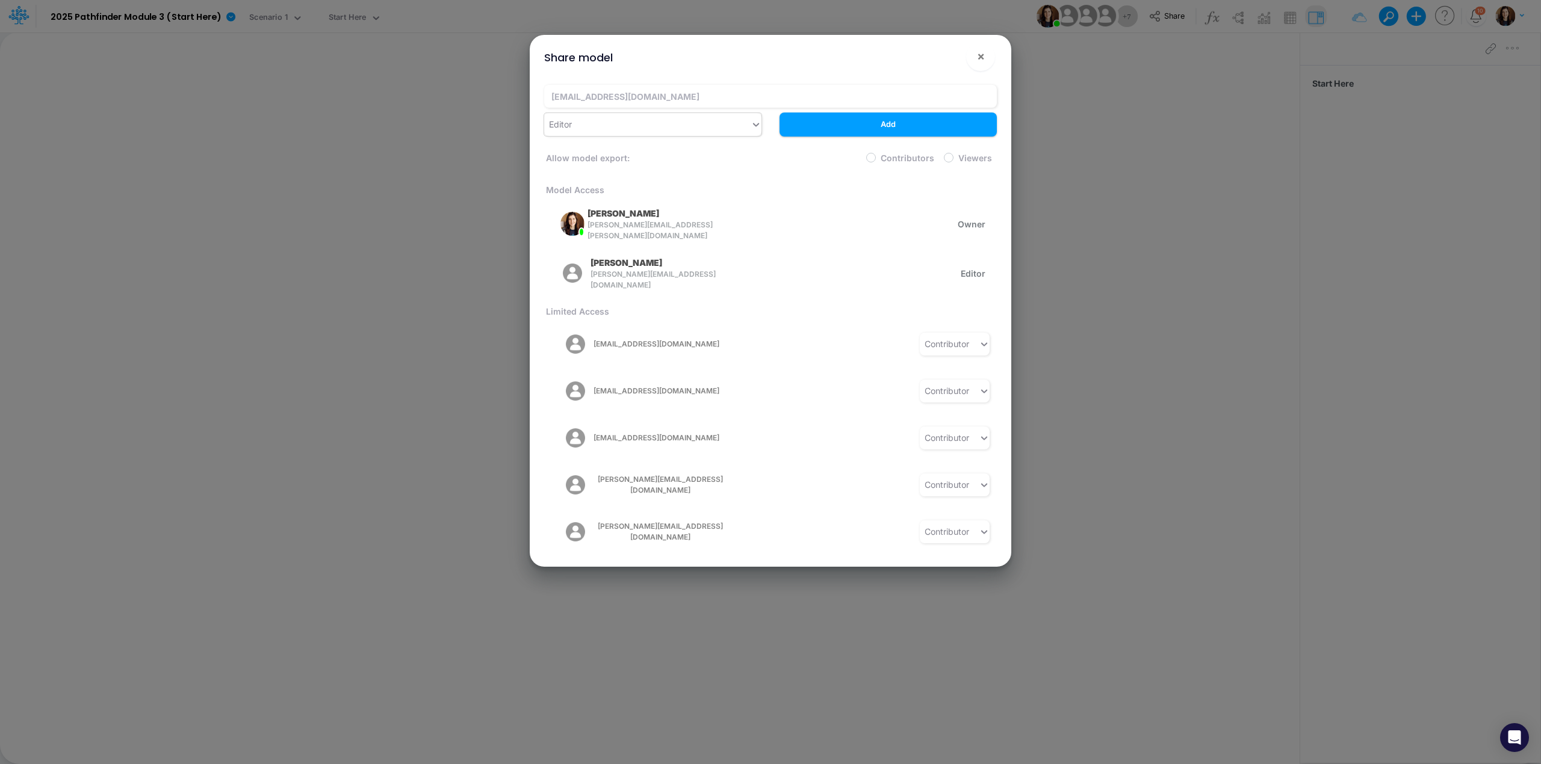
click at [604, 125] on div "Editor" at bounding box center [647, 124] width 206 height 20
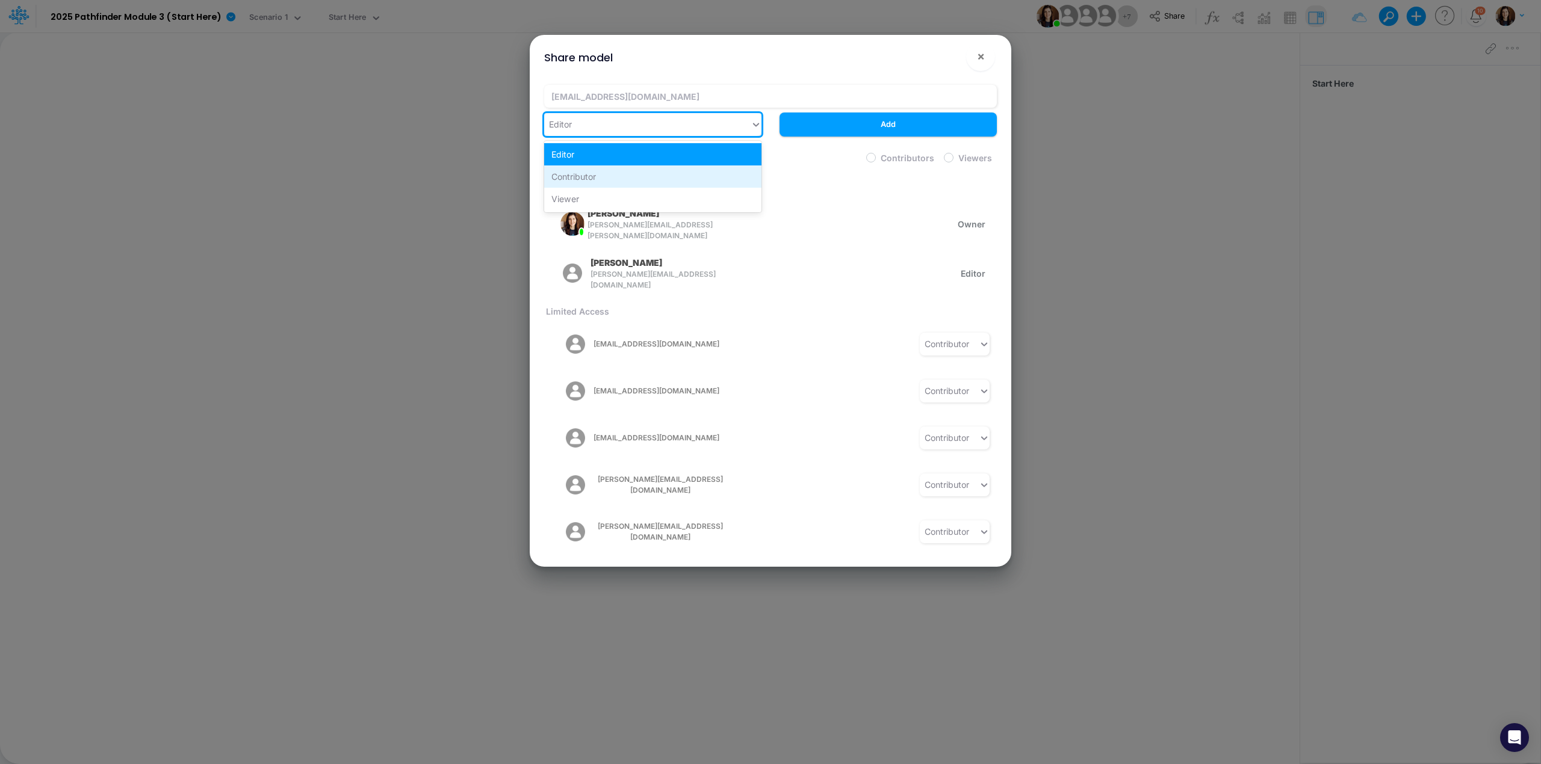
click at [597, 173] on div "Contributor" at bounding box center [652, 177] width 217 height 22
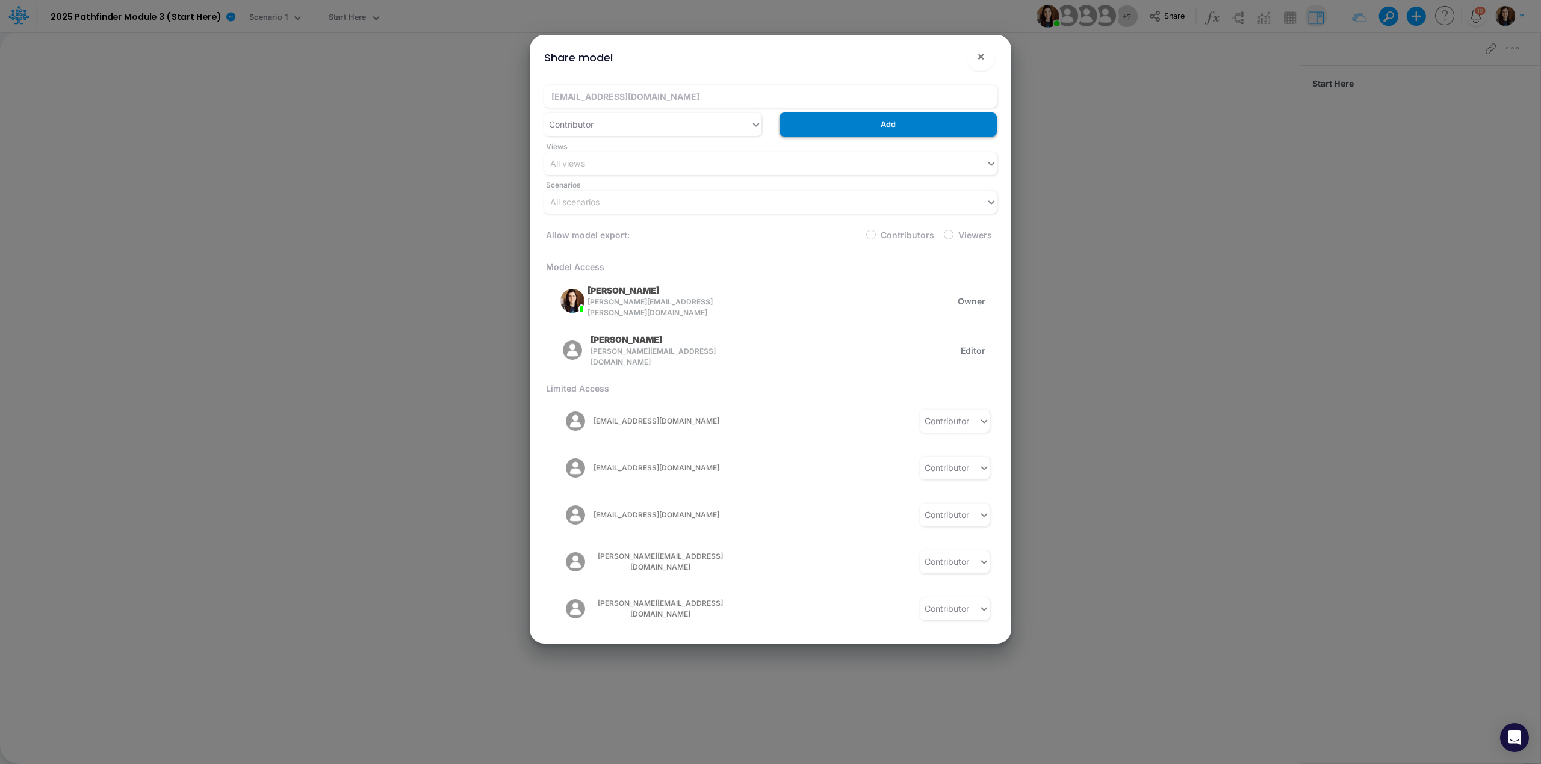
click at [885, 125] on button "Add" at bounding box center [888, 124] width 217 height 23
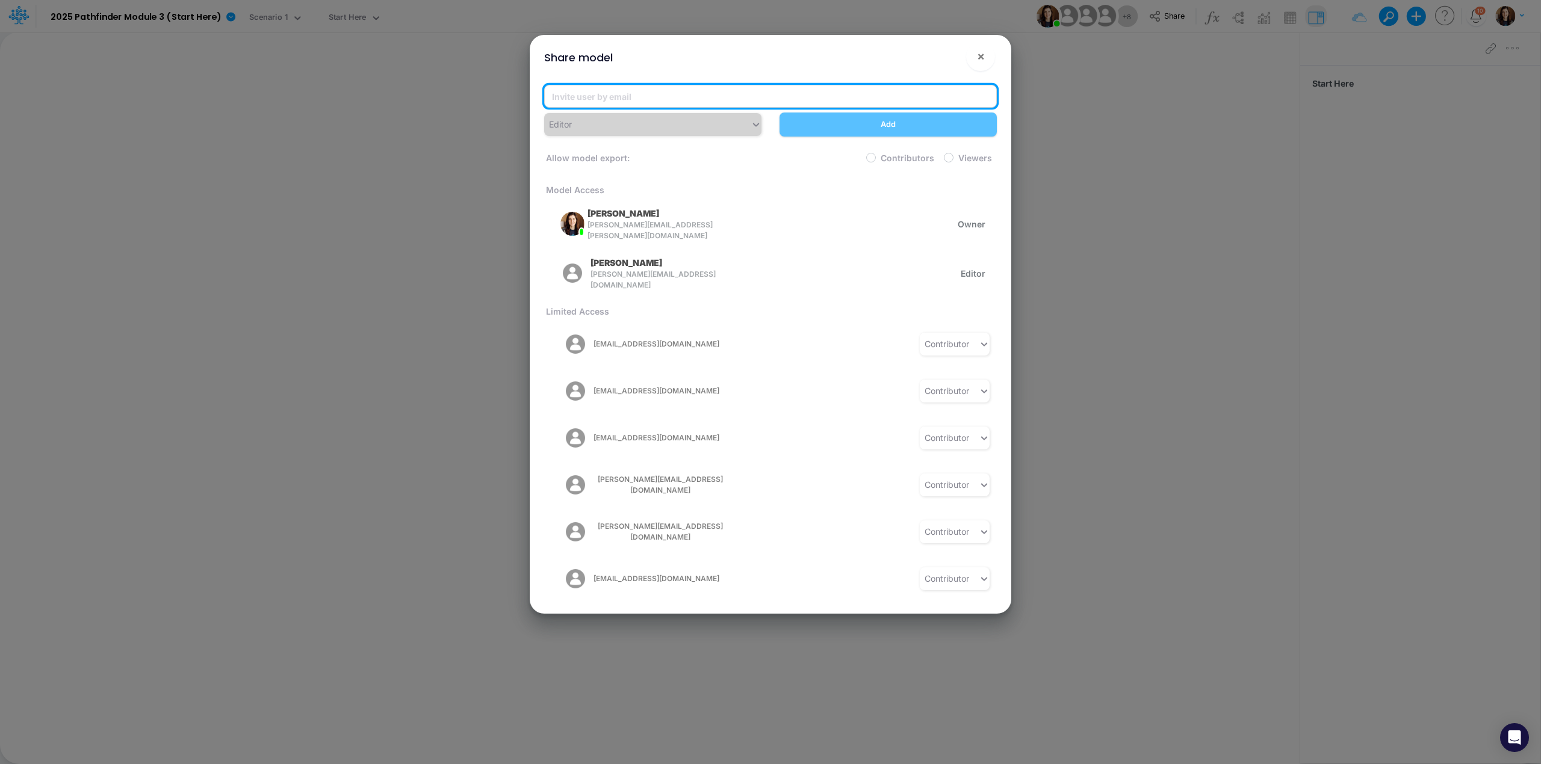
click at [659, 95] on input "email" at bounding box center [770, 96] width 453 height 23
paste input "[PERSON_NAME][EMAIL_ADDRESS][DOMAIN_NAME]"
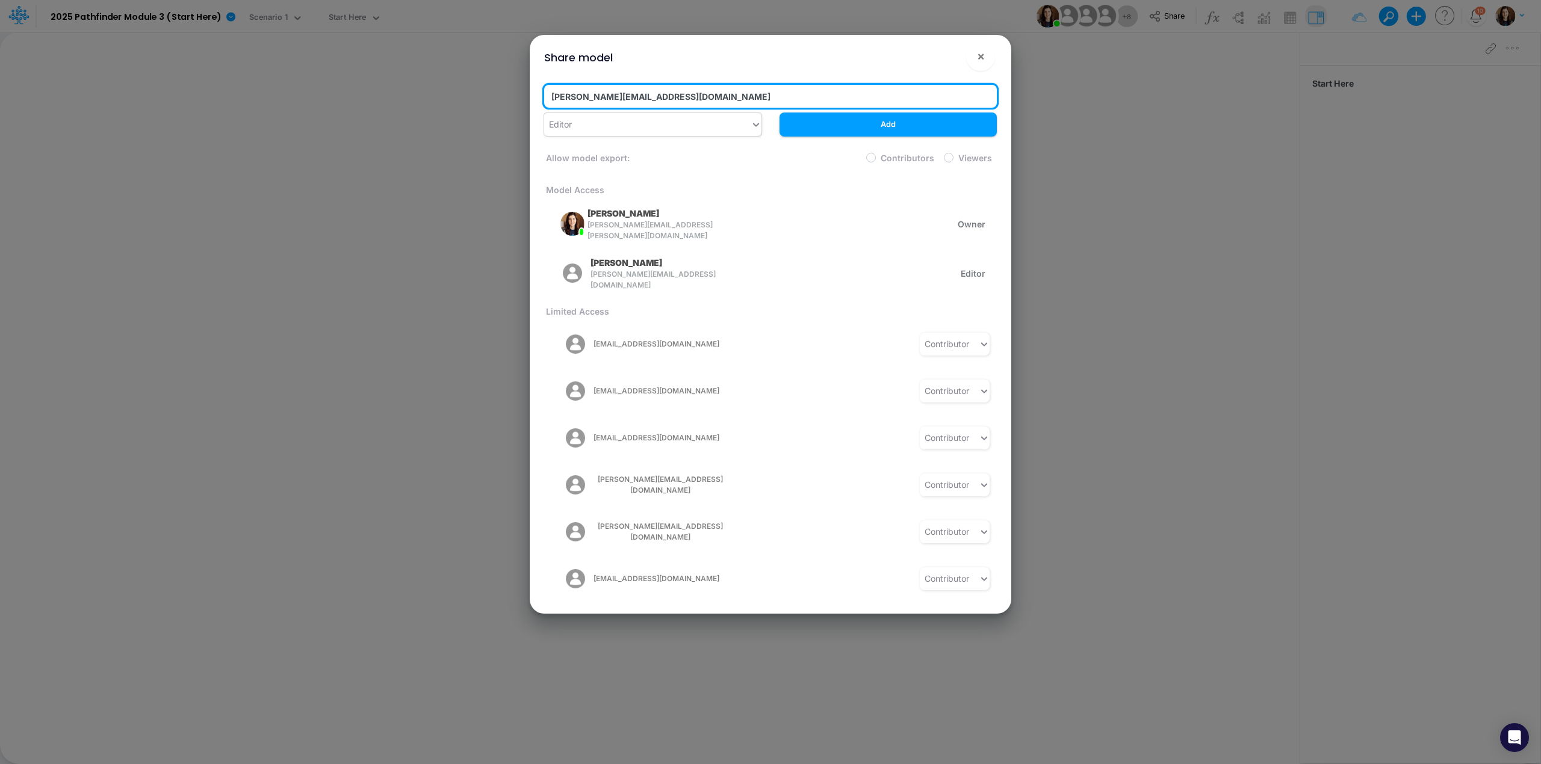
type input "[PERSON_NAME][EMAIL_ADDRESS][DOMAIN_NAME]"
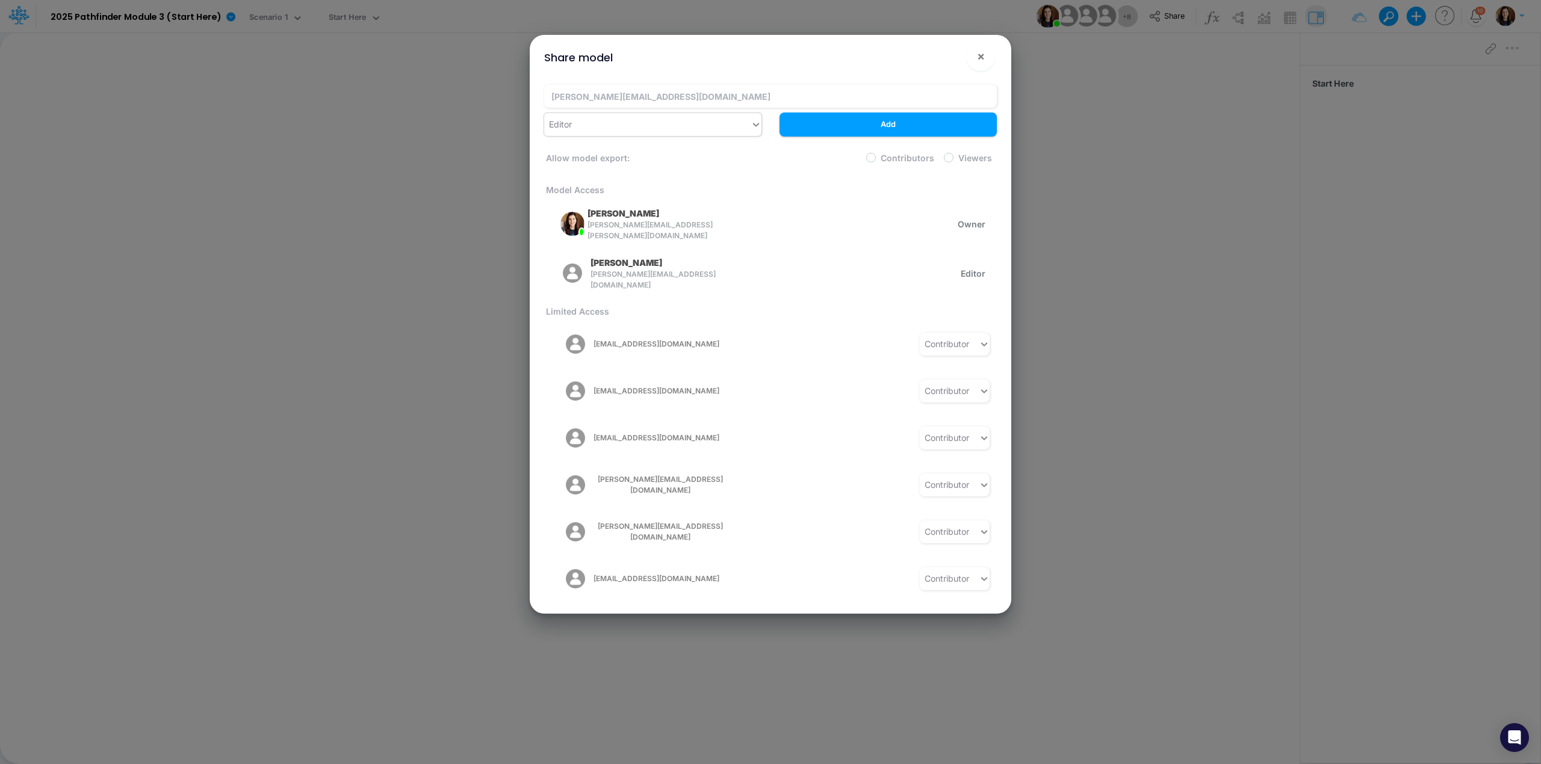
click at [669, 131] on div "Editor" at bounding box center [647, 124] width 206 height 20
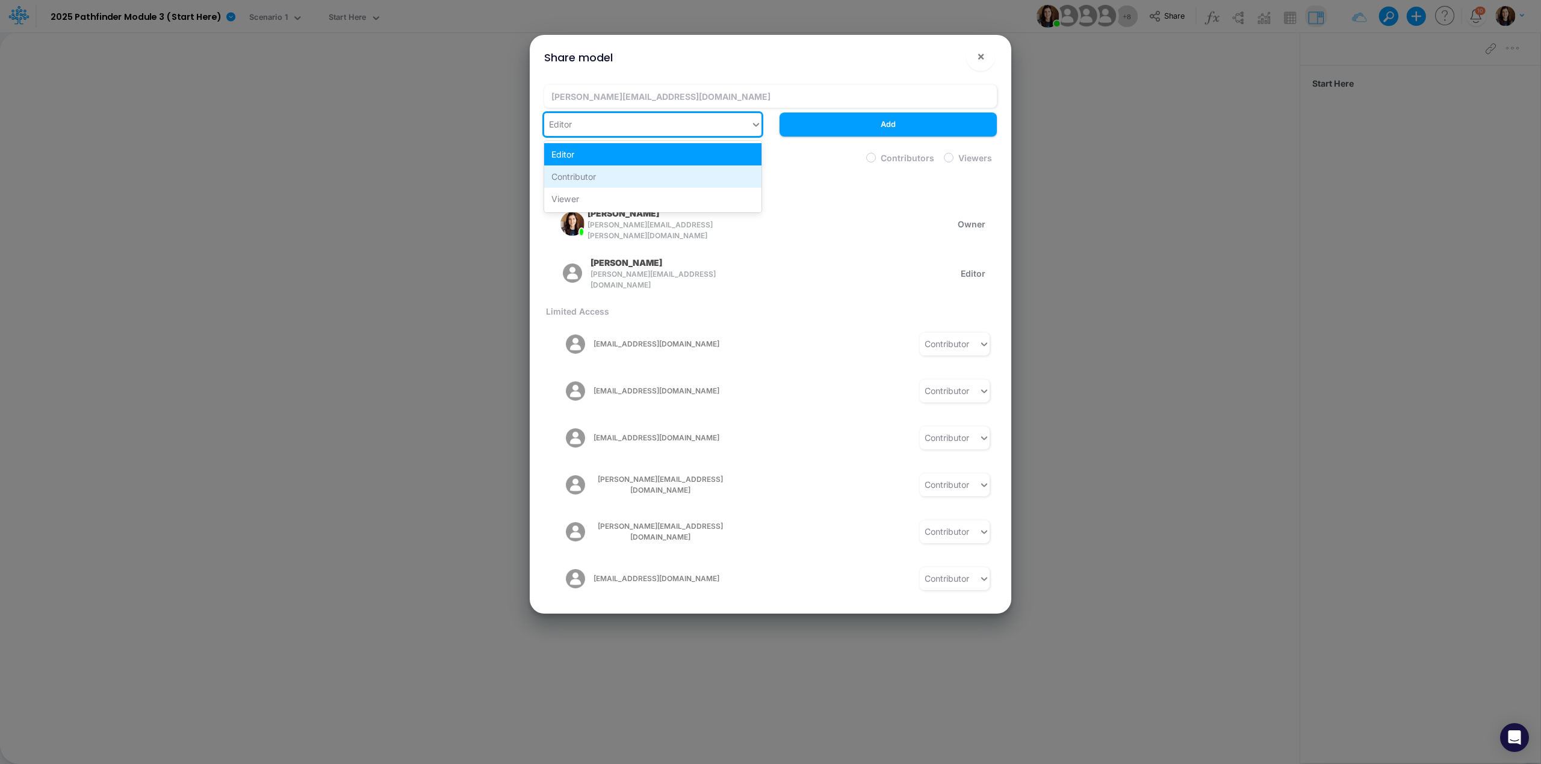
click at [649, 176] on div "Contributor" at bounding box center [652, 177] width 217 height 22
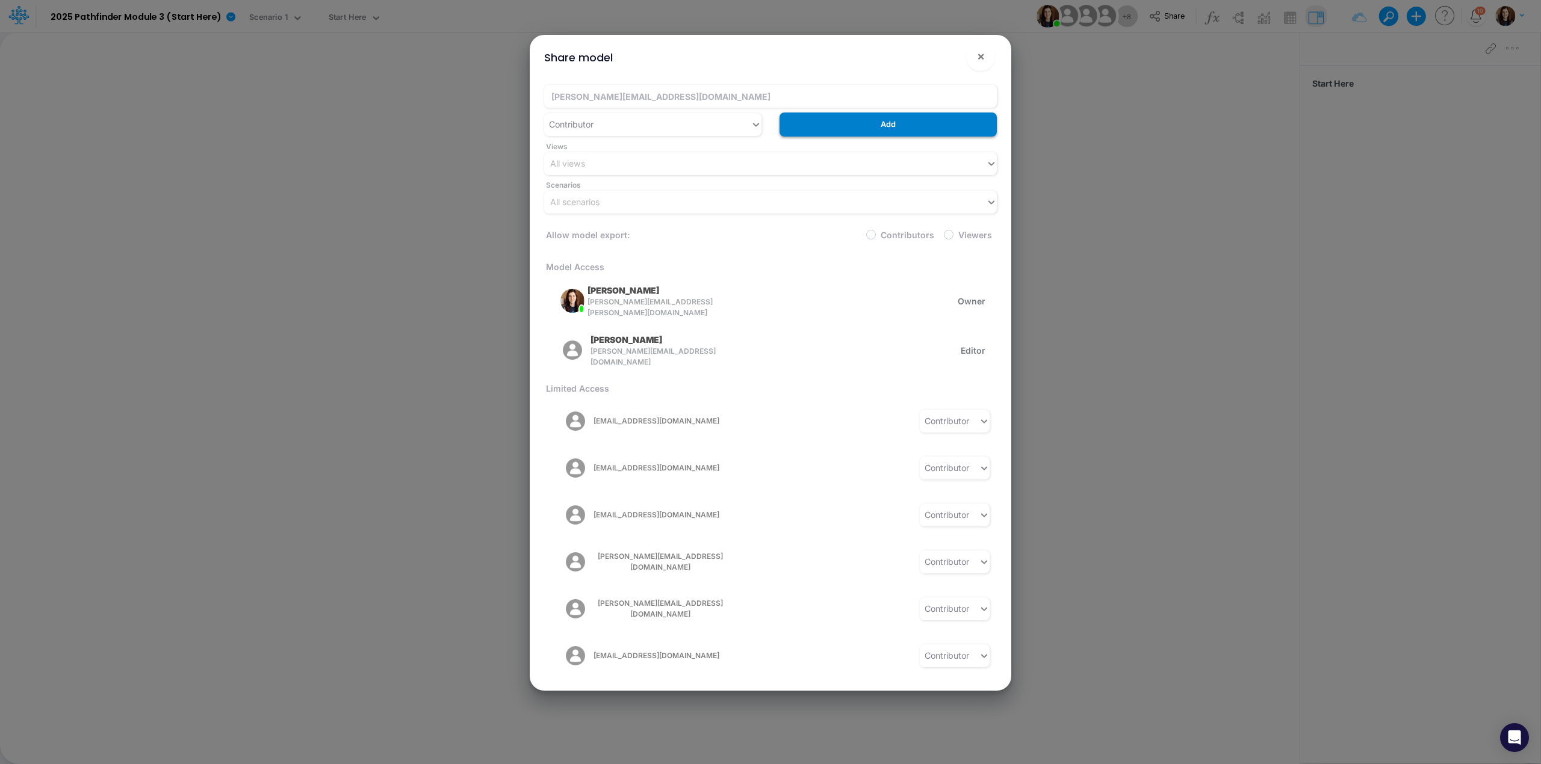
click at [911, 128] on button "Add" at bounding box center [888, 124] width 217 height 23
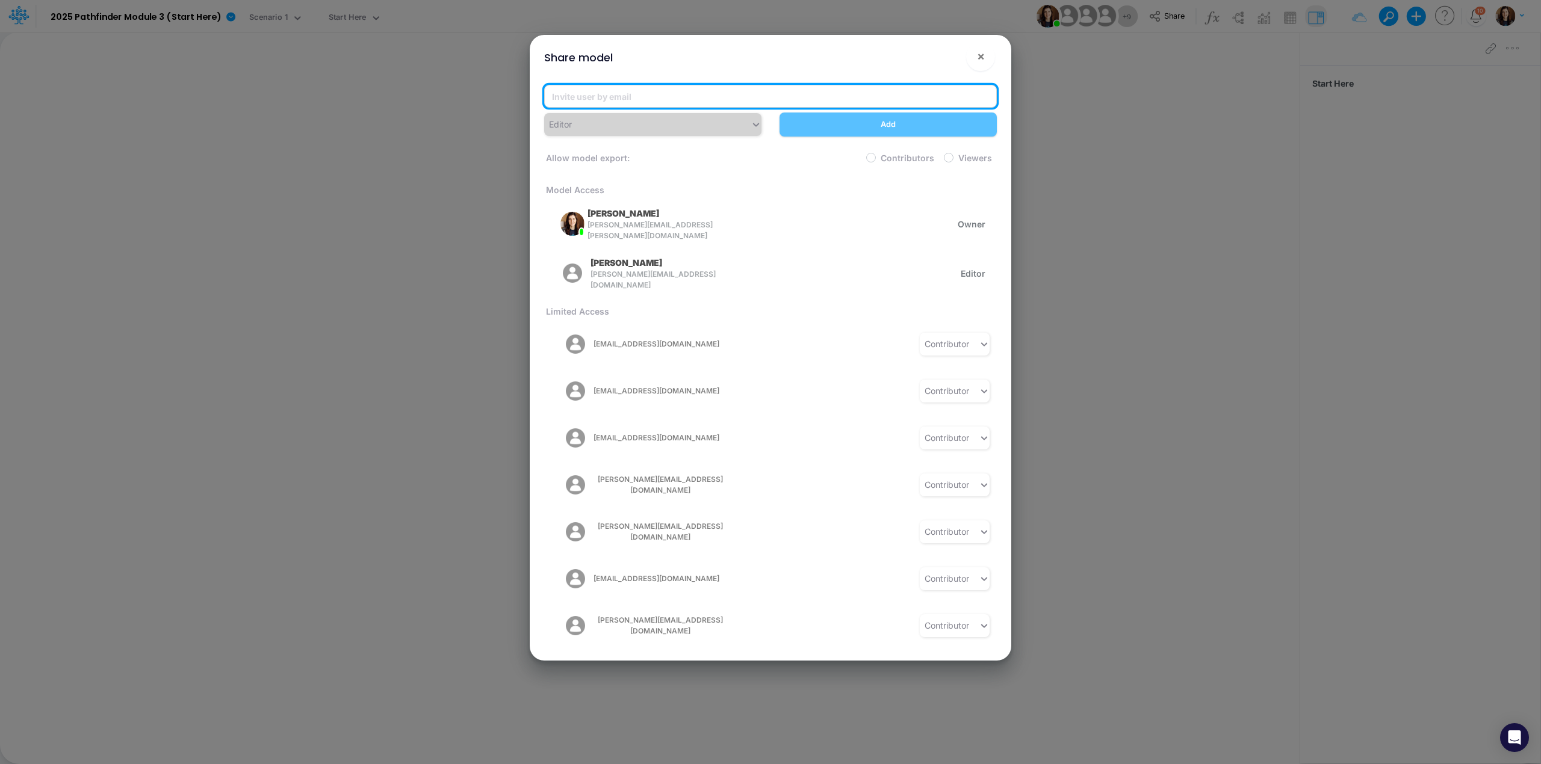
click at [591, 99] on input "email" at bounding box center [770, 96] width 453 height 23
paste input "[EMAIL_ADDRESS][DOMAIN_NAME]"
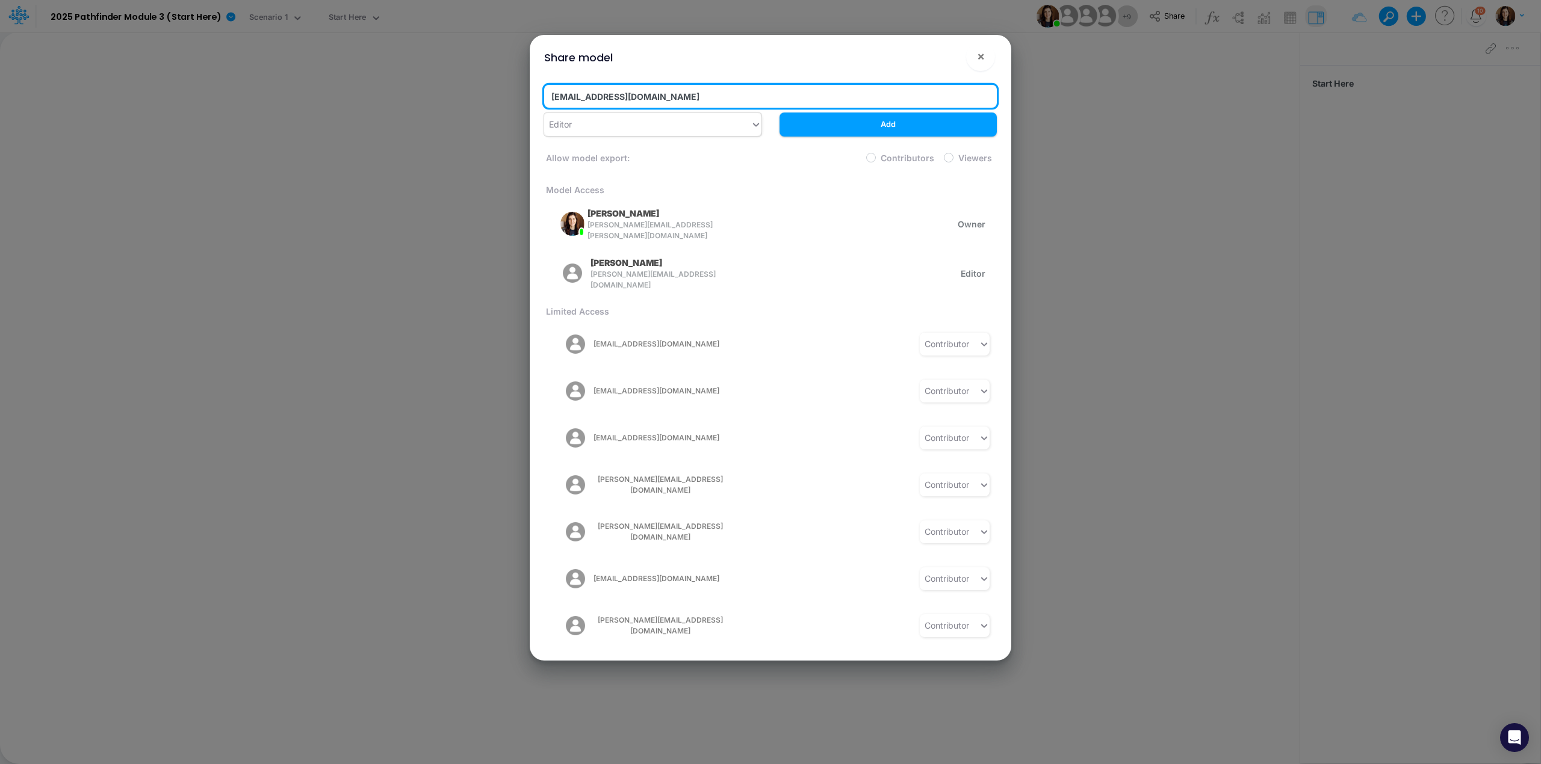
type input "[EMAIL_ADDRESS][DOMAIN_NAME]"
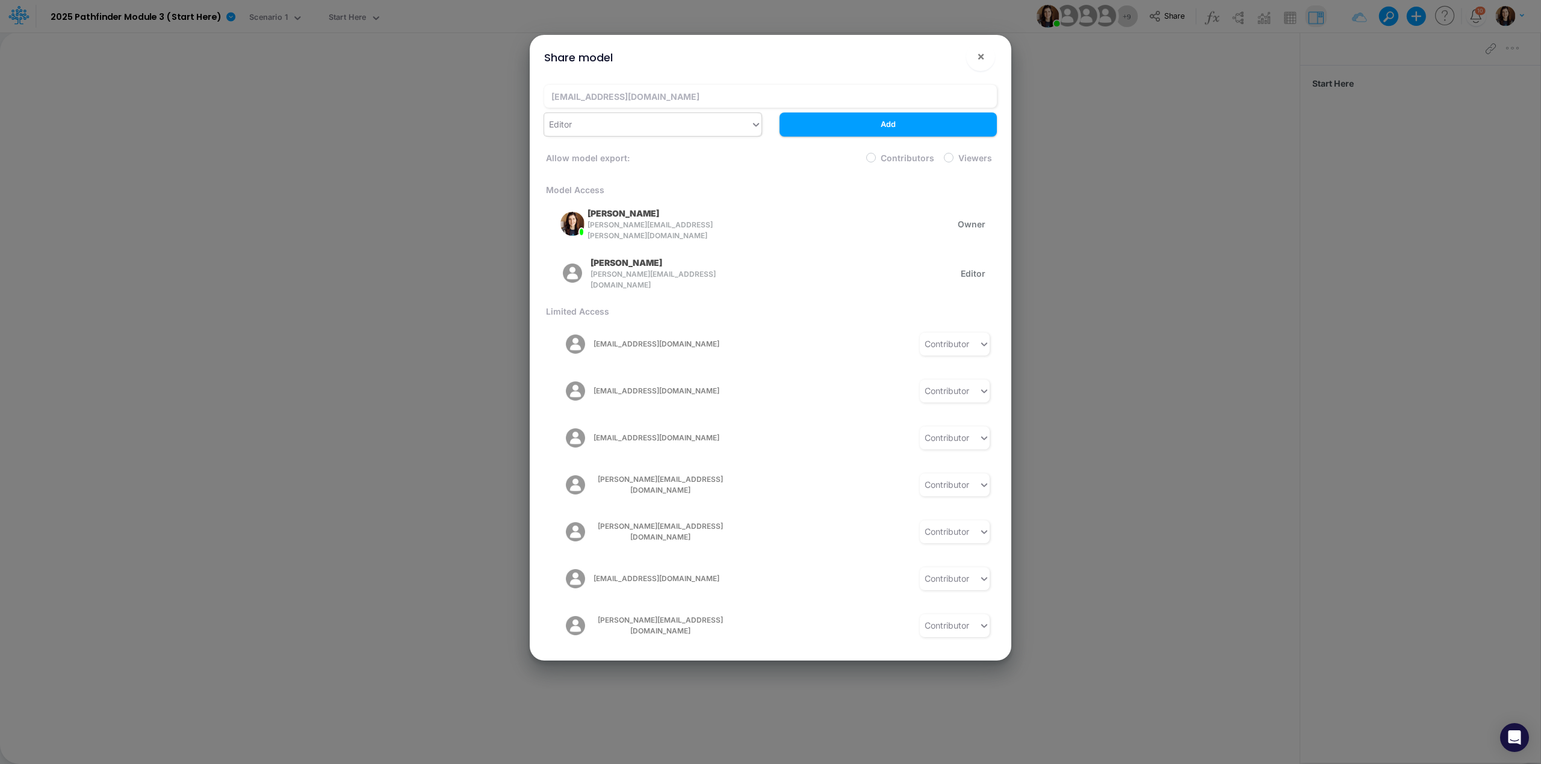
click at [598, 132] on div "Editor" at bounding box center [647, 124] width 206 height 20
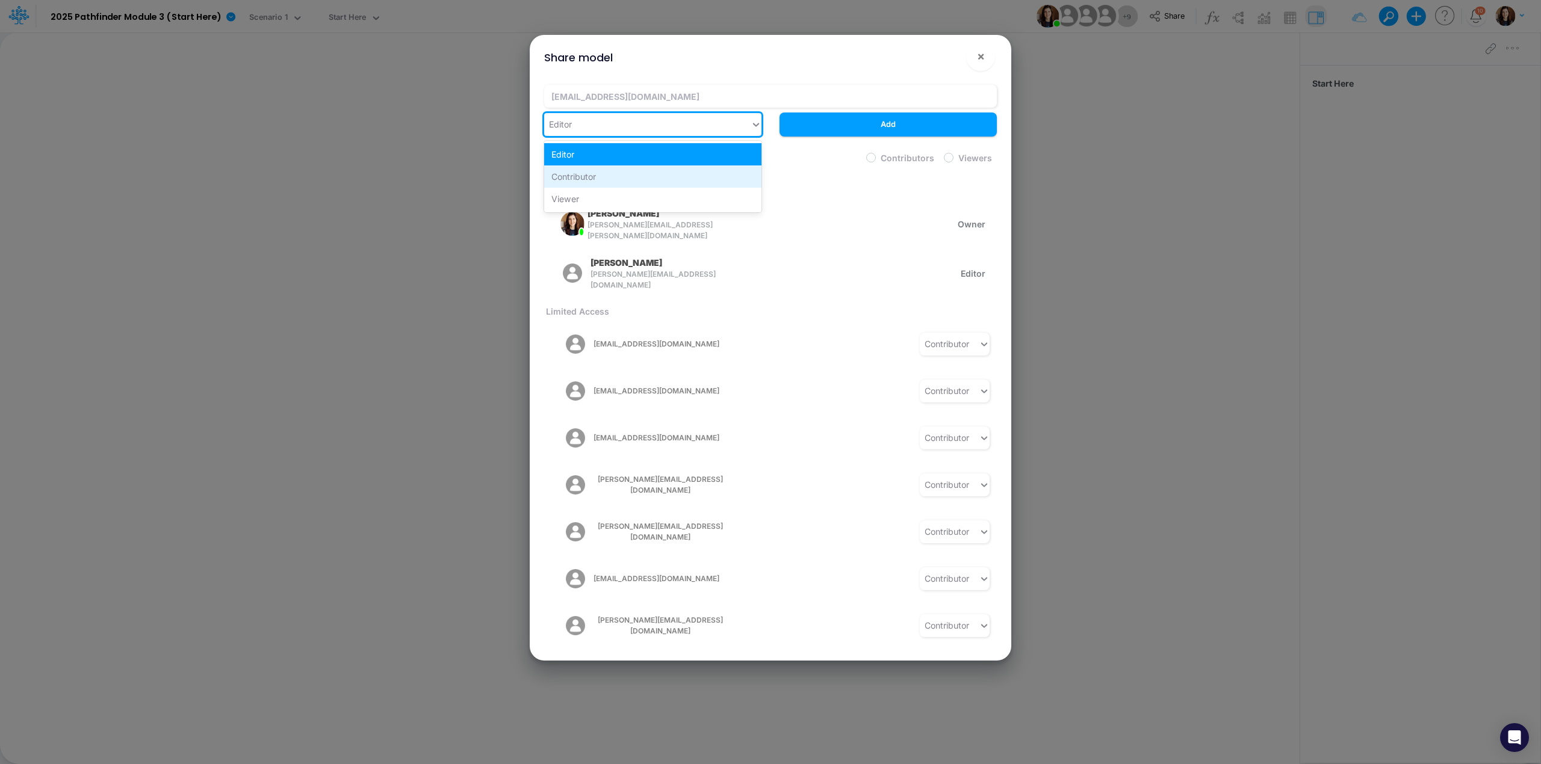
click at [597, 169] on div "Contributor" at bounding box center [652, 177] width 217 height 22
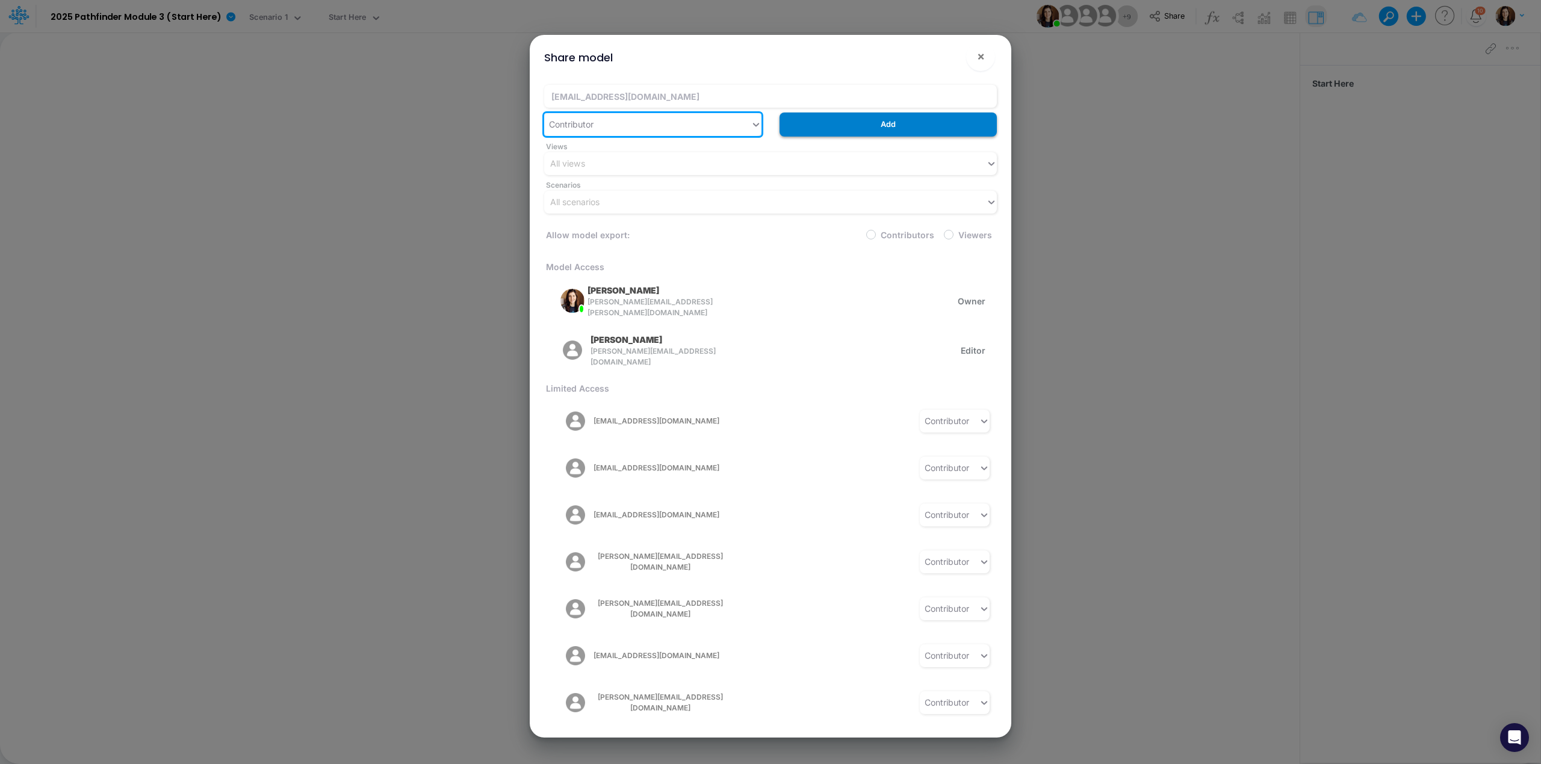
click at [895, 129] on button "Add" at bounding box center [888, 124] width 217 height 23
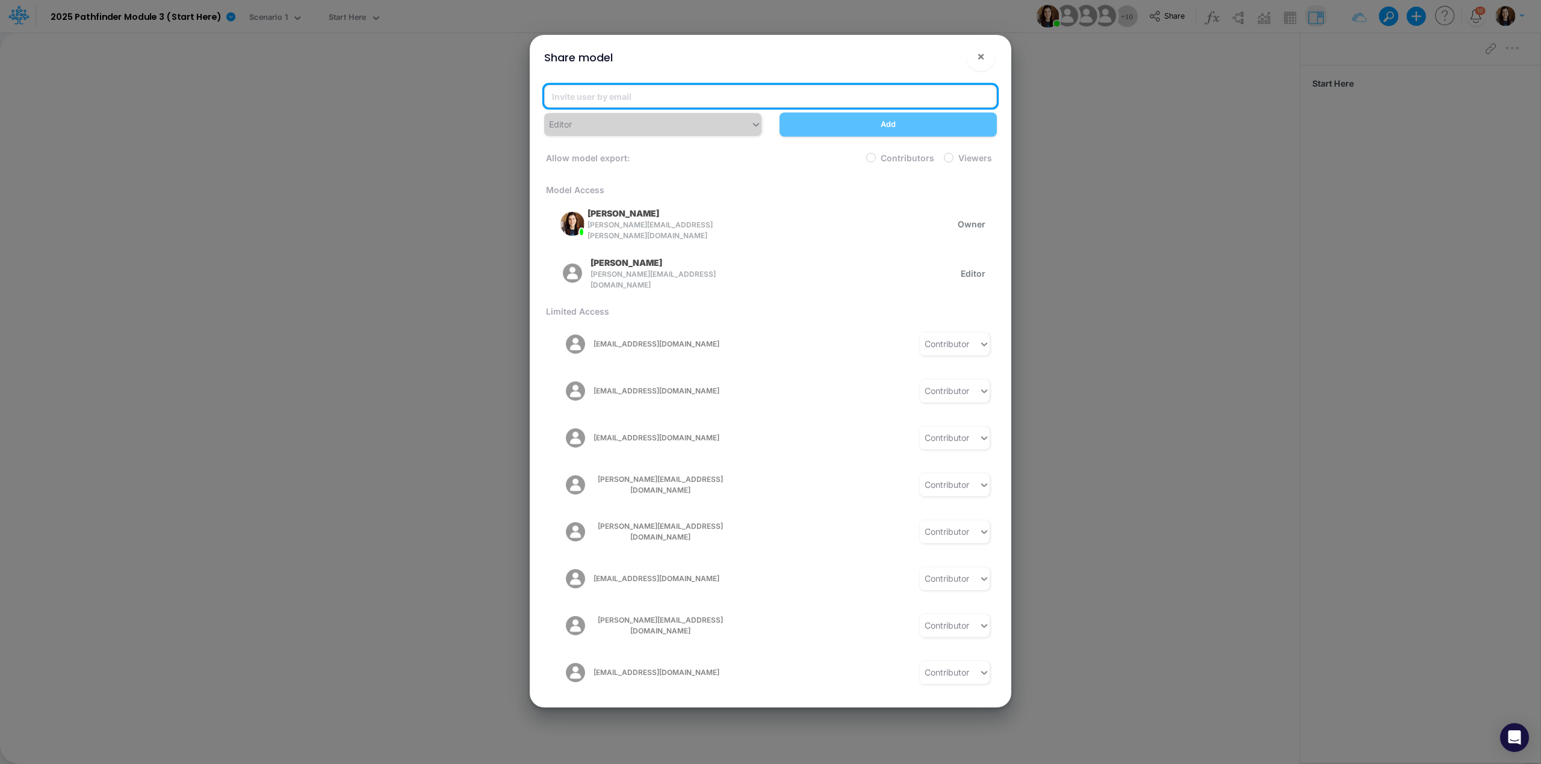
click at [613, 102] on input "email" at bounding box center [770, 96] width 453 height 23
paste input "[PERSON_NAME][EMAIL_ADDRESS][DOMAIN_NAME]"
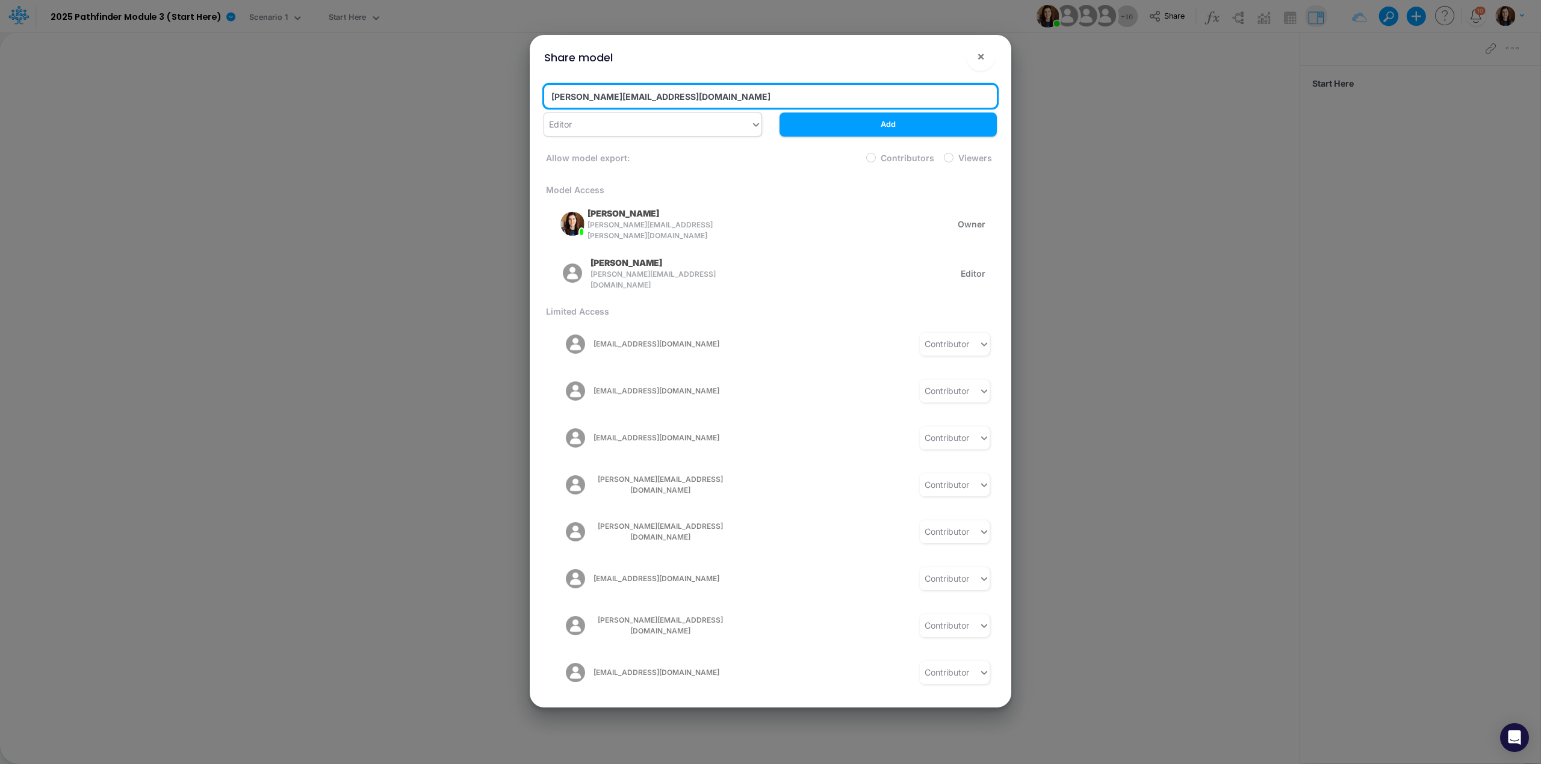
type input "[PERSON_NAME][EMAIL_ADDRESS][DOMAIN_NAME]"
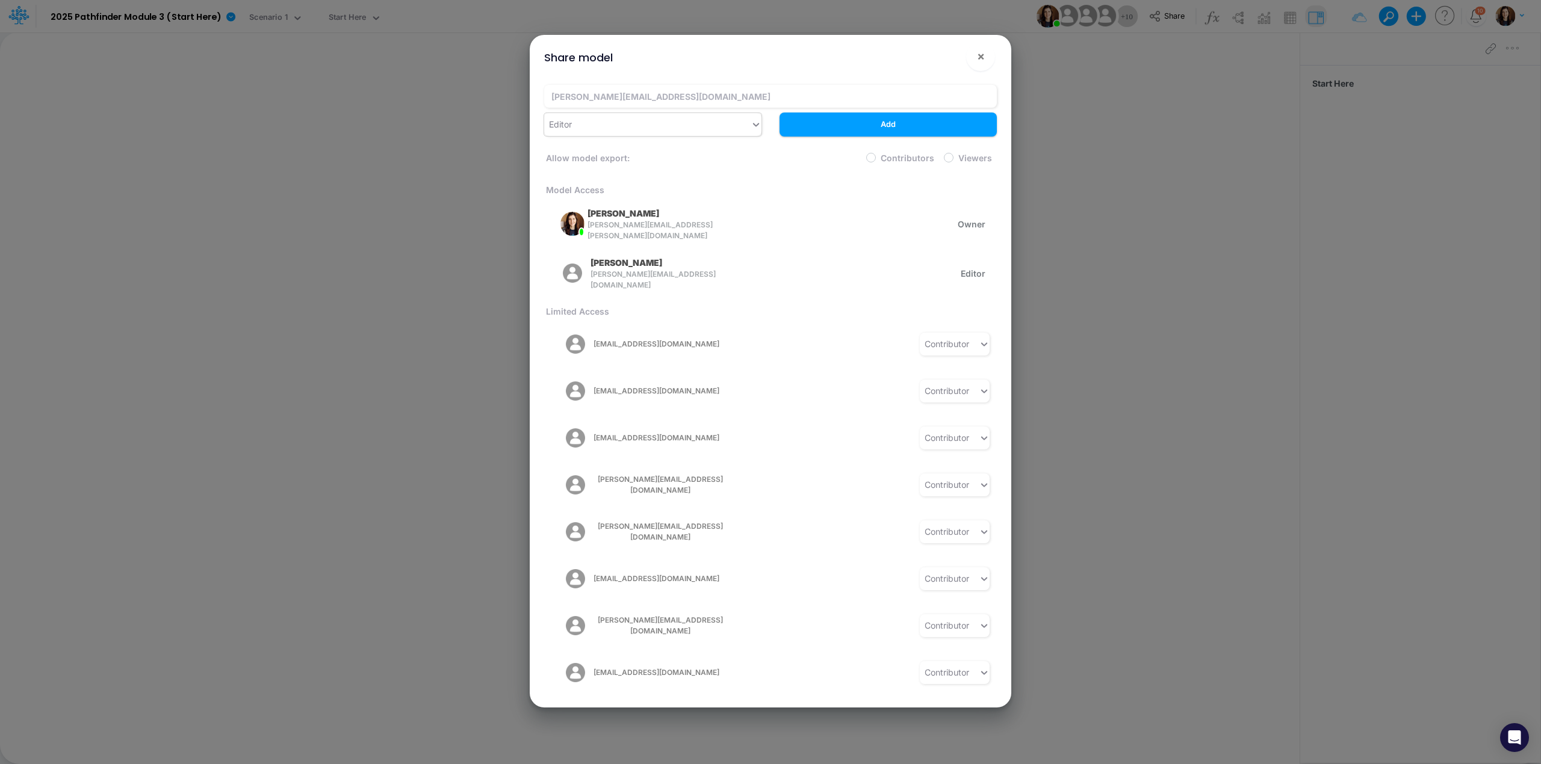
click at [612, 123] on div "Editor" at bounding box center [647, 124] width 206 height 20
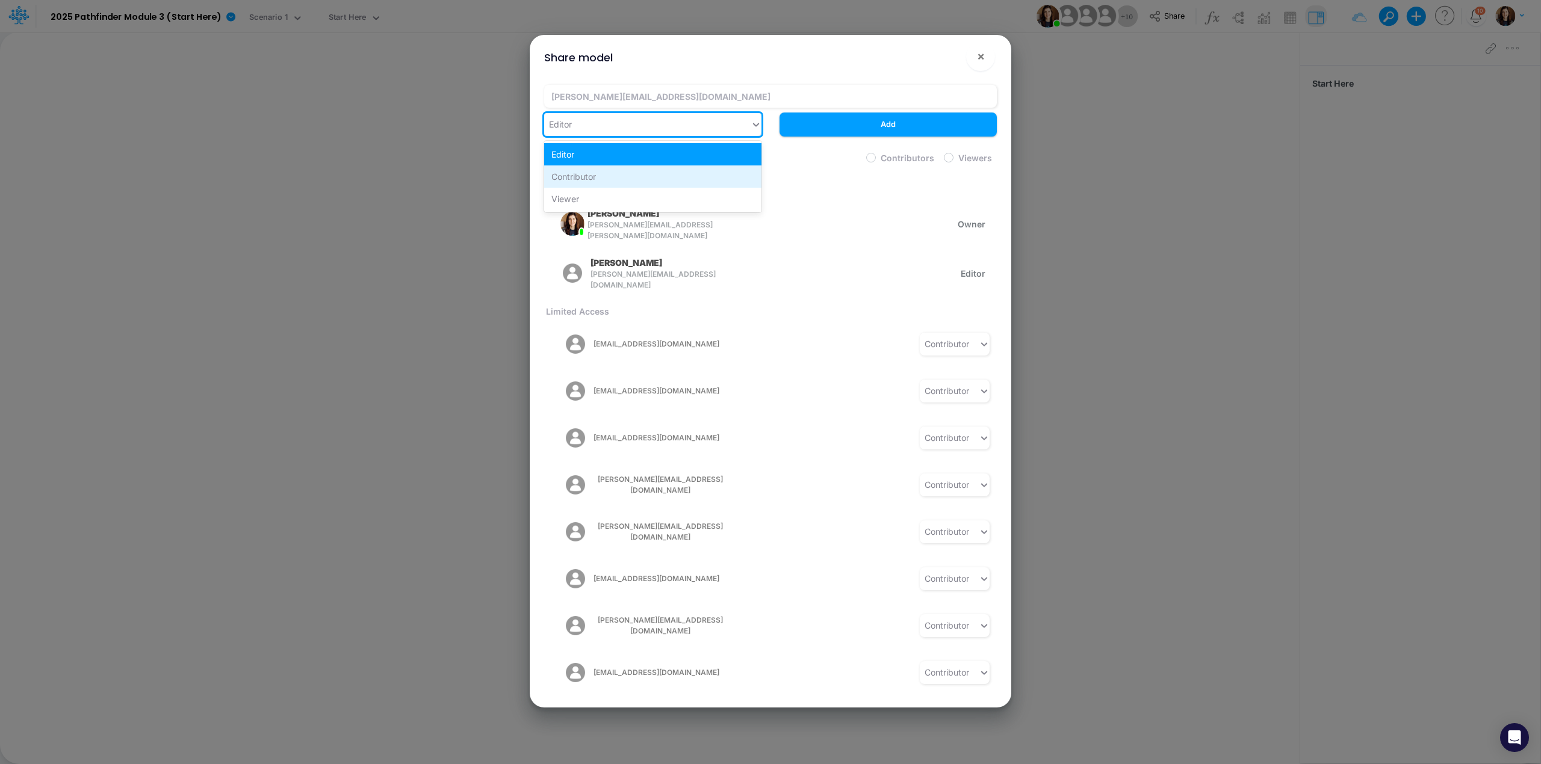
click at [602, 167] on div "Contributor" at bounding box center [652, 177] width 217 height 22
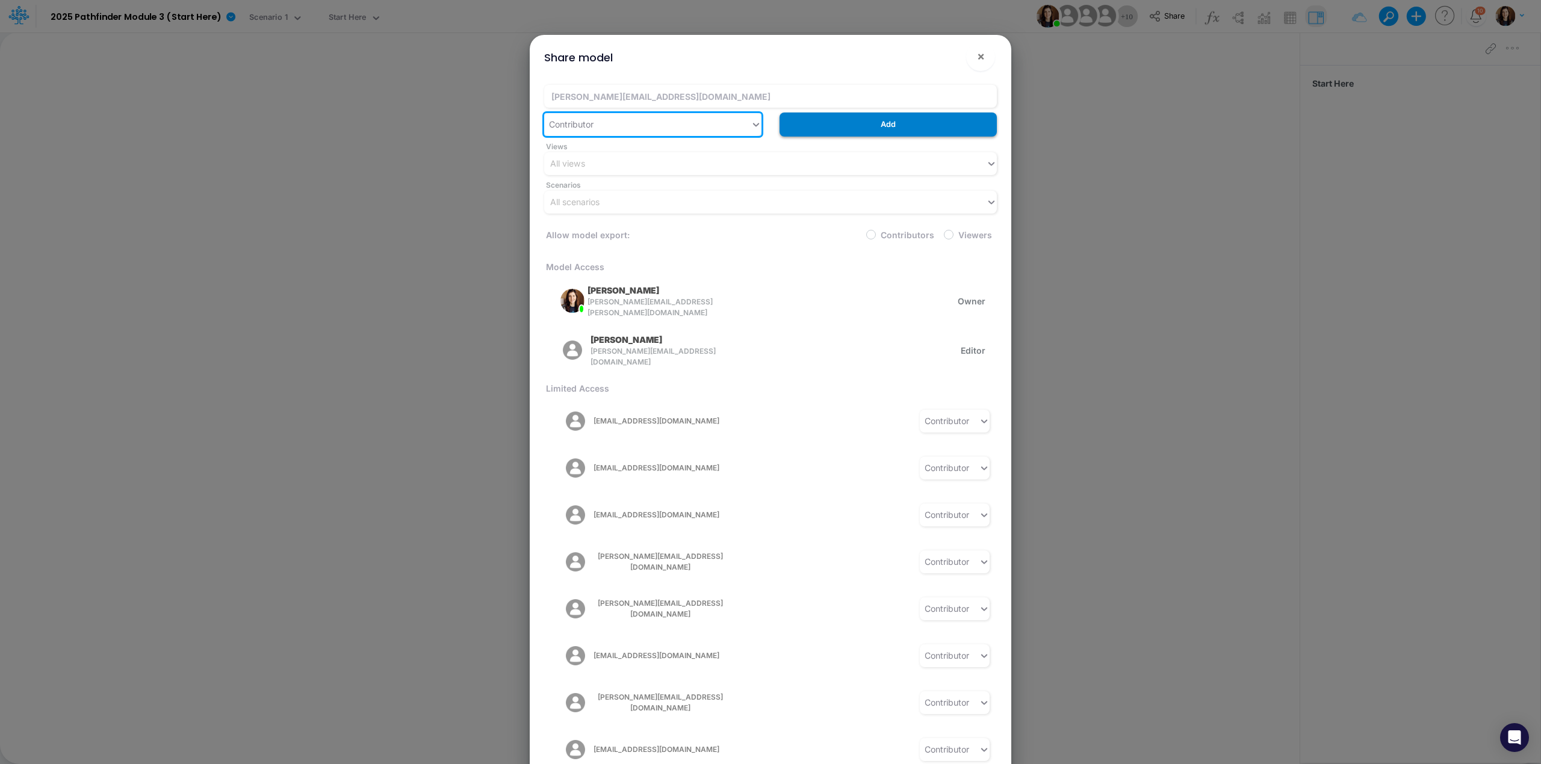
click at [869, 126] on button "Add" at bounding box center [888, 124] width 217 height 23
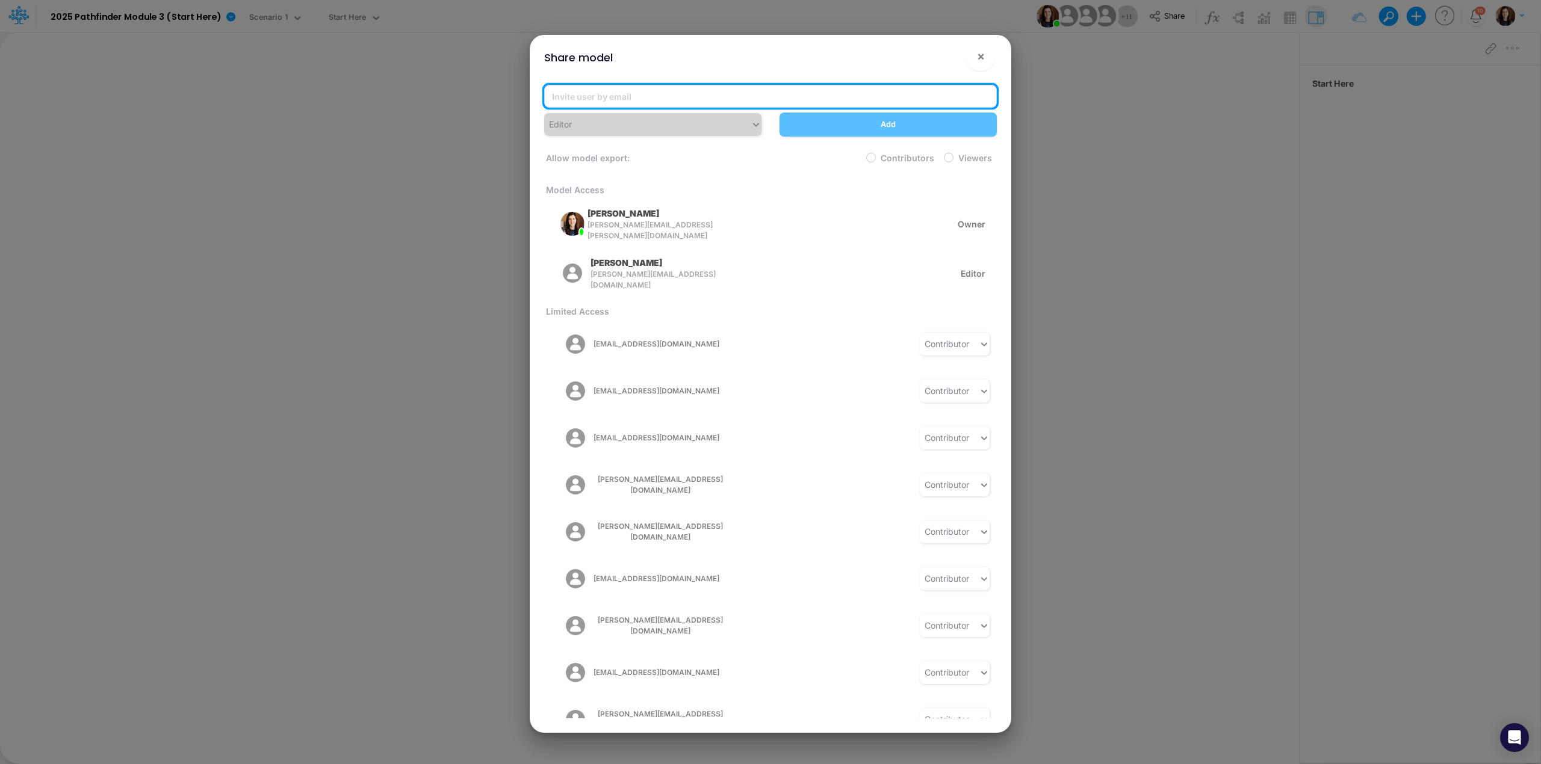
click at [633, 102] on input "email" at bounding box center [770, 96] width 453 height 23
paste input "[PERSON_NAME][EMAIL_ADDRESS][DOMAIN_NAME]"
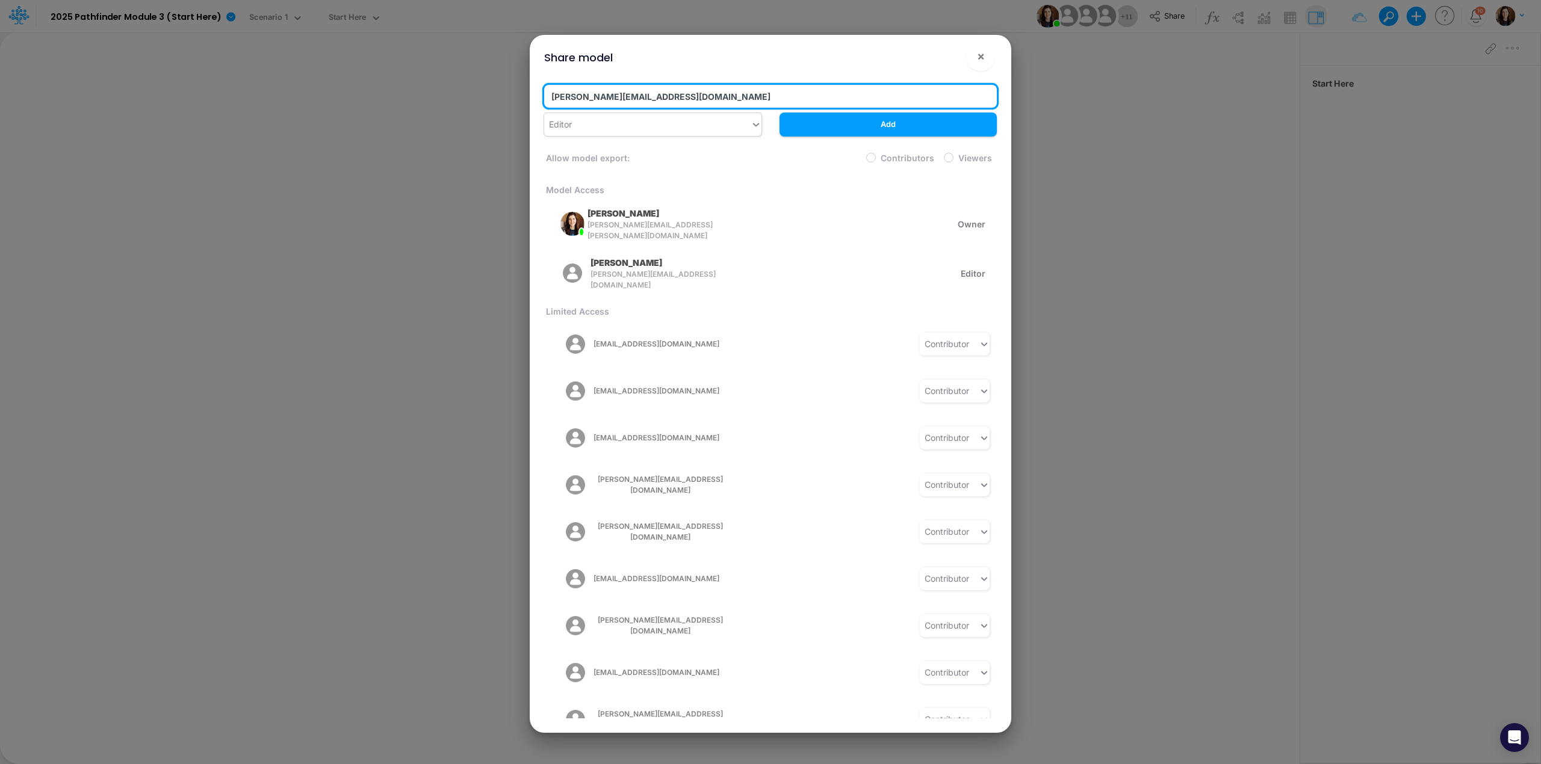
type input "[PERSON_NAME][EMAIL_ADDRESS][DOMAIN_NAME]"
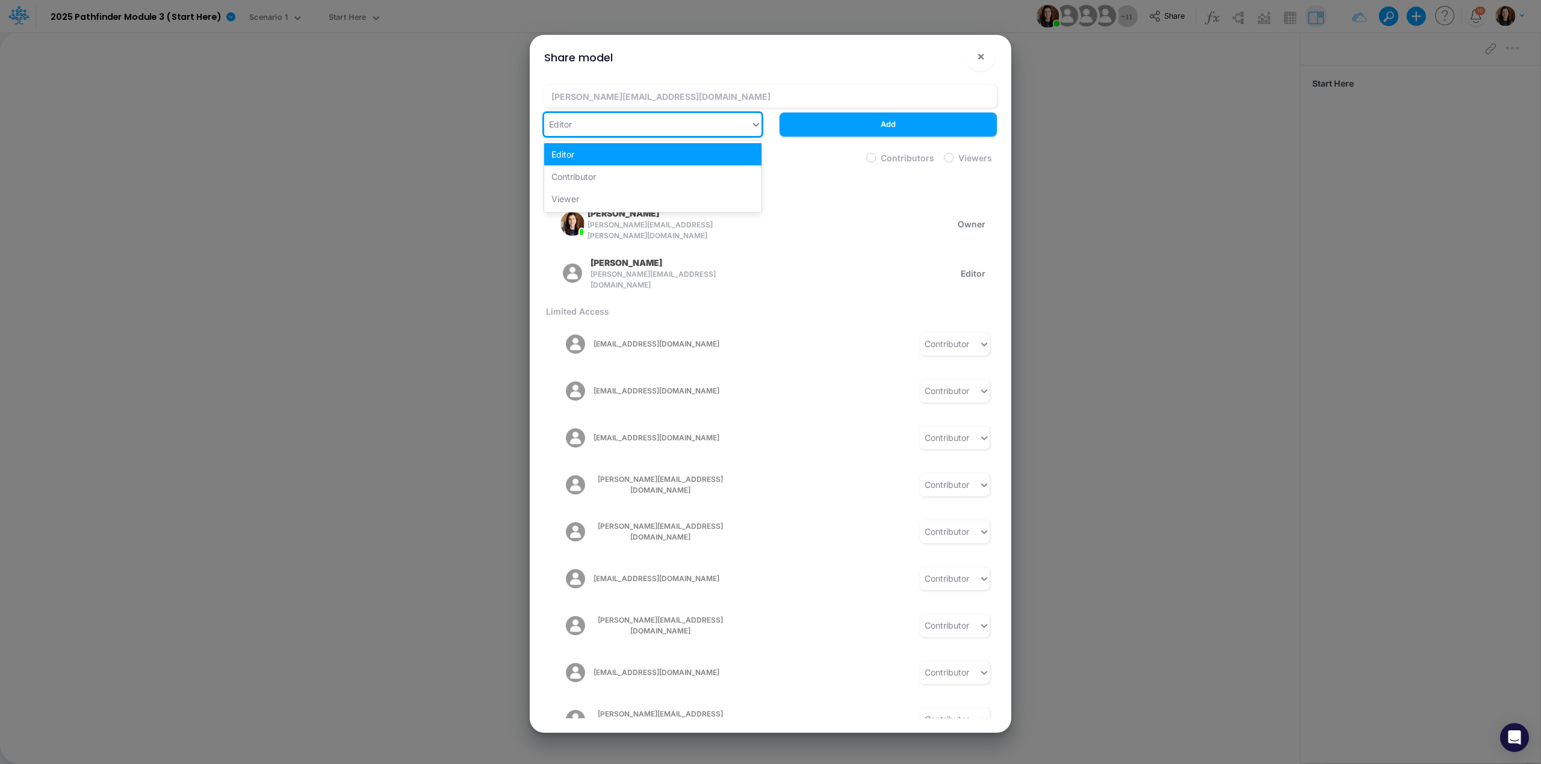
click at [624, 128] on div "Editor" at bounding box center [647, 124] width 206 height 20
click at [615, 176] on div "Contributor" at bounding box center [652, 177] width 217 height 22
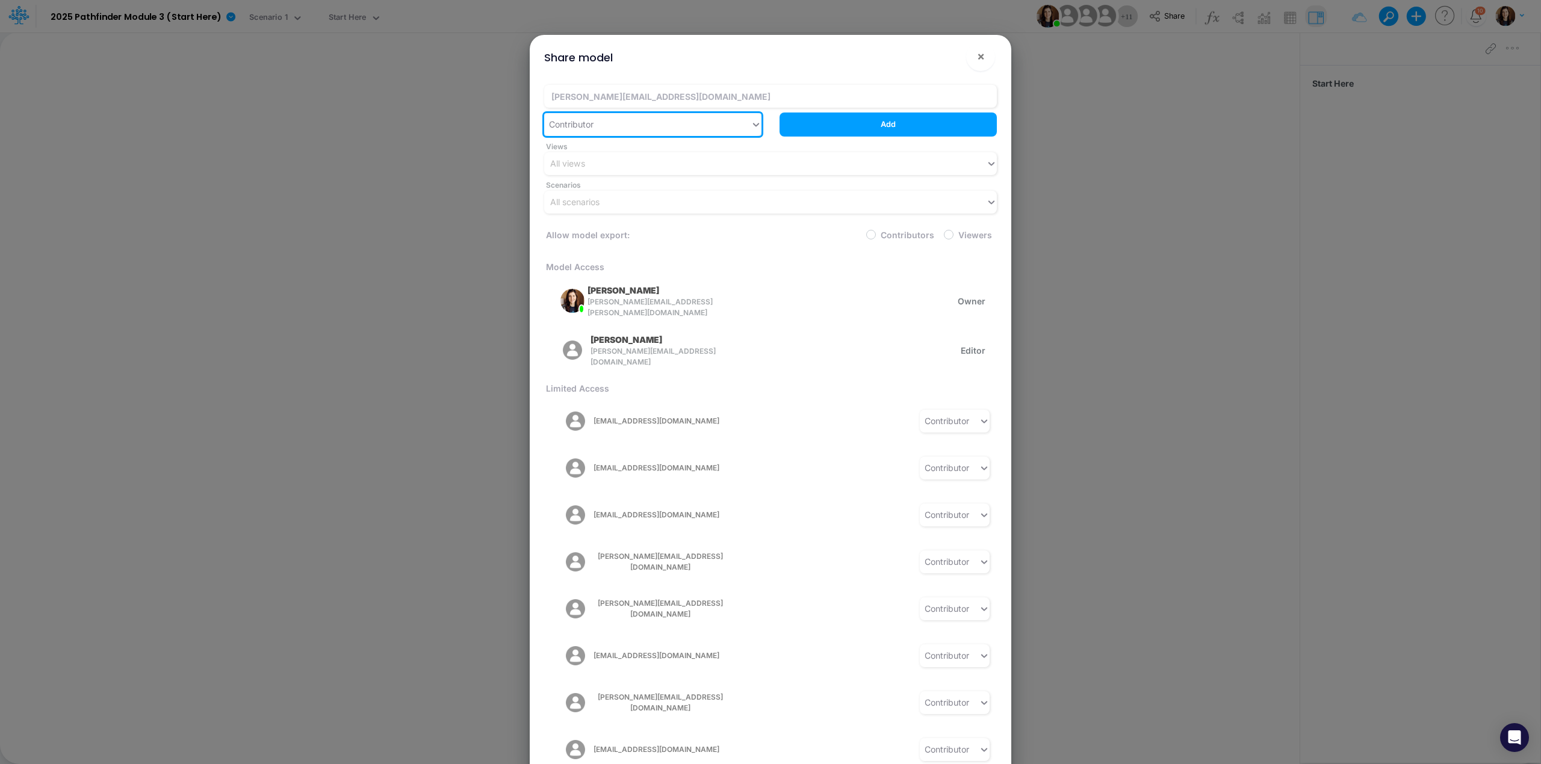
drag, startPoint x: 906, startPoint y: 128, endPoint x: 947, endPoint y: 130, distance: 41.6
click at [907, 128] on button "Add" at bounding box center [888, 124] width 217 height 23
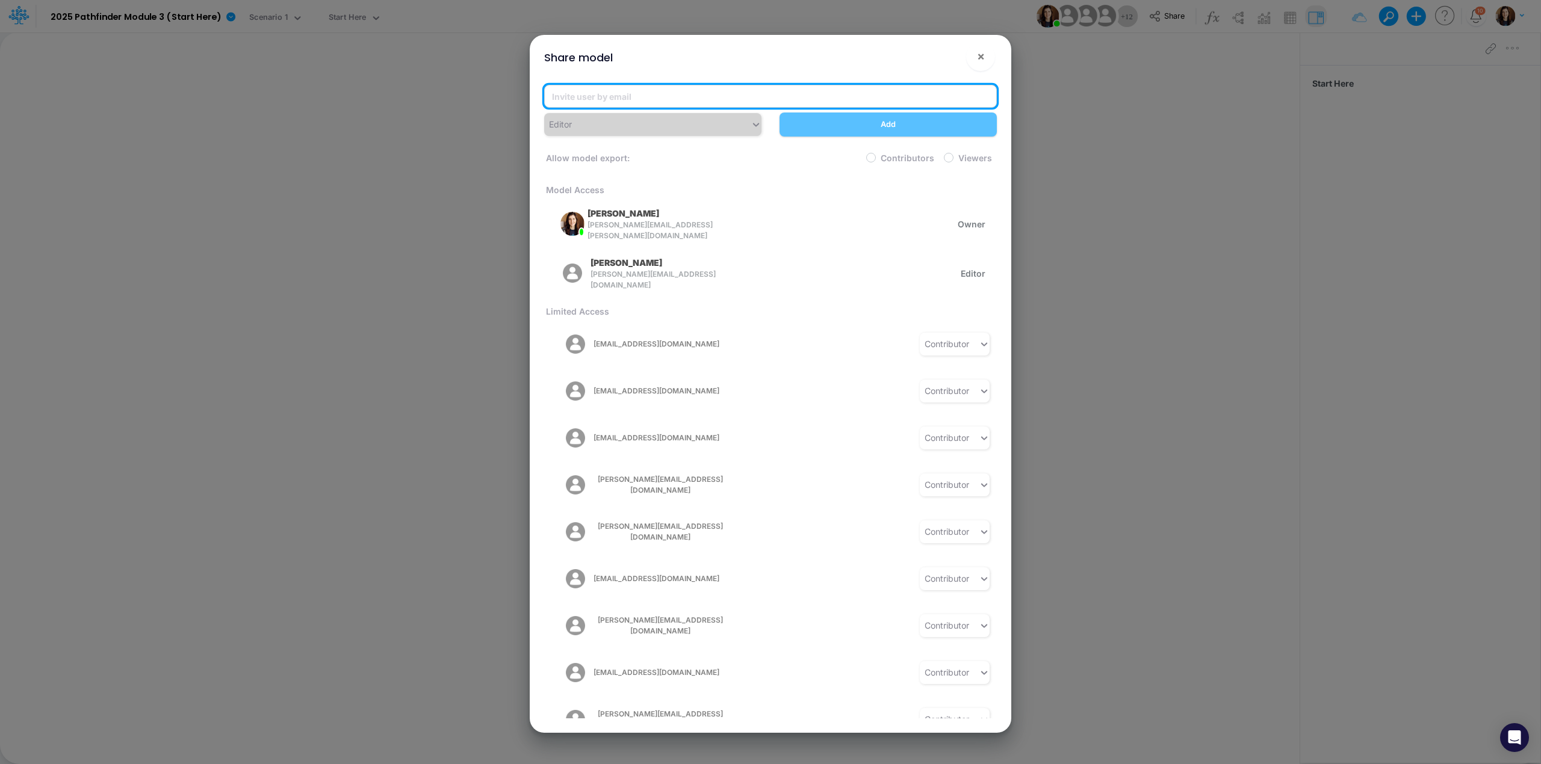
click at [709, 85] on input "email" at bounding box center [770, 96] width 453 height 23
paste input "[EMAIL_ADDRESS][DOMAIN_NAME]"
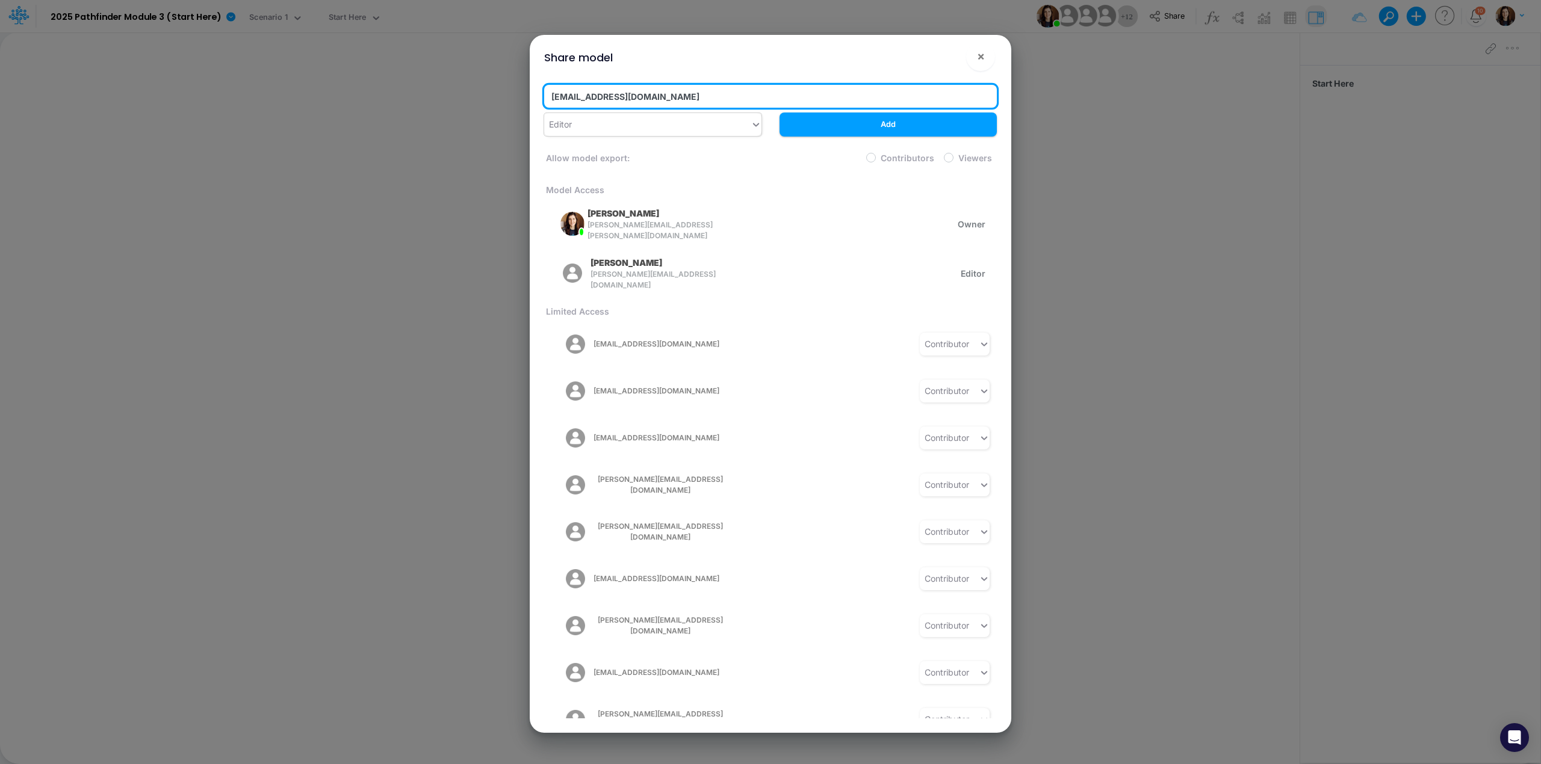
type input "[EMAIL_ADDRESS][DOMAIN_NAME]"
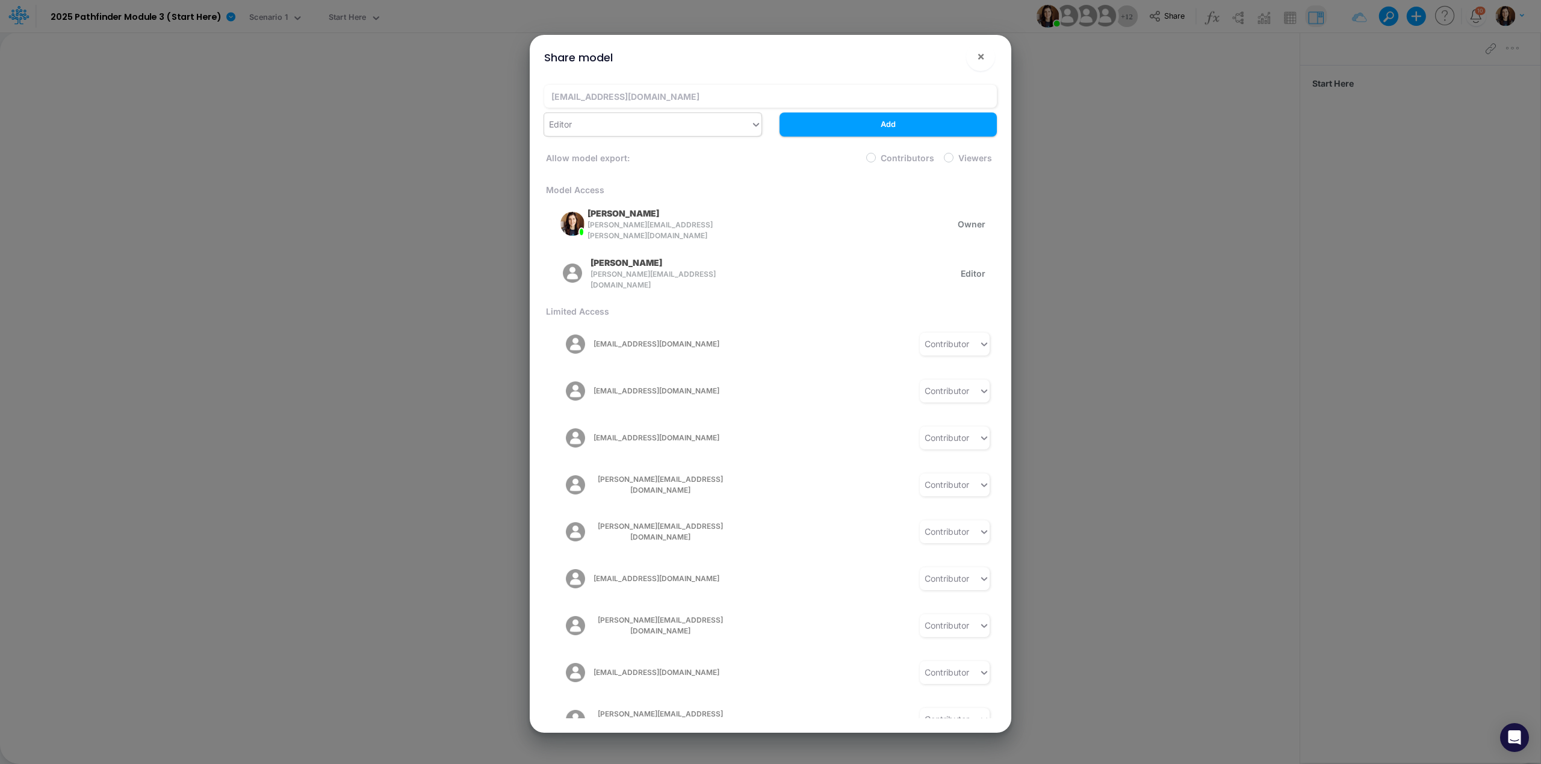
click at [628, 122] on div "Editor" at bounding box center [647, 124] width 206 height 20
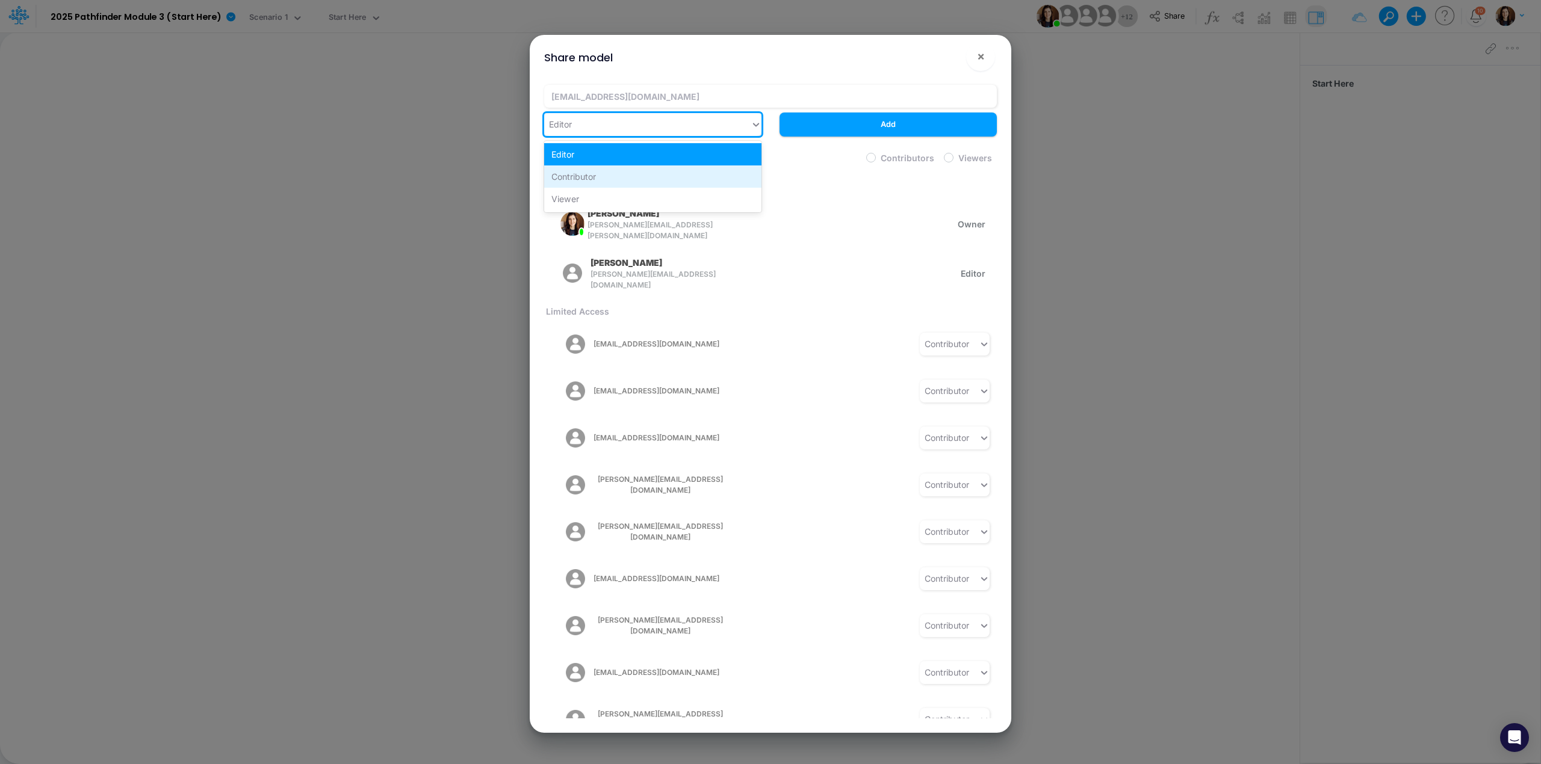
click at [622, 176] on div "Contributor" at bounding box center [652, 177] width 217 height 22
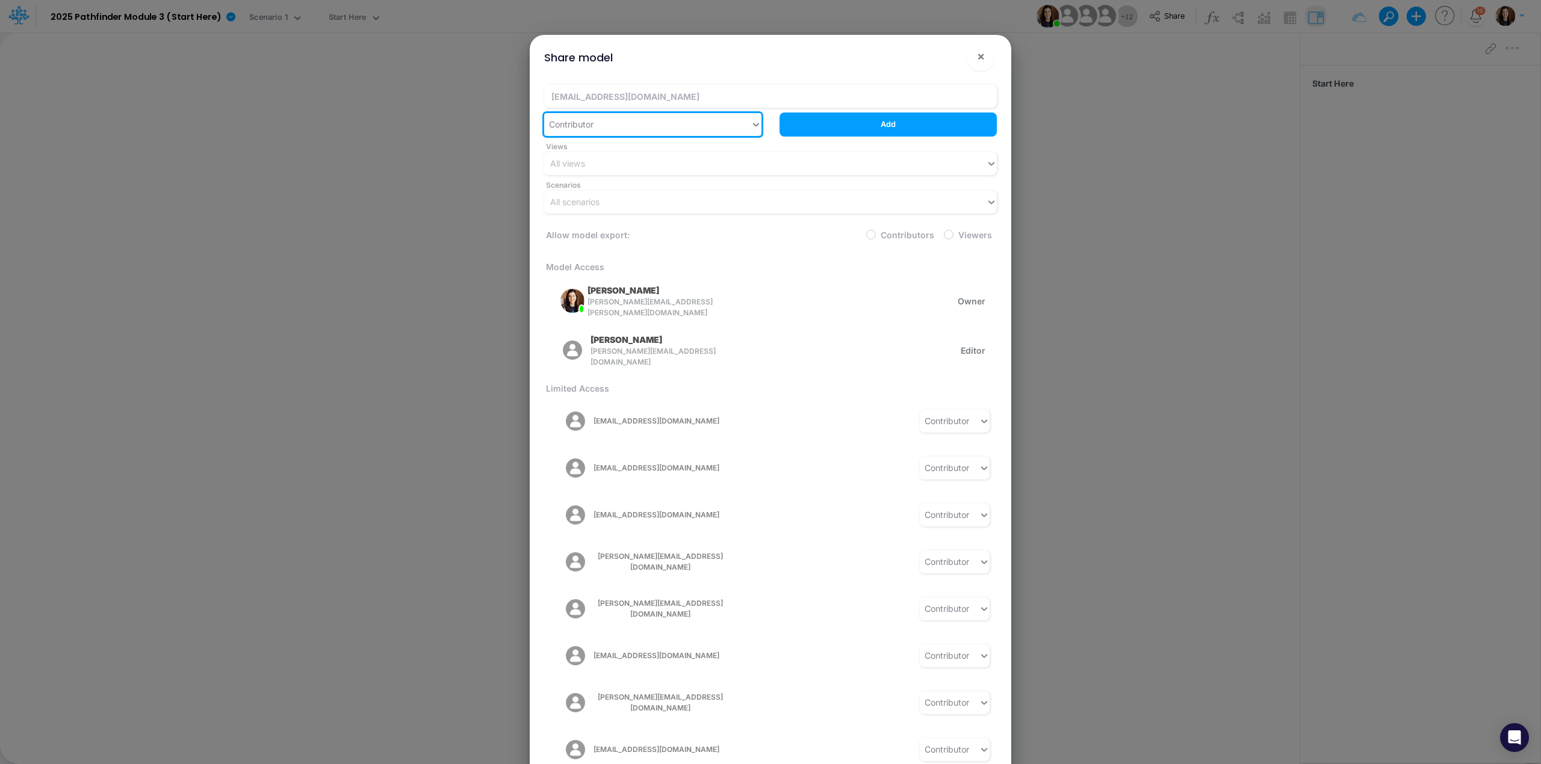
click at [916, 122] on button "Add" at bounding box center [888, 124] width 217 height 23
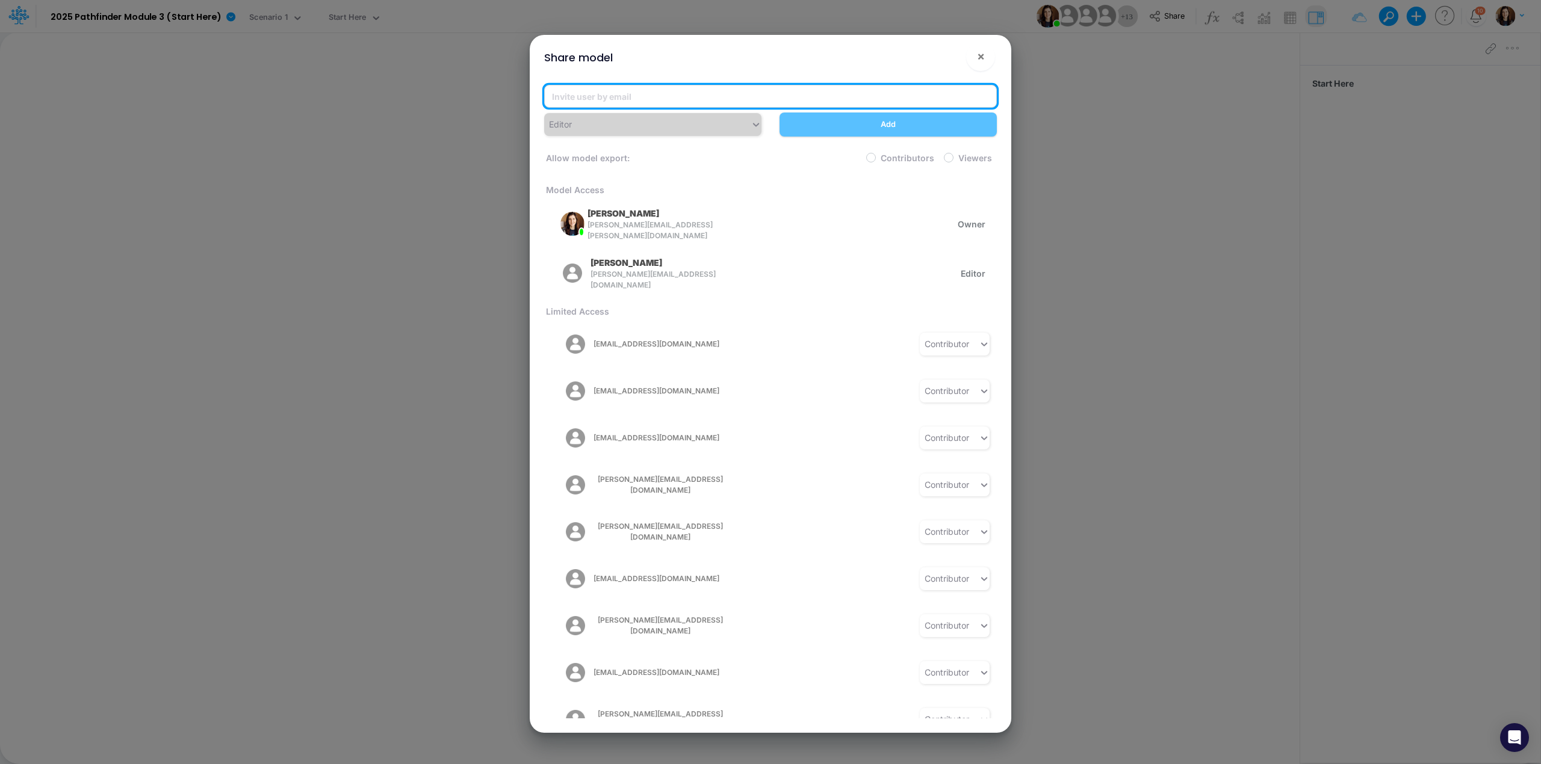
click at [609, 88] on input "email" at bounding box center [770, 96] width 453 height 23
paste input "[EMAIL_ADDRESS][DOMAIN_NAME]"
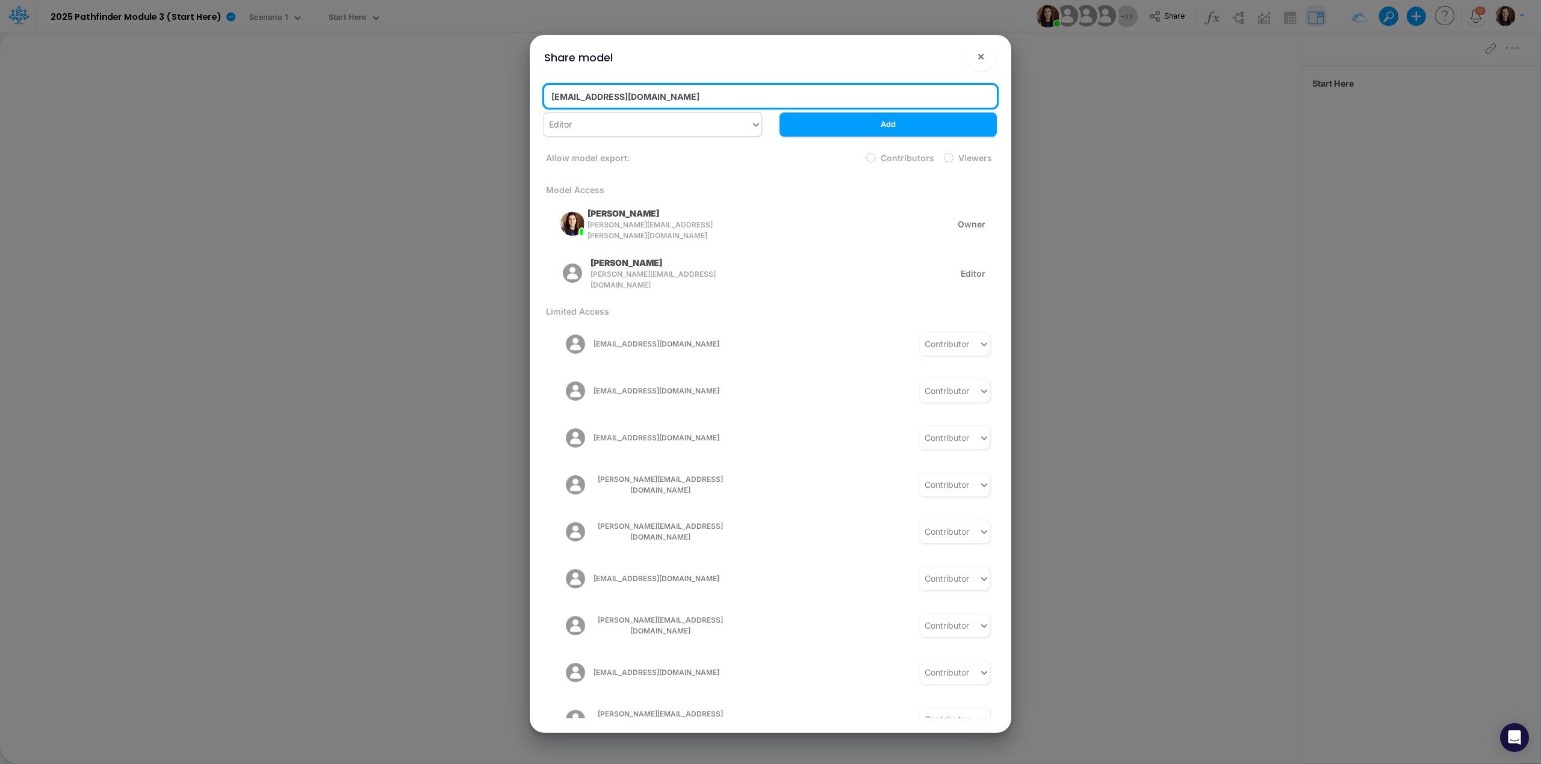
type input "[EMAIL_ADDRESS][DOMAIN_NAME]"
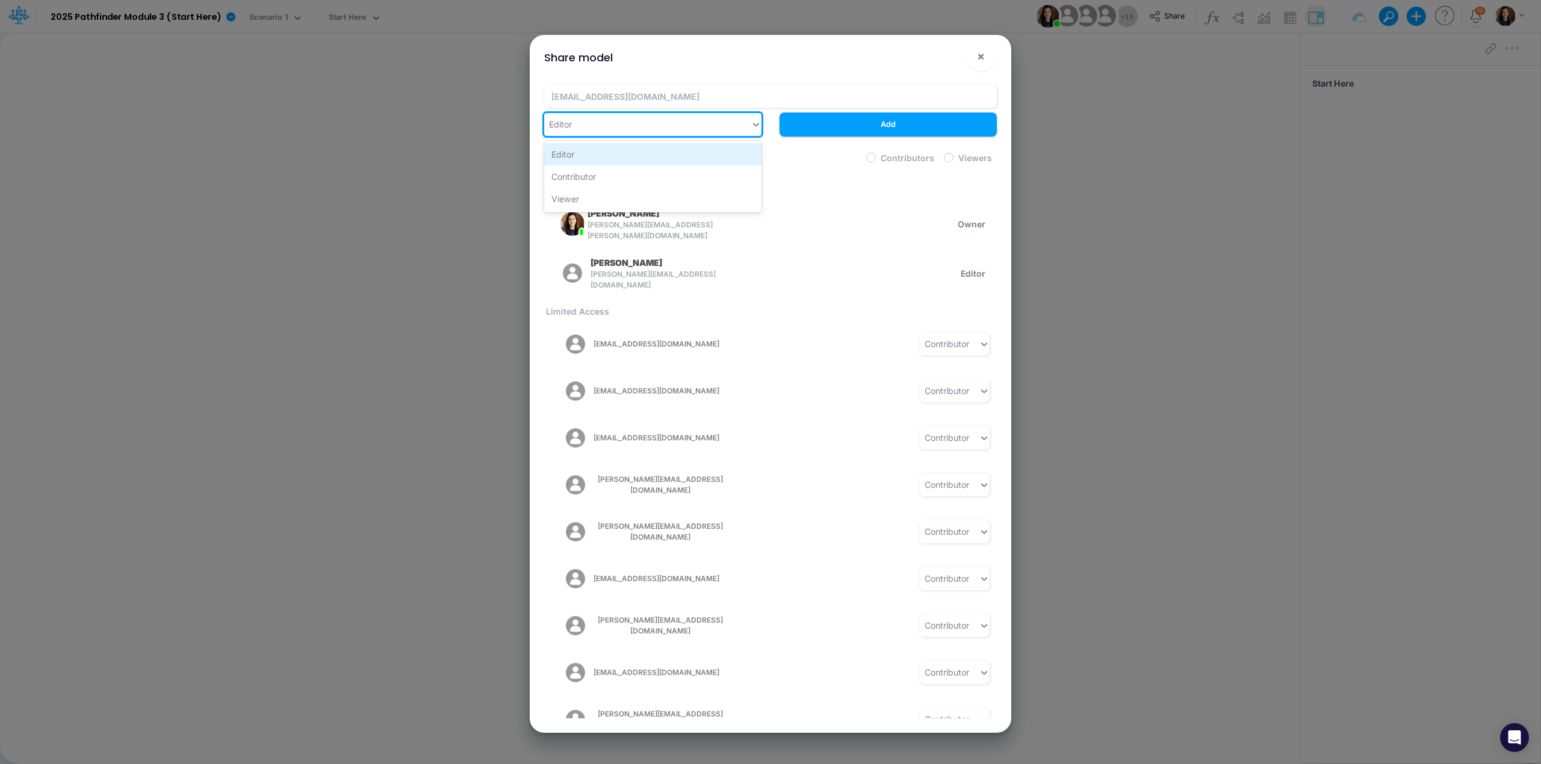
drag, startPoint x: 607, startPoint y: 123, endPoint x: 607, endPoint y: 158, distance: 34.3
click at [607, 125] on div "Editor" at bounding box center [647, 124] width 206 height 20
click at [602, 184] on div "Contributor" at bounding box center [652, 177] width 217 height 22
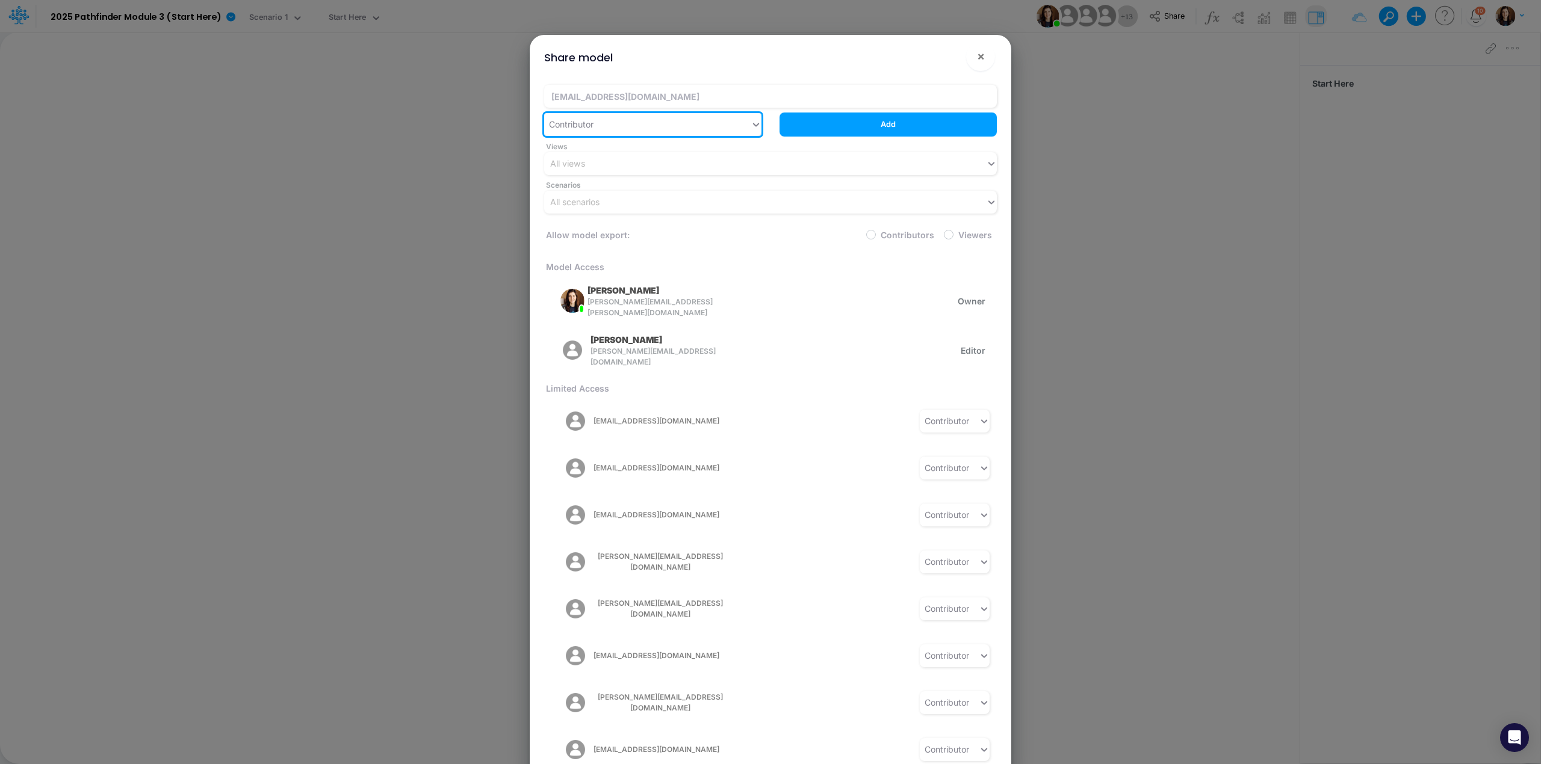
click at [841, 126] on button "Add" at bounding box center [888, 124] width 217 height 23
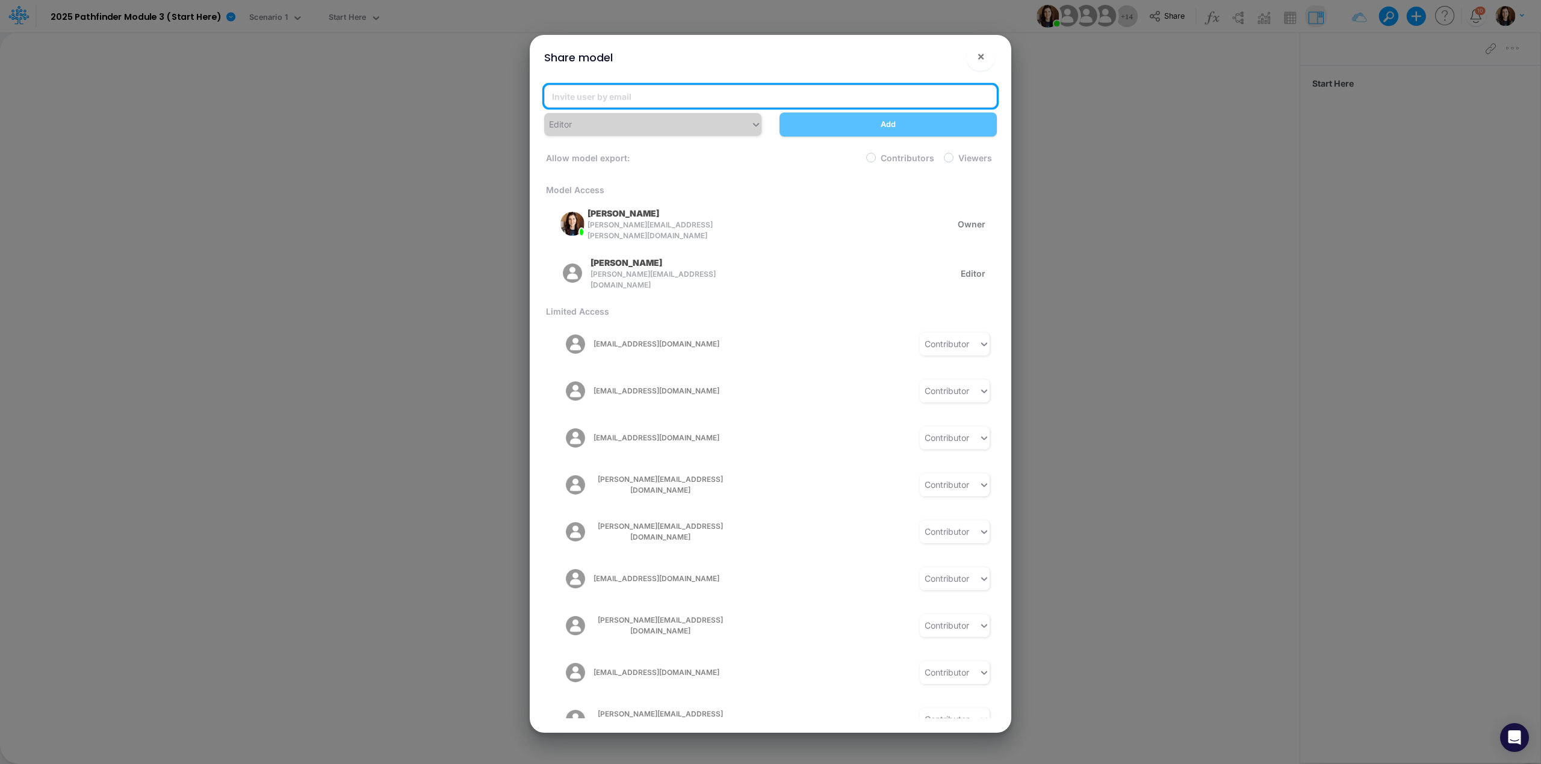
click at [575, 104] on input "email" at bounding box center [770, 96] width 453 height 23
paste input "[EMAIL_ADDRESS][DOMAIN_NAME]"
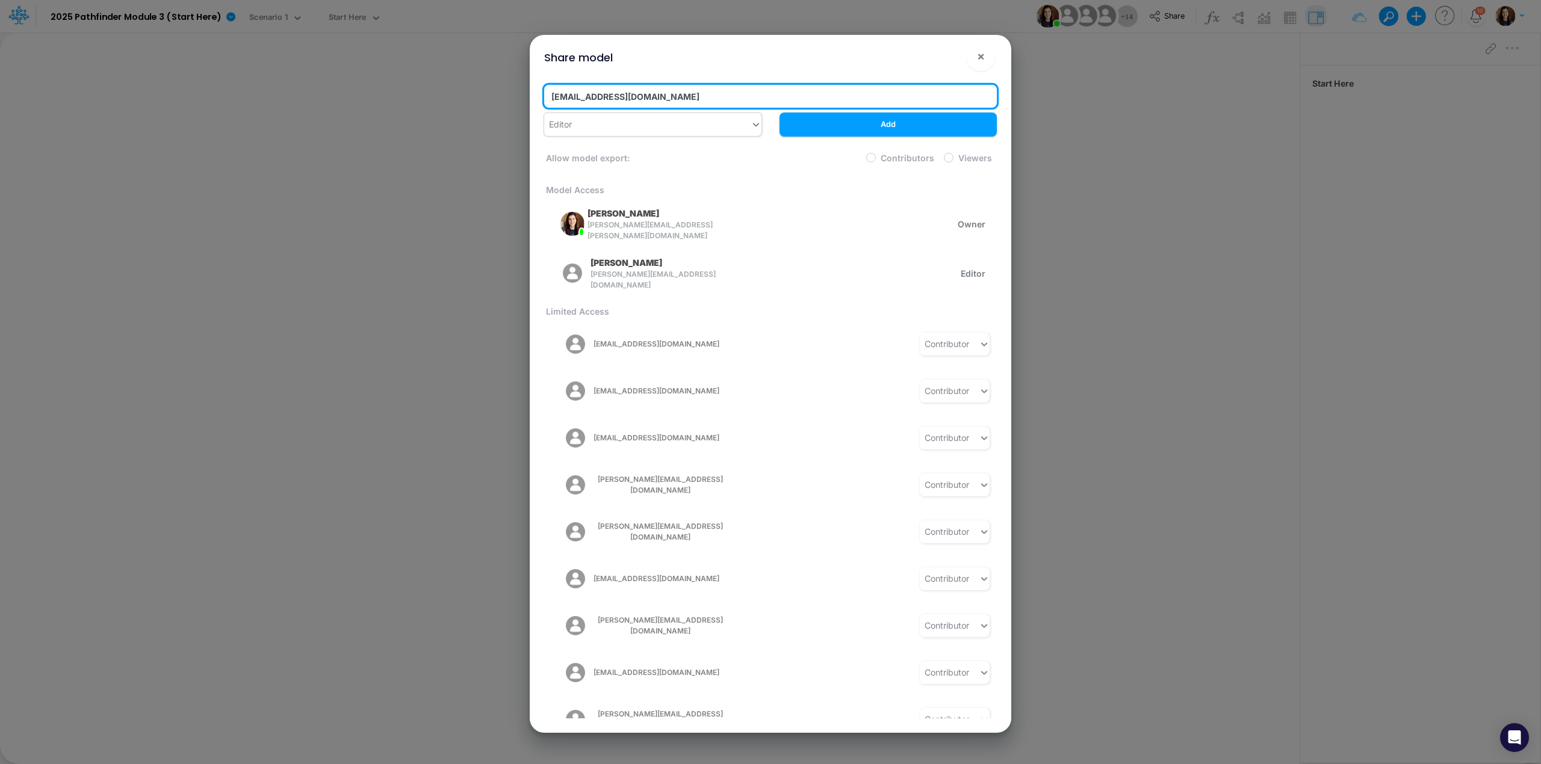
type input "[EMAIL_ADDRESS][DOMAIN_NAME]"
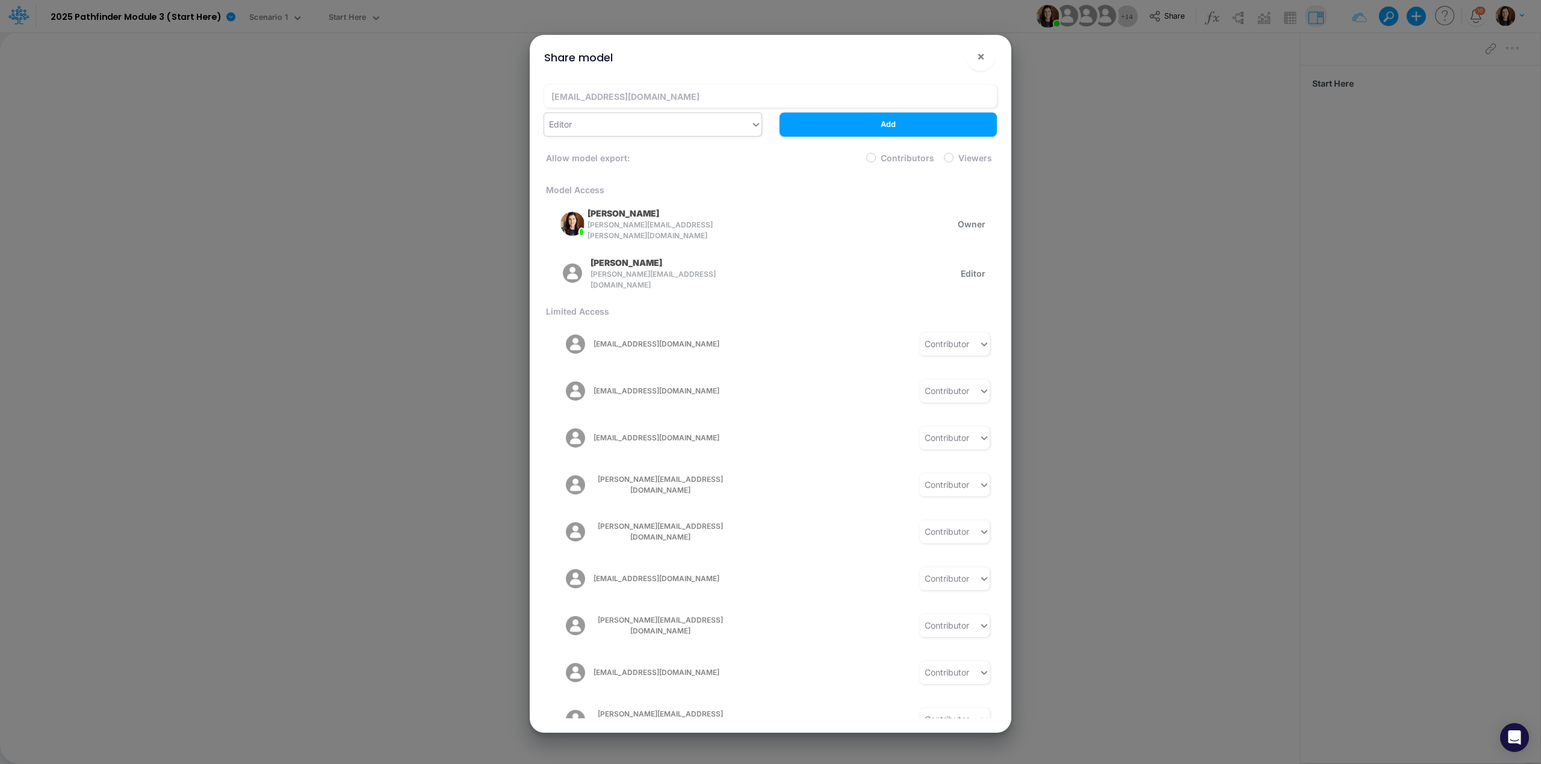
click at [605, 131] on div "Editor" at bounding box center [647, 124] width 206 height 20
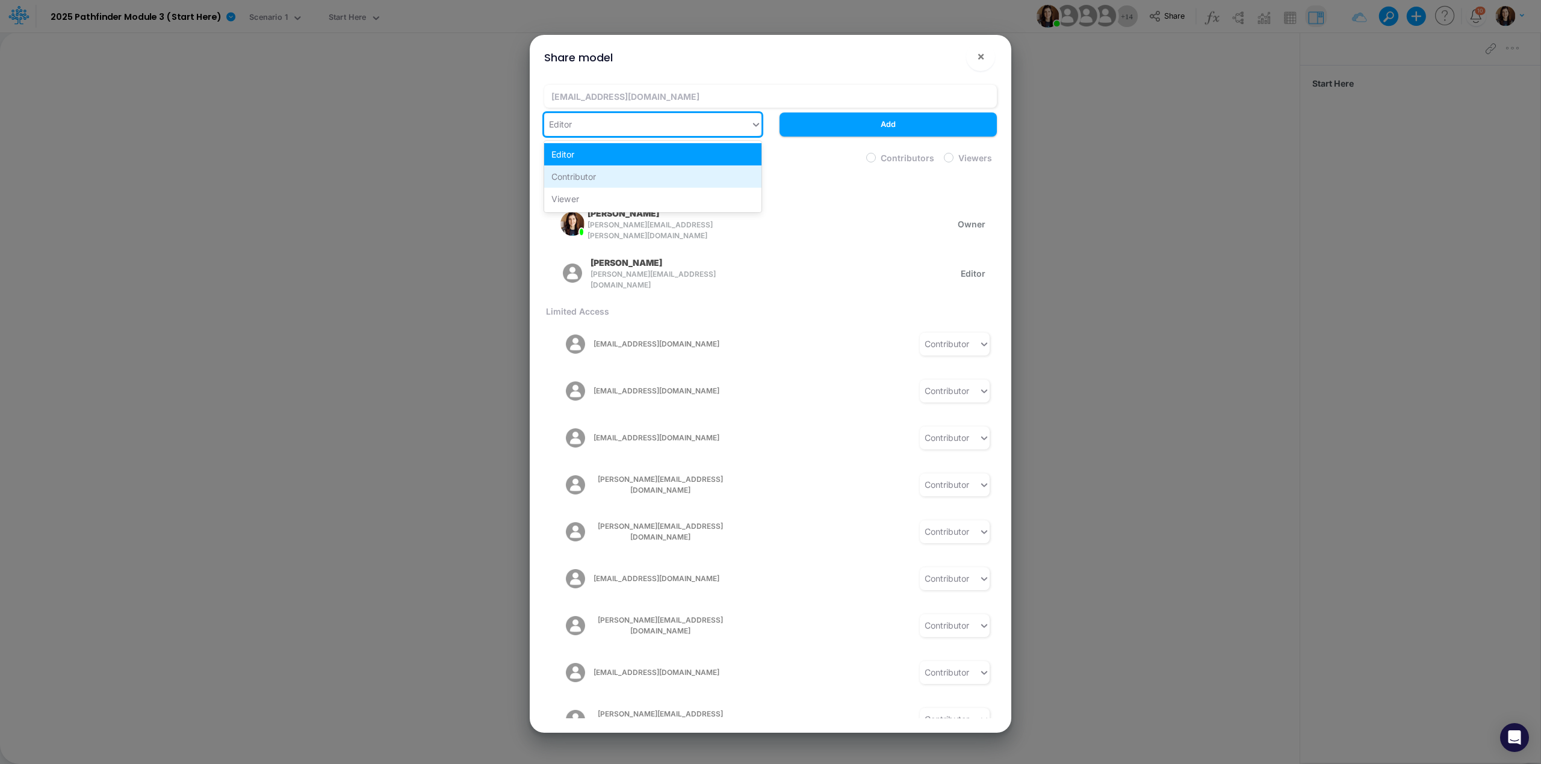
click at [603, 171] on div "Contributor" at bounding box center [652, 177] width 217 height 22
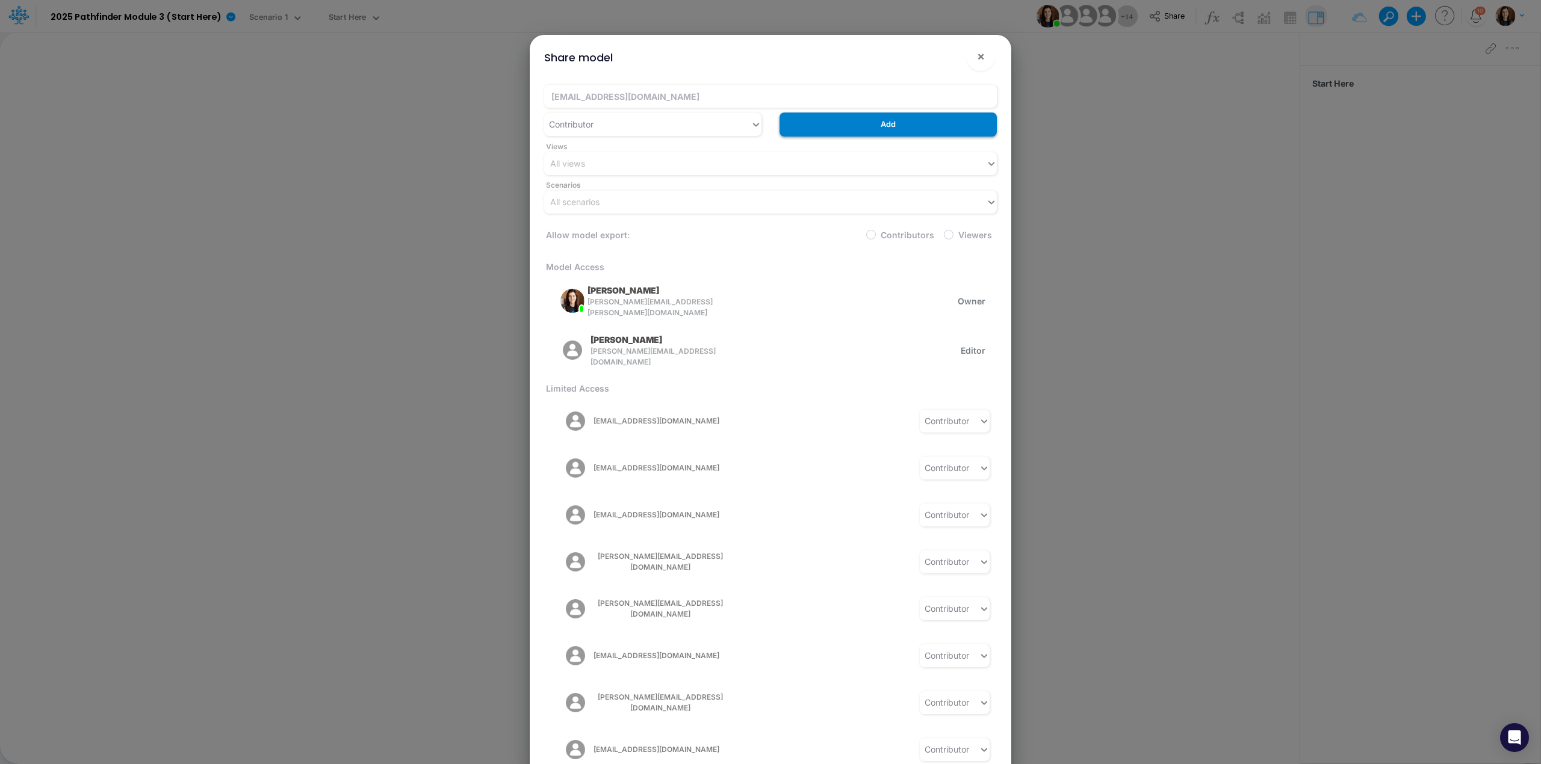
click at [892, 131] on button "Add" at bounding box center [888, 124] width 217 height 23
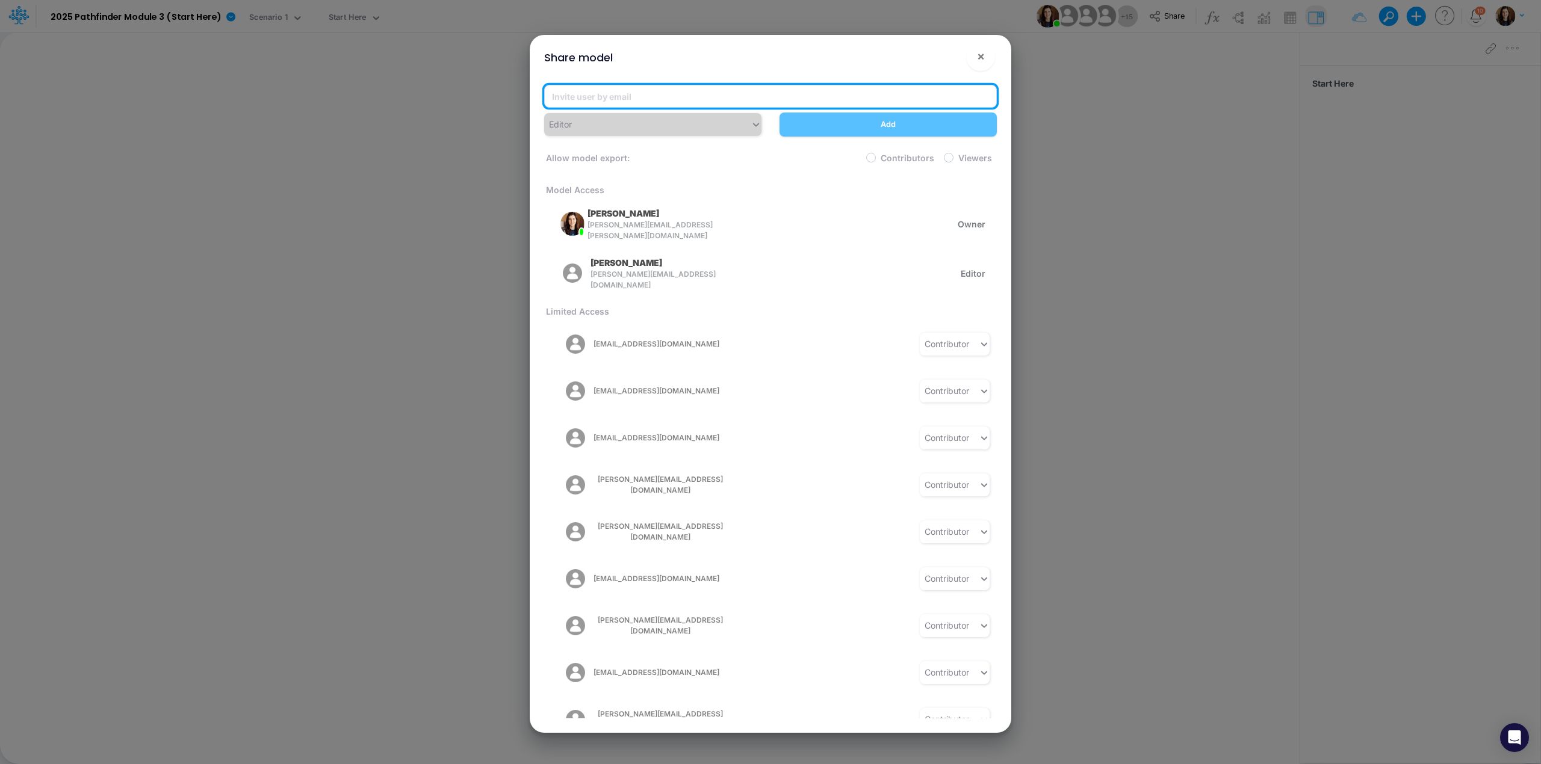
click at [612, 102] on input "email" at bounding box center [770, 96] width 453 height 23
paste input "[EMAIL_ADDRESS][DOMAIN_NAME]"
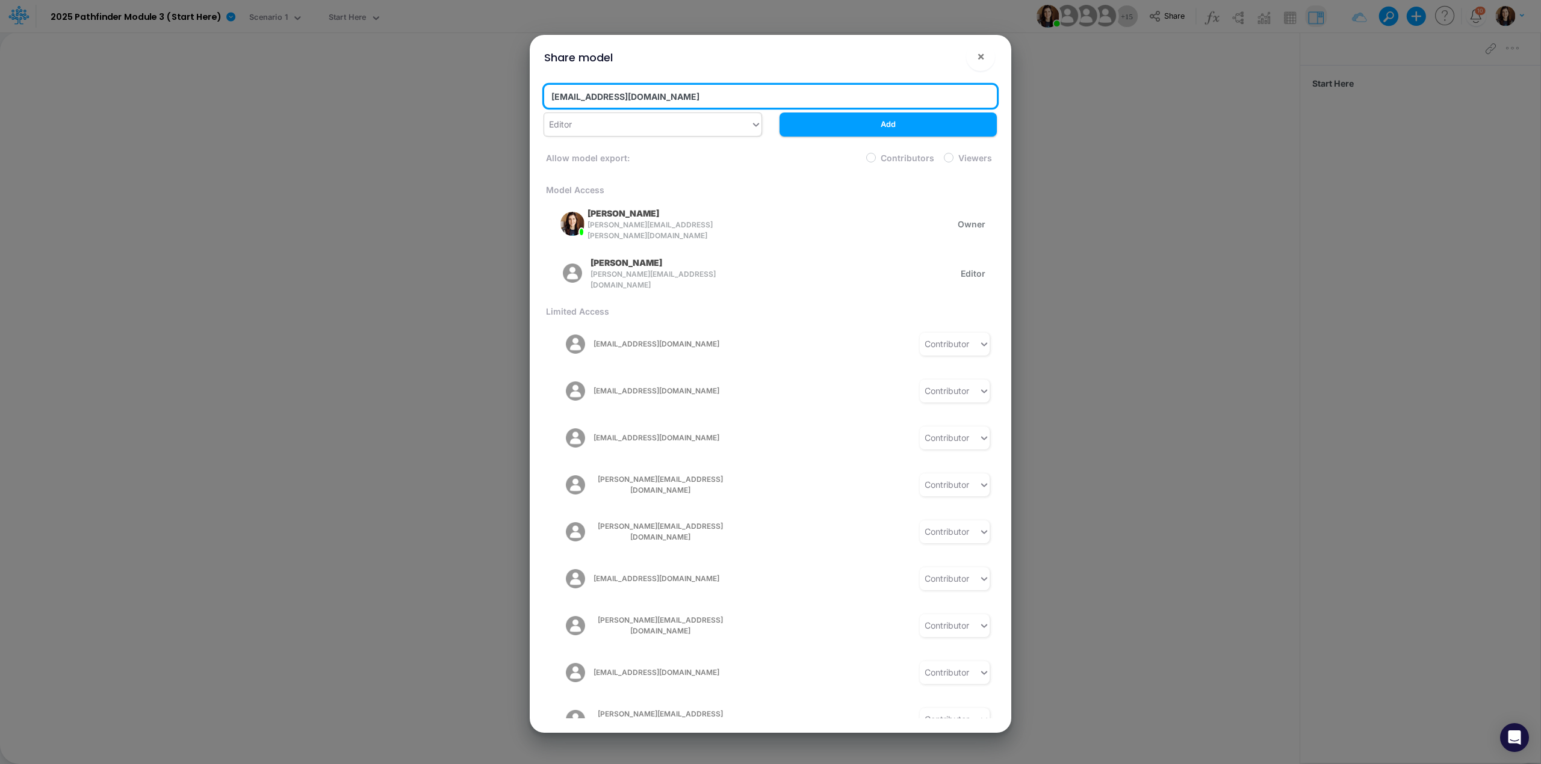
type input "[EMAIL_ADDRESS][DOMAIN_NAME]"
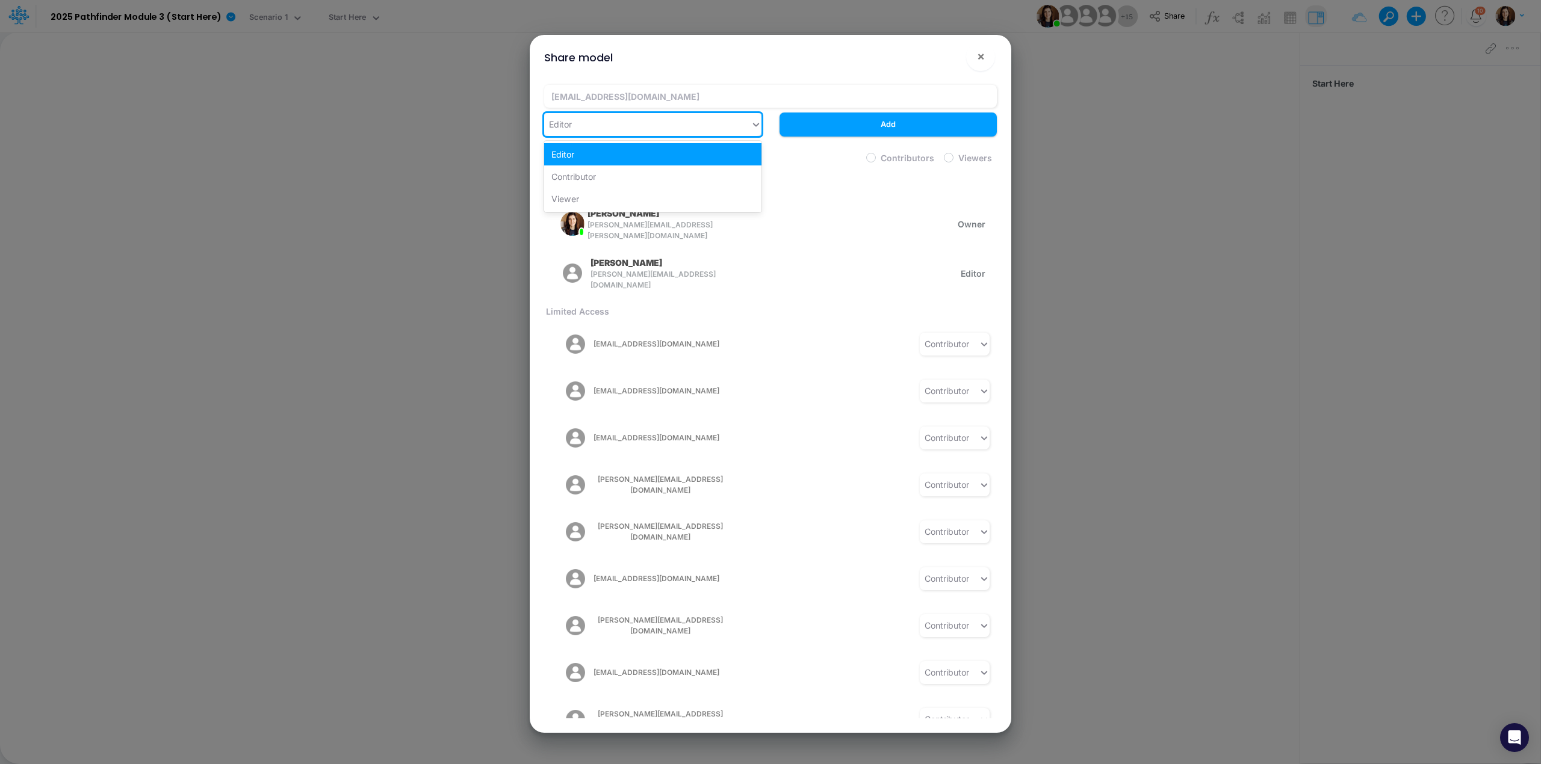
click at [615, 131] on div "Editor" at bounding box center [647, 124] width 206 height 20
click at [610, 169] on div "Contributor" at bounding box center [652, 177] width 217 height 22
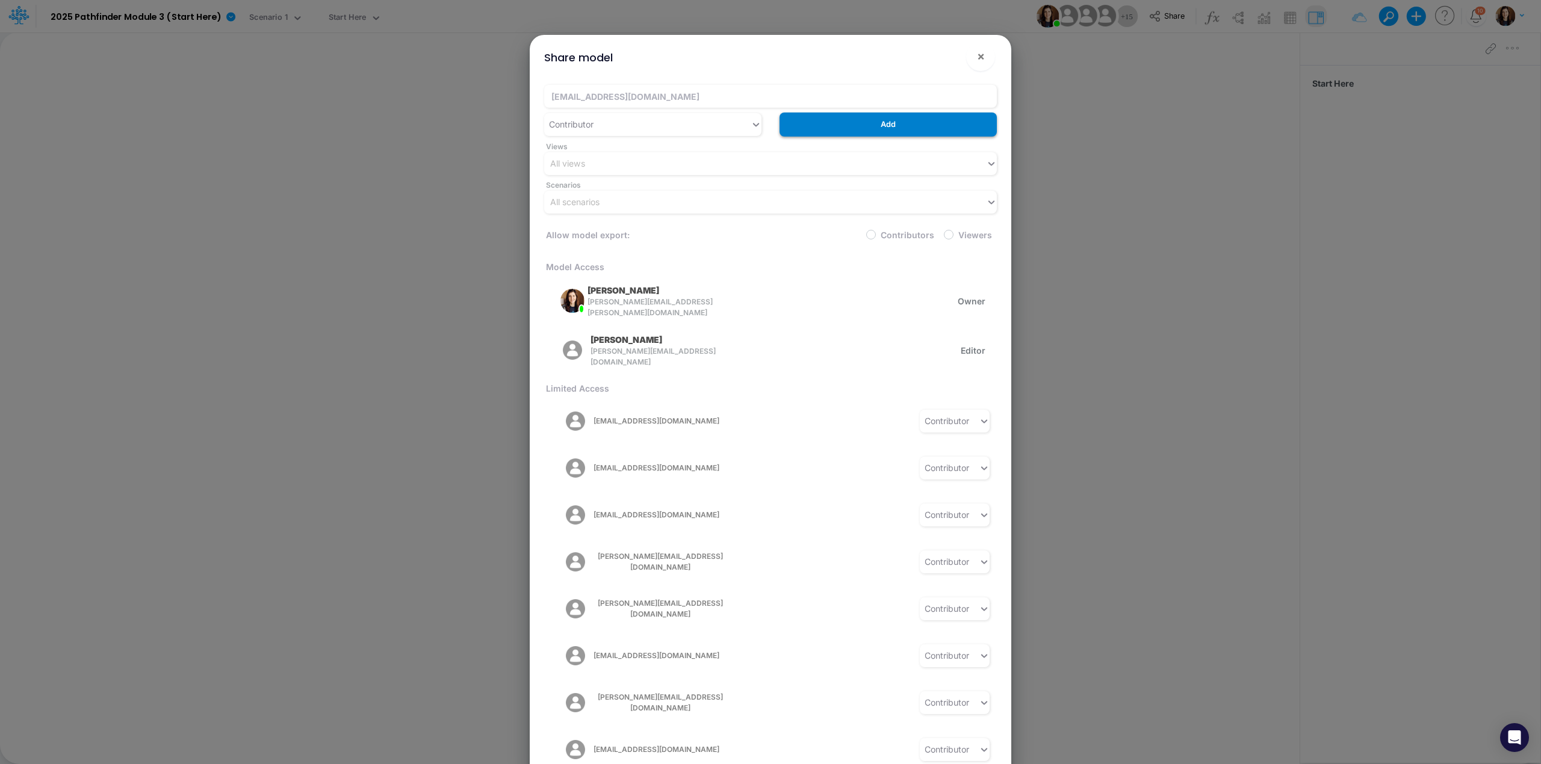
click at [896, 128] on button "Add" at bounding box center [888, 124] width 217 height 23
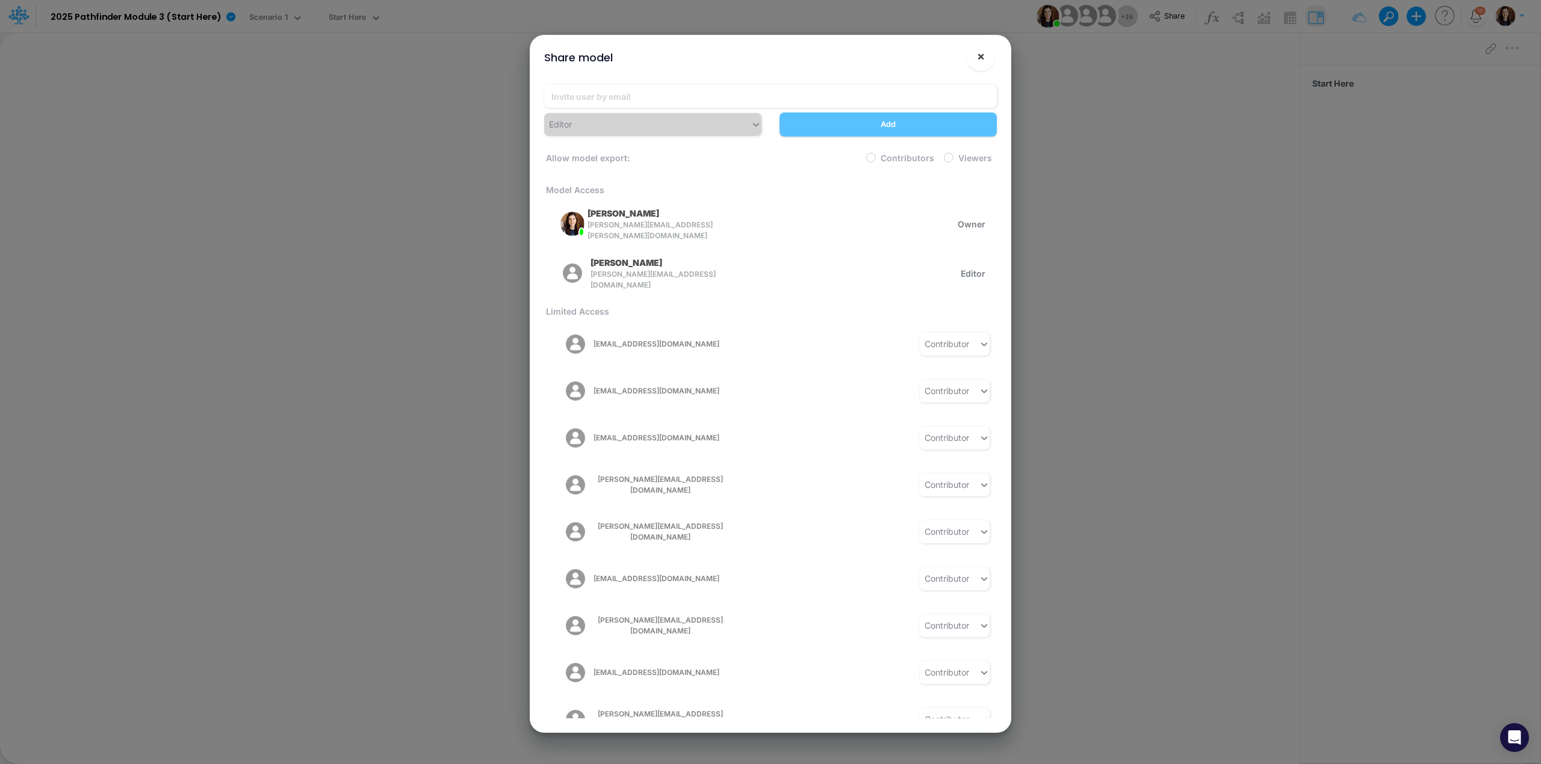
drag, startPoint x: 982, startPoint y: 57, endPoint x: 957, endPoint y: 126, distance: 73.7
click at [981, 57] on span "×" at bounding box center [981, 56] width 8 height 14
